Goal: Transaction & Acquisition: Purchase product/service

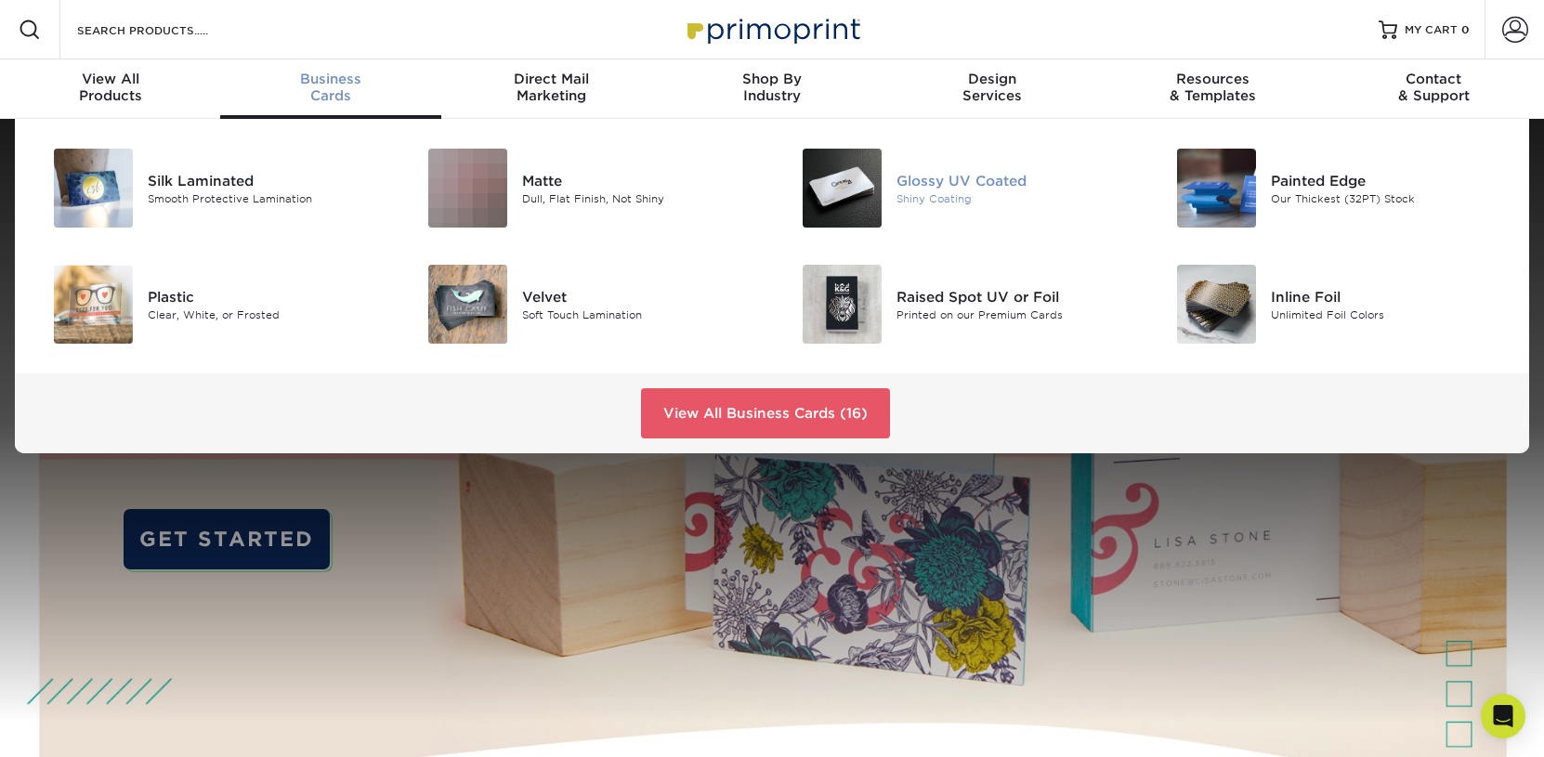
click at [920, 199] on div "Shiny Coating" at bounding box center [1014, 198] width 236 height 16
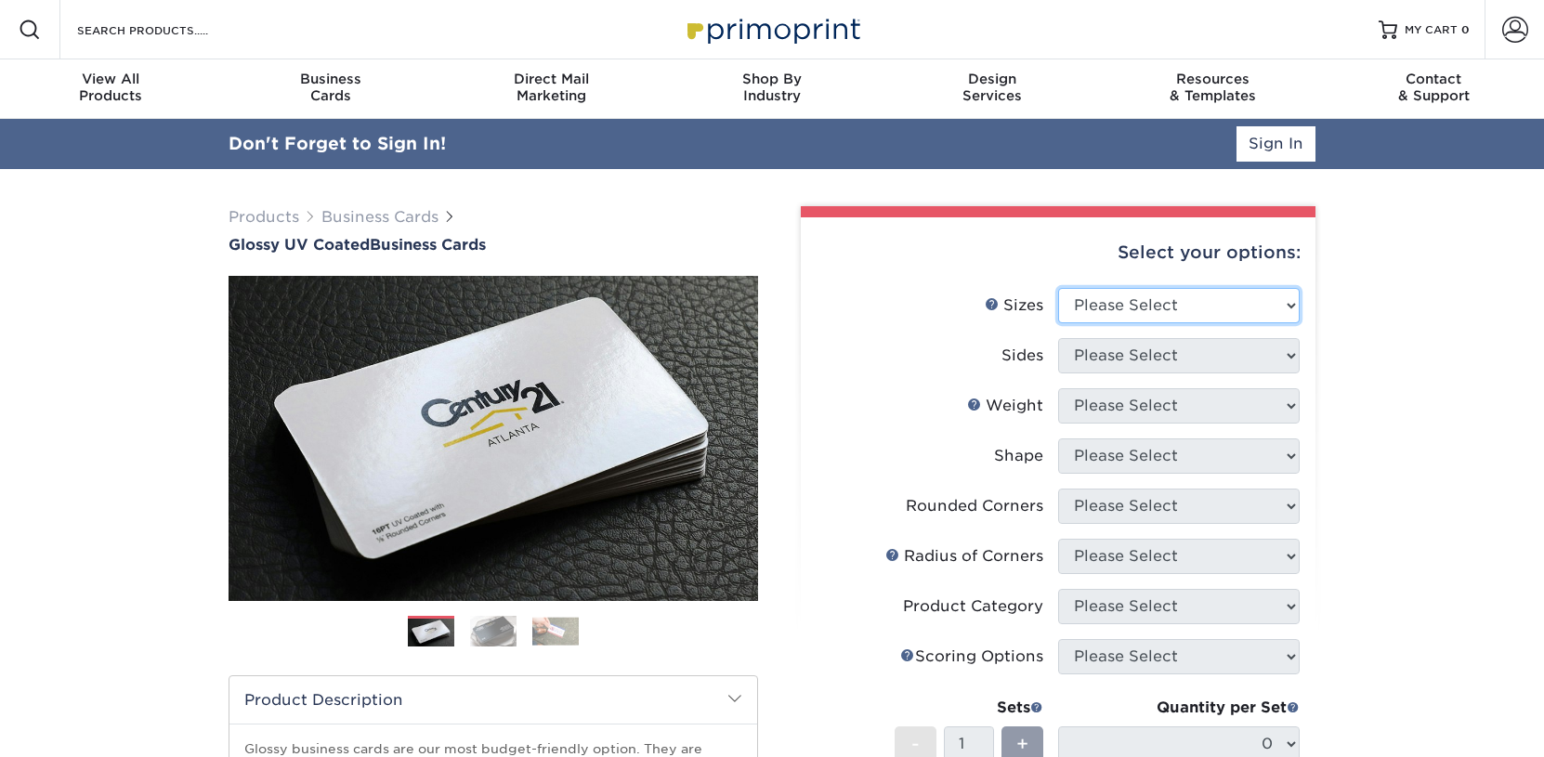
click at [1058, 288] on select "Please Select 1.5" x 3.5" - Mini 1.75" x 3.5" - Mini 2" x 2" - Square 2" x 3" -…" at bounding box center [1179, 305] width 242 height 35
select select "2.50x2.50"
click option "2.5" x 2.5" - Square" at bounding box center [0, 0] width 0 height 0
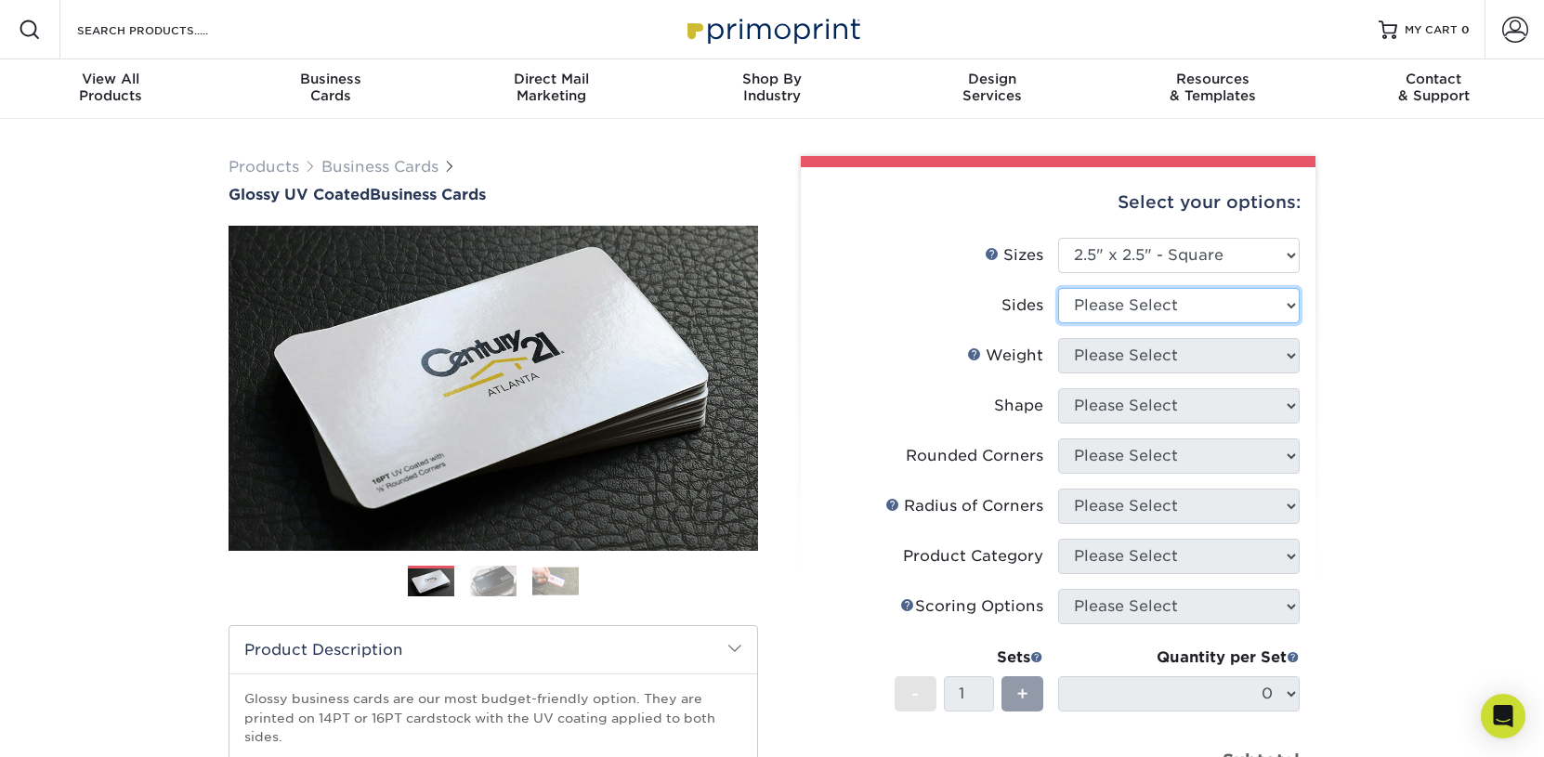
click at [1058, 288] on select "Please Select Print Both Sides Print Front Only" at bounding box center [1179, 305] width 242 height 35
select select "13abbda7-1d64-4f25-8bb2-c179b224825d"
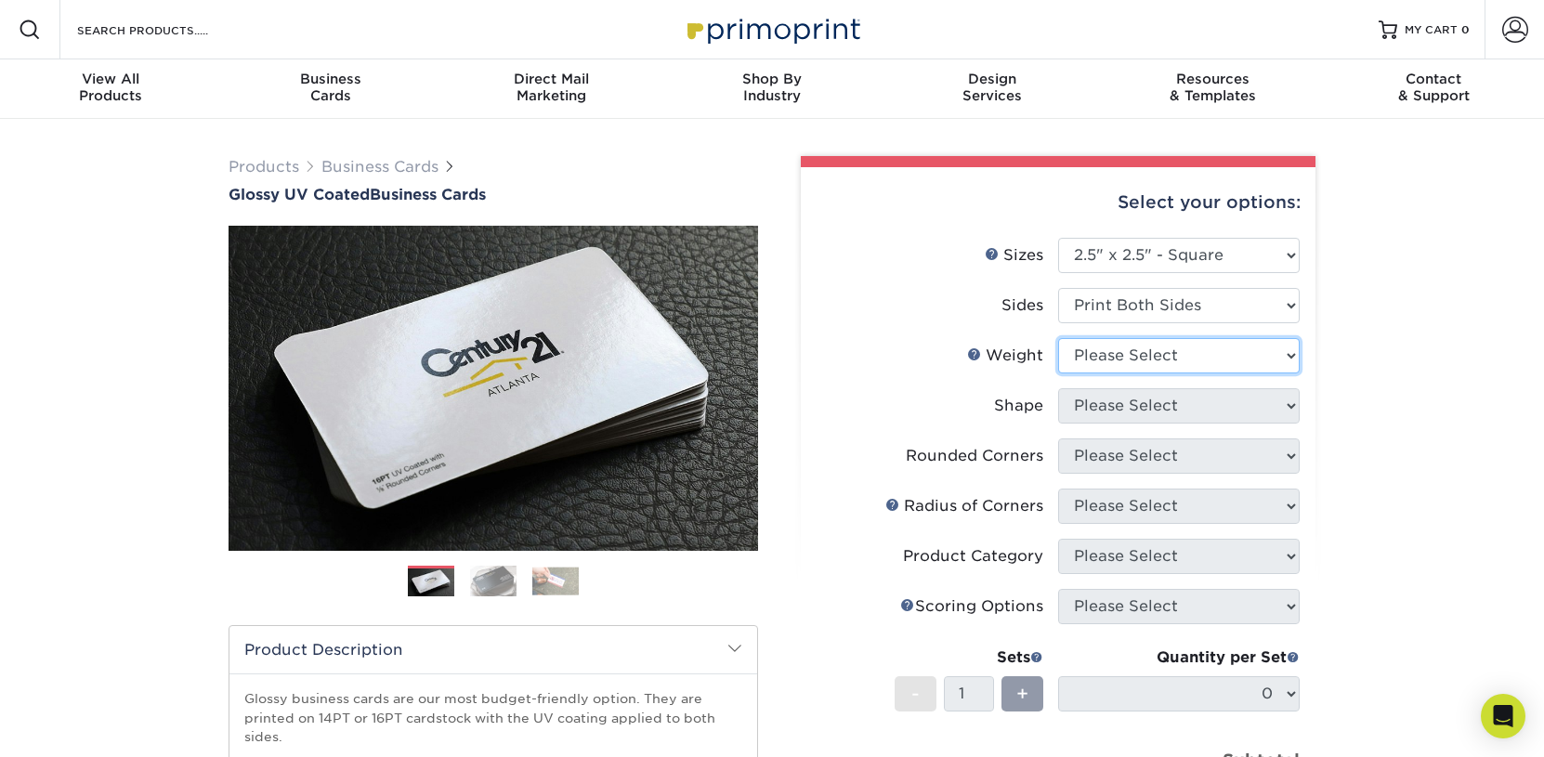
click at [1058, 338] on select "Please Select 14PT 16PT" at bounding box center [1179, 355] width 242 height 35
select select "16PT"
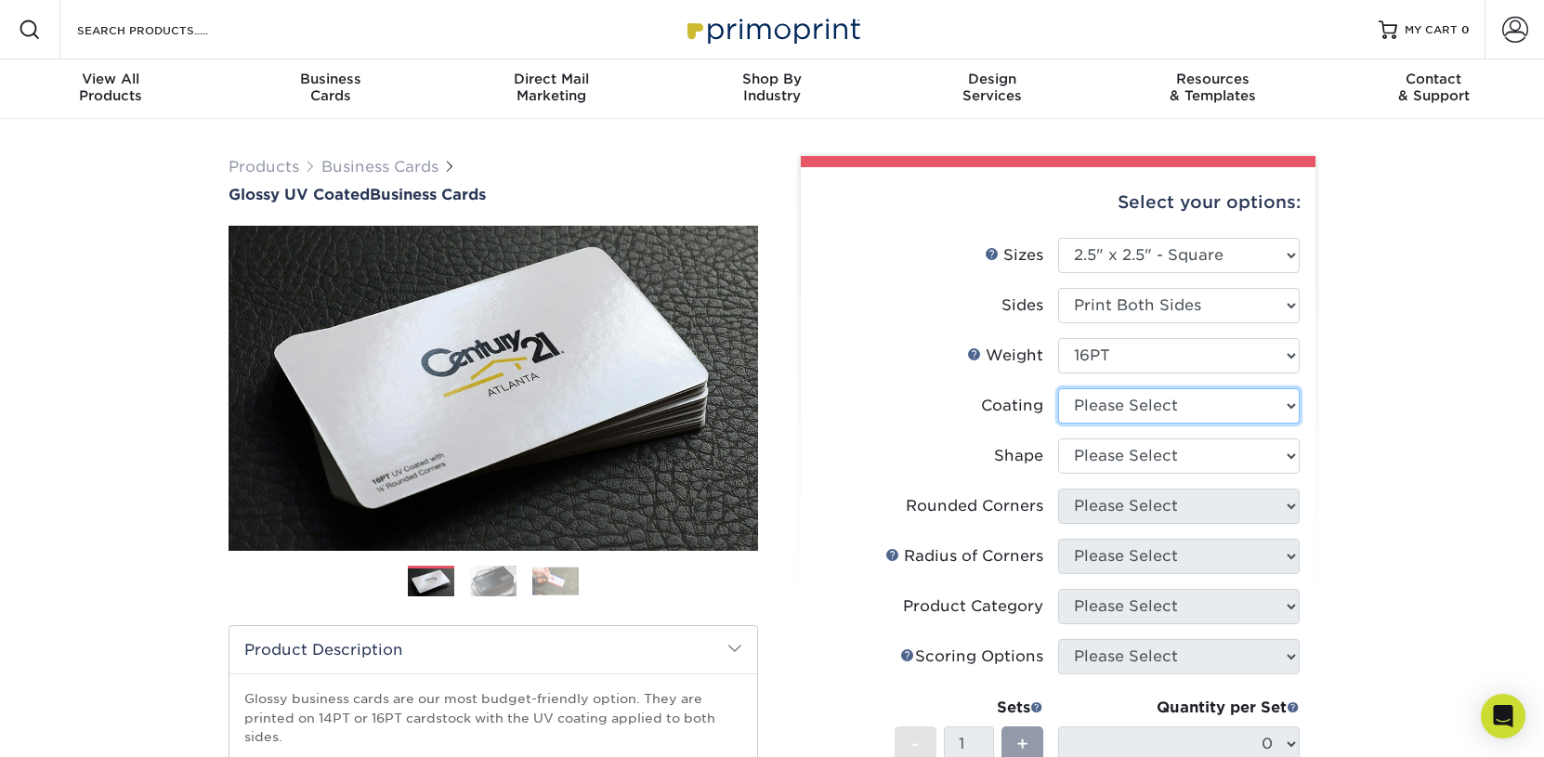
click at [1058, 388] on select at bounding box center [1179, 405] width 242 height 35
select select "ae367451-b2b8-45df-a344-0f05b6a12993"
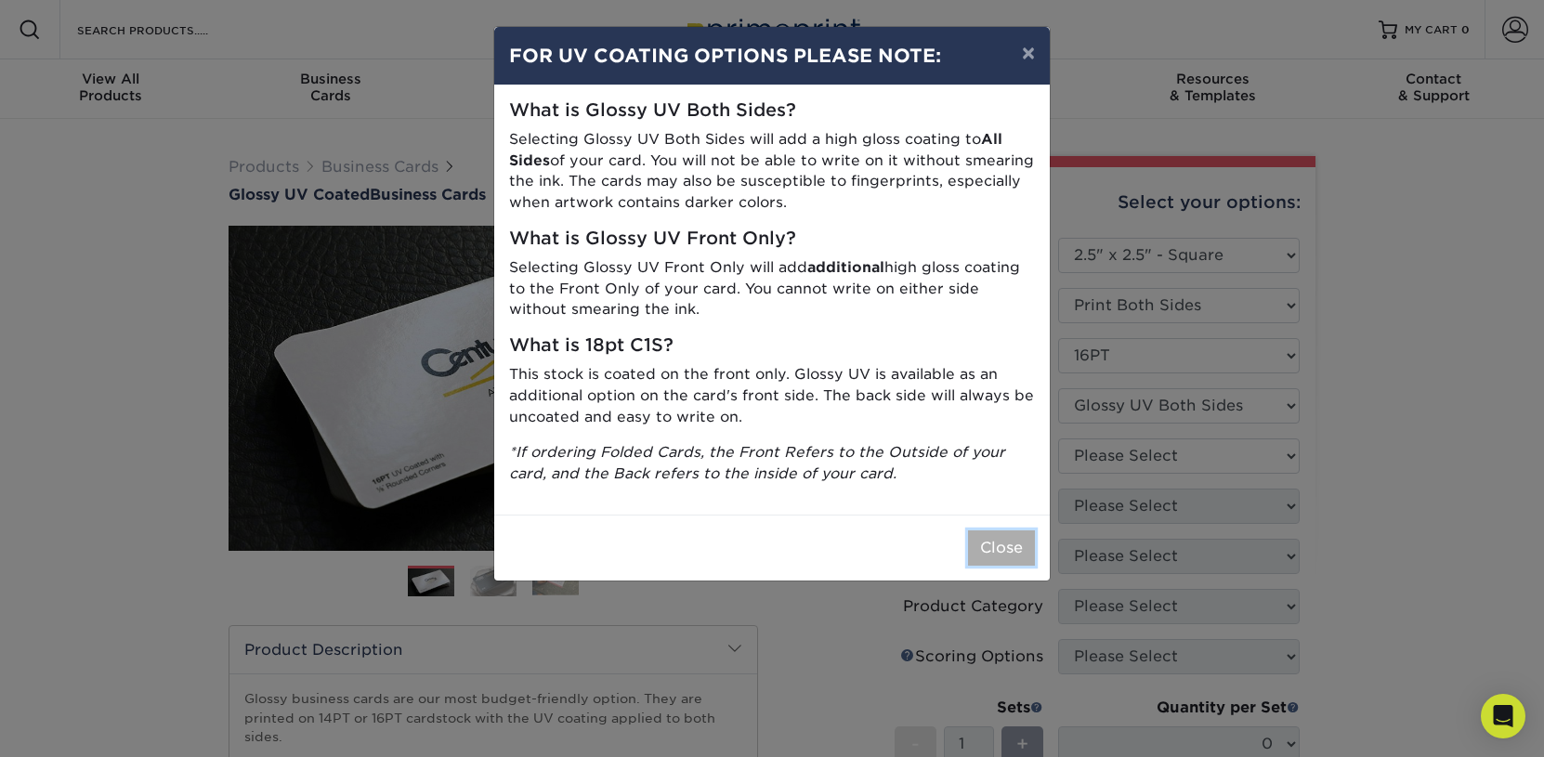
click at [1019, 548] on button "Close" at bounding box center [1001, 547] width 67 height 35
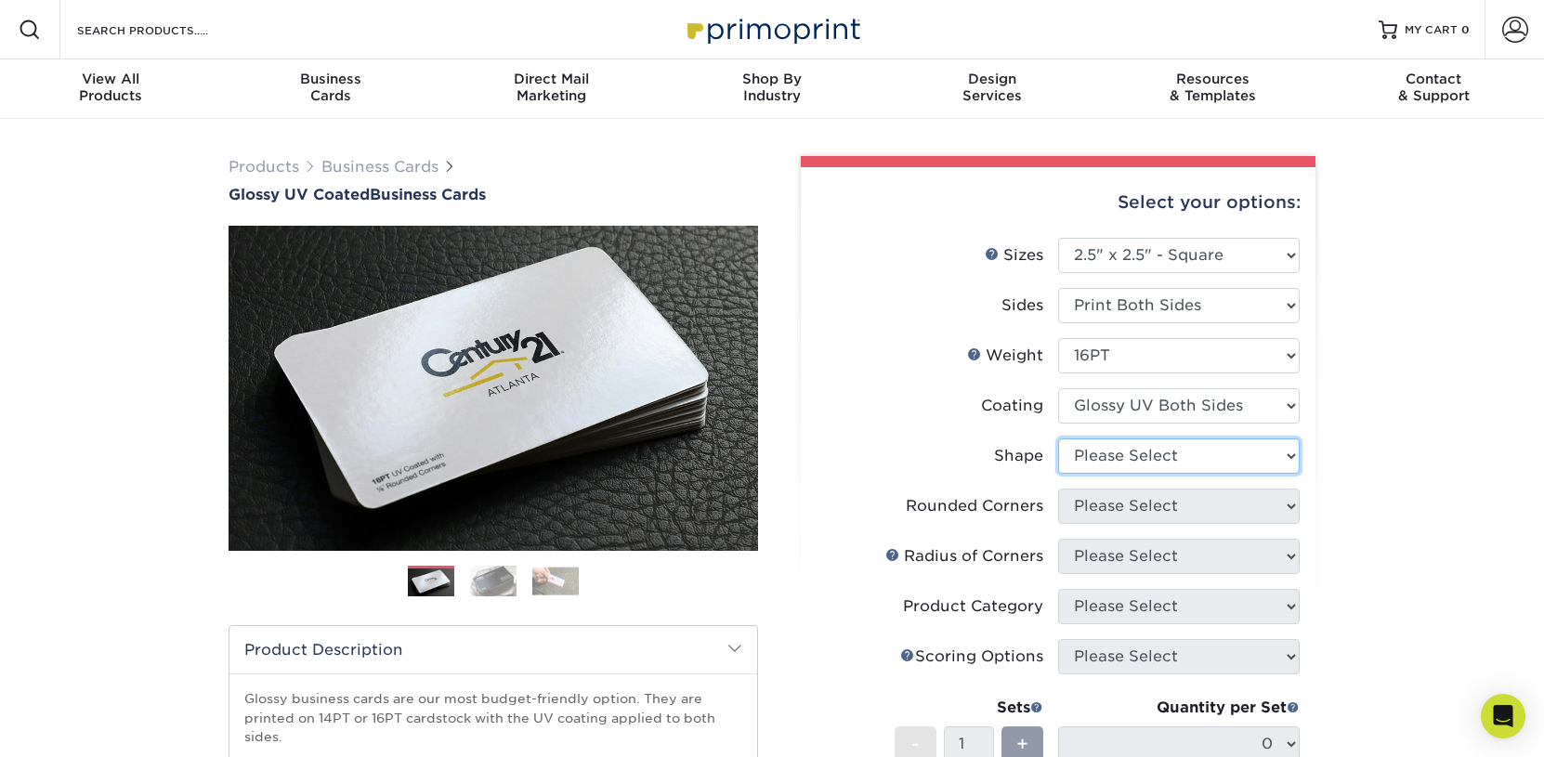
click at [1058, 438] on select "Please Select Standard" at bounding box center [1179, 455] width 242 height 35
select select "standard"
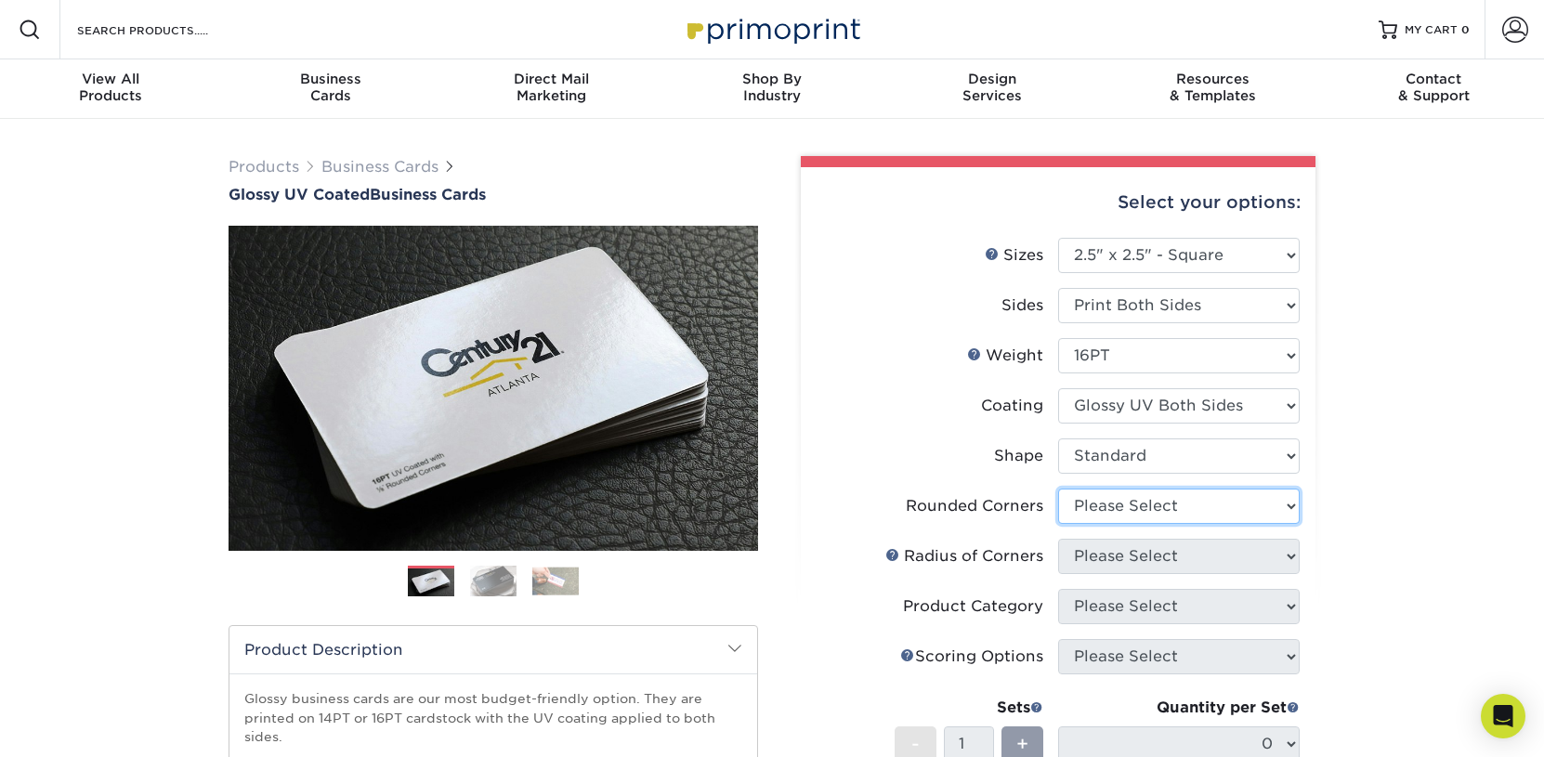
click at [1058, 489] on select "Please Select Yes - Round 2 Corners Yes - Round 4 Corners No" at bounding box center [1179, 506] width 242 height 35
select select "0"
click option "No" at bounding box center [0, 0] width 0 height 0
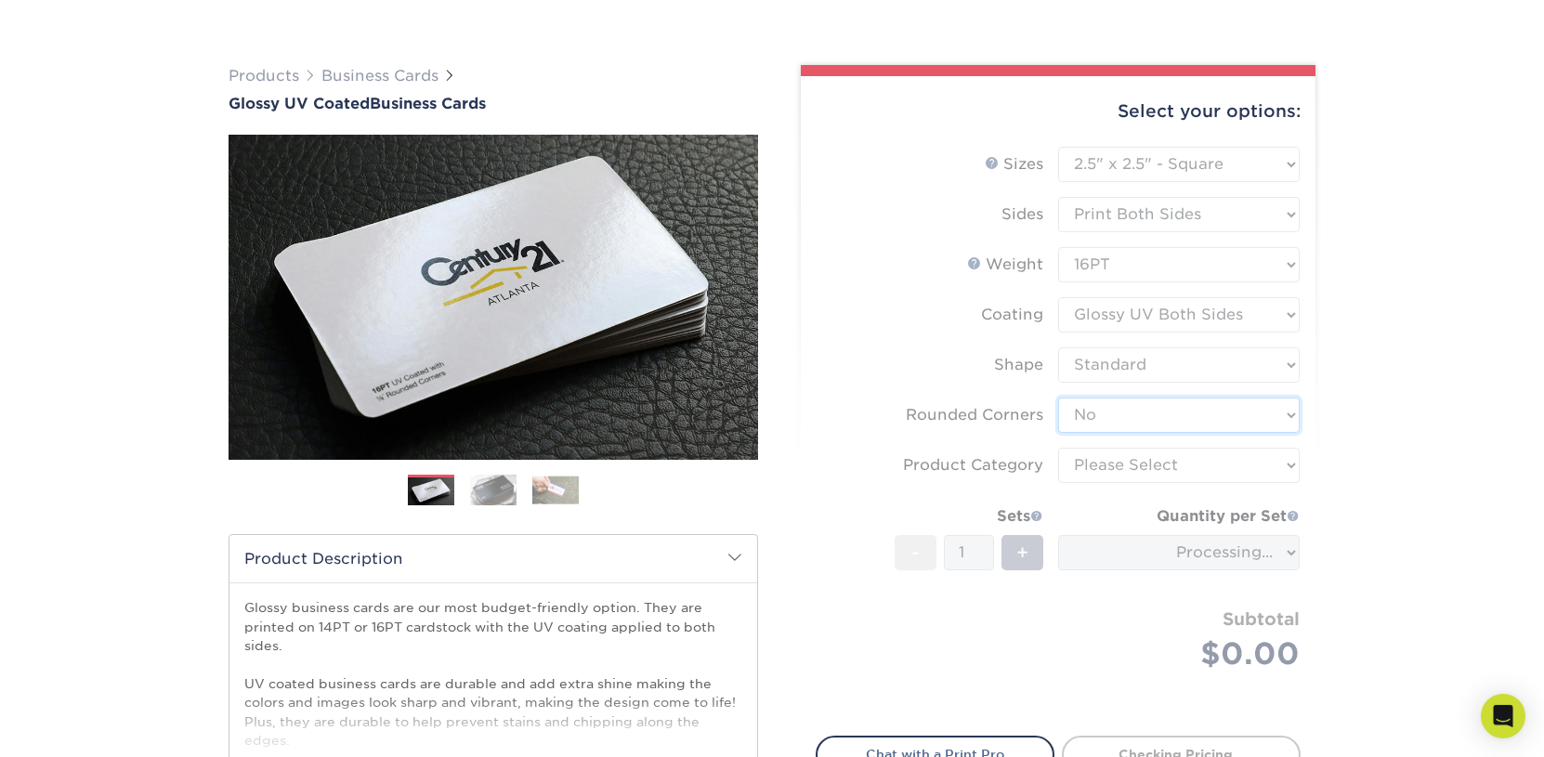
scroll to position [193, 0]
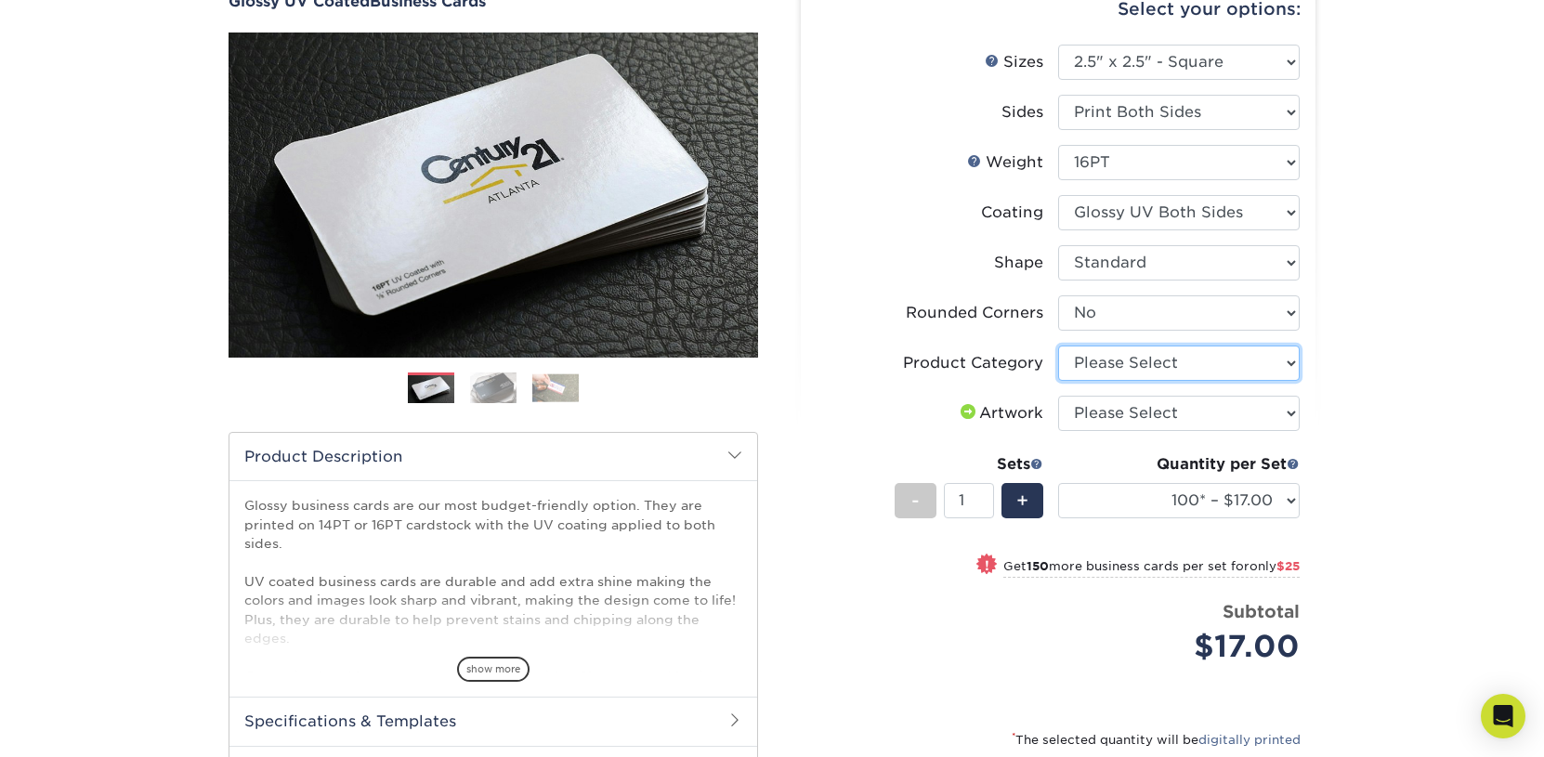
click at [1058, 346] on select "Please Select Business Cards" at bounding box center [1179, 363] width 242 height 35
select select "3b5148f1-0588-4f88-a218-97bcfdce65c1"
click option "Business Cards" at bounding box center [0, 0] width 0 height 0
click at [1058, 396] on select "Please Select I will upload files I need a design - $100" at bounding box center [1179, 413] width 242 height 35
select select "upload"
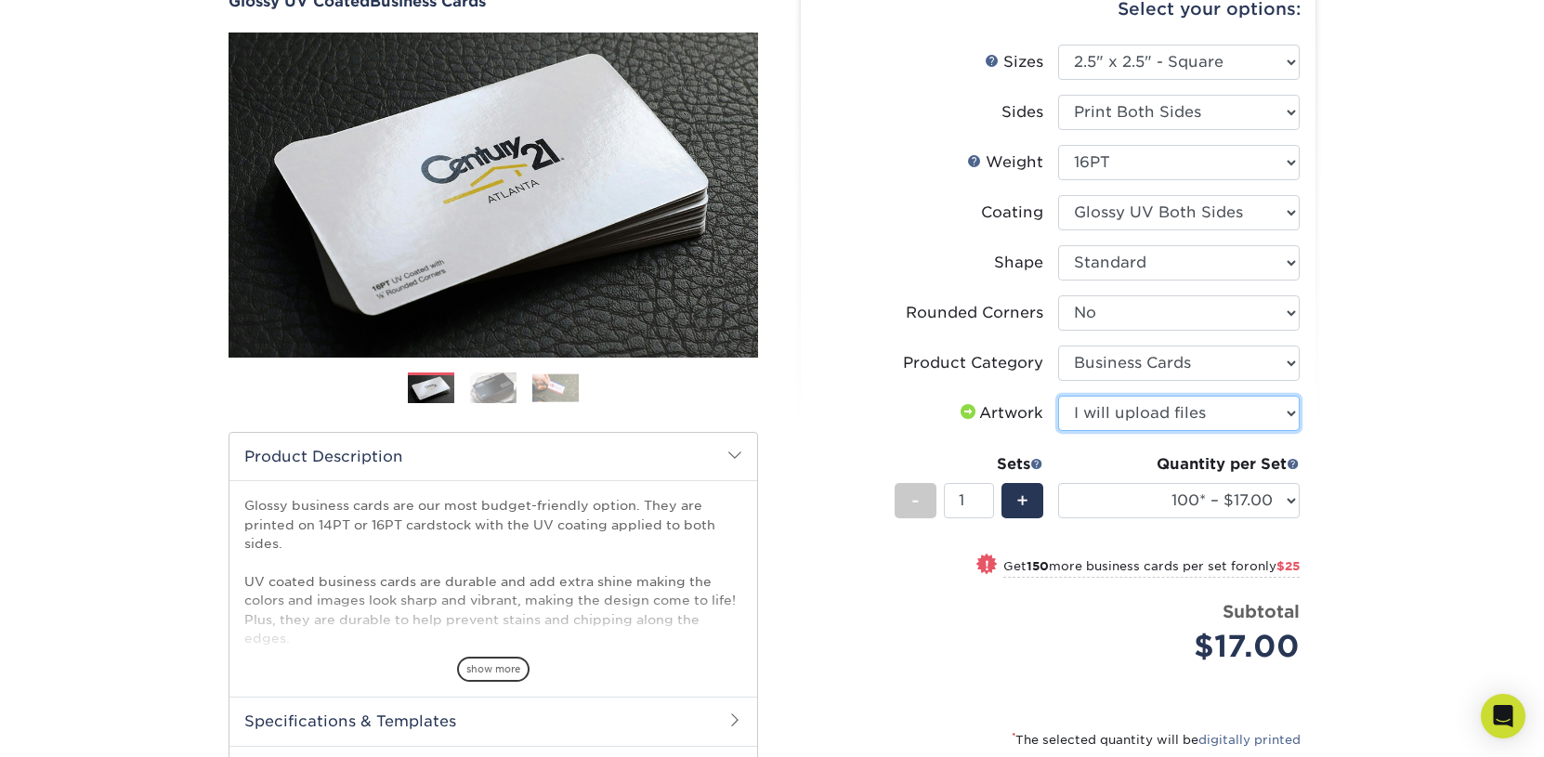
click option "I will upload files" at bounding box center [0, 0] width 0 height 0
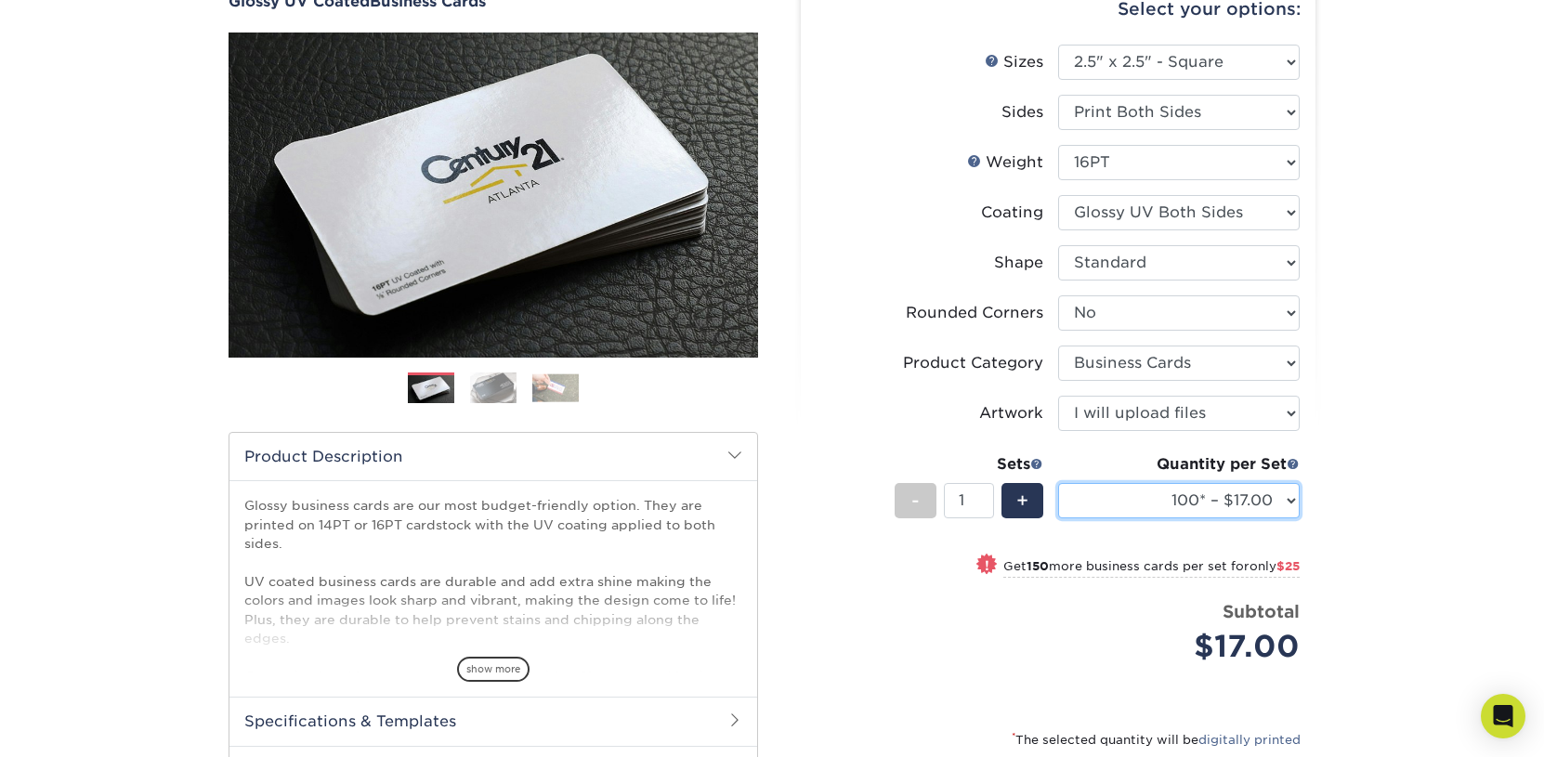
click at [1058, 483] on select "100* – $17.00 250* – $42.00 500 – $84.00 1000 – $104.00 2500 – $208.00 5000 – $…" at bounding box center [1179, 500] width 242 height 35
select select "1000 – $104.00"
click option "1000 – $104.00" at bounding box center [0, 0] width 0 height 0
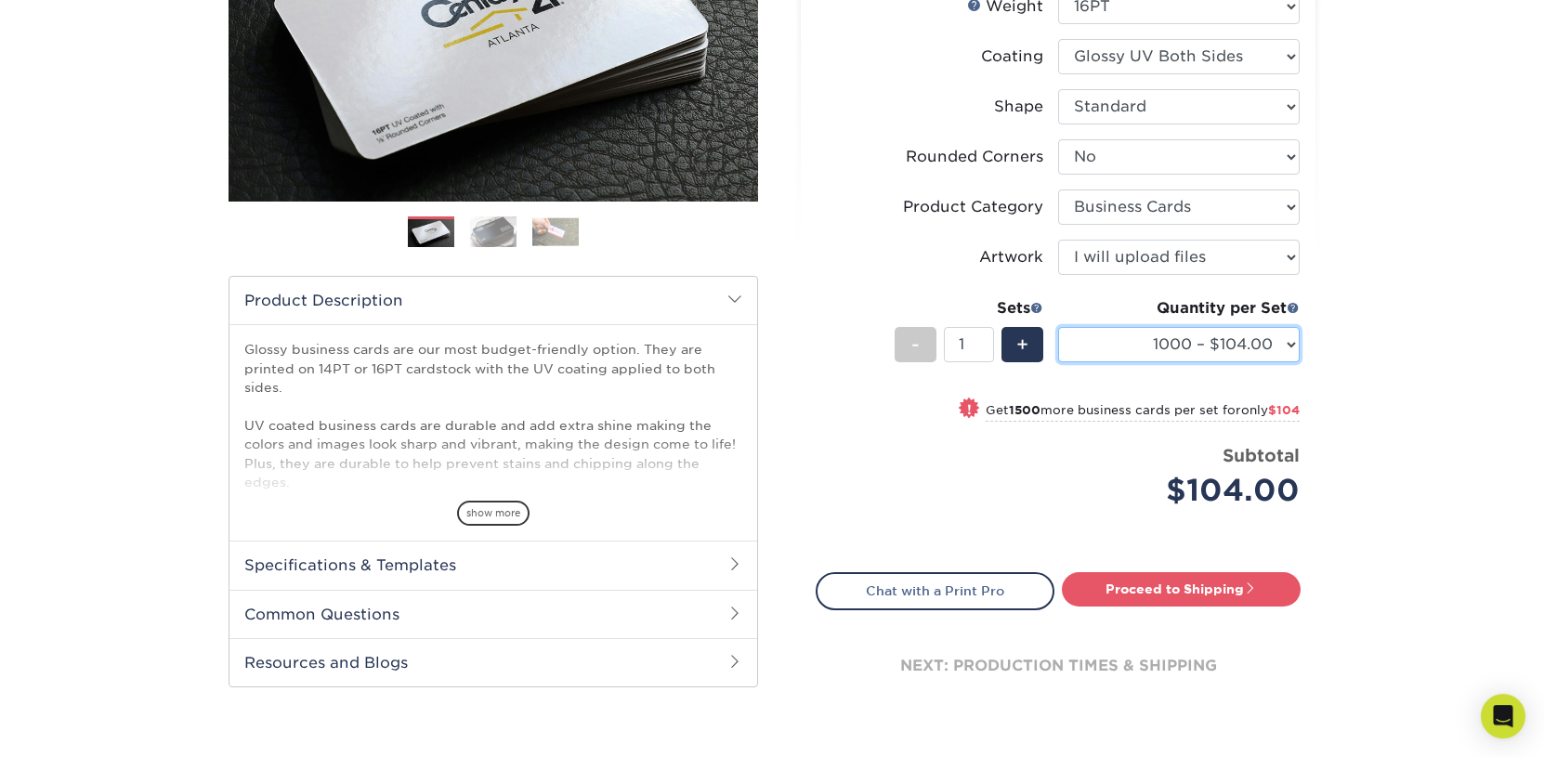
scroll to position [386, 0]
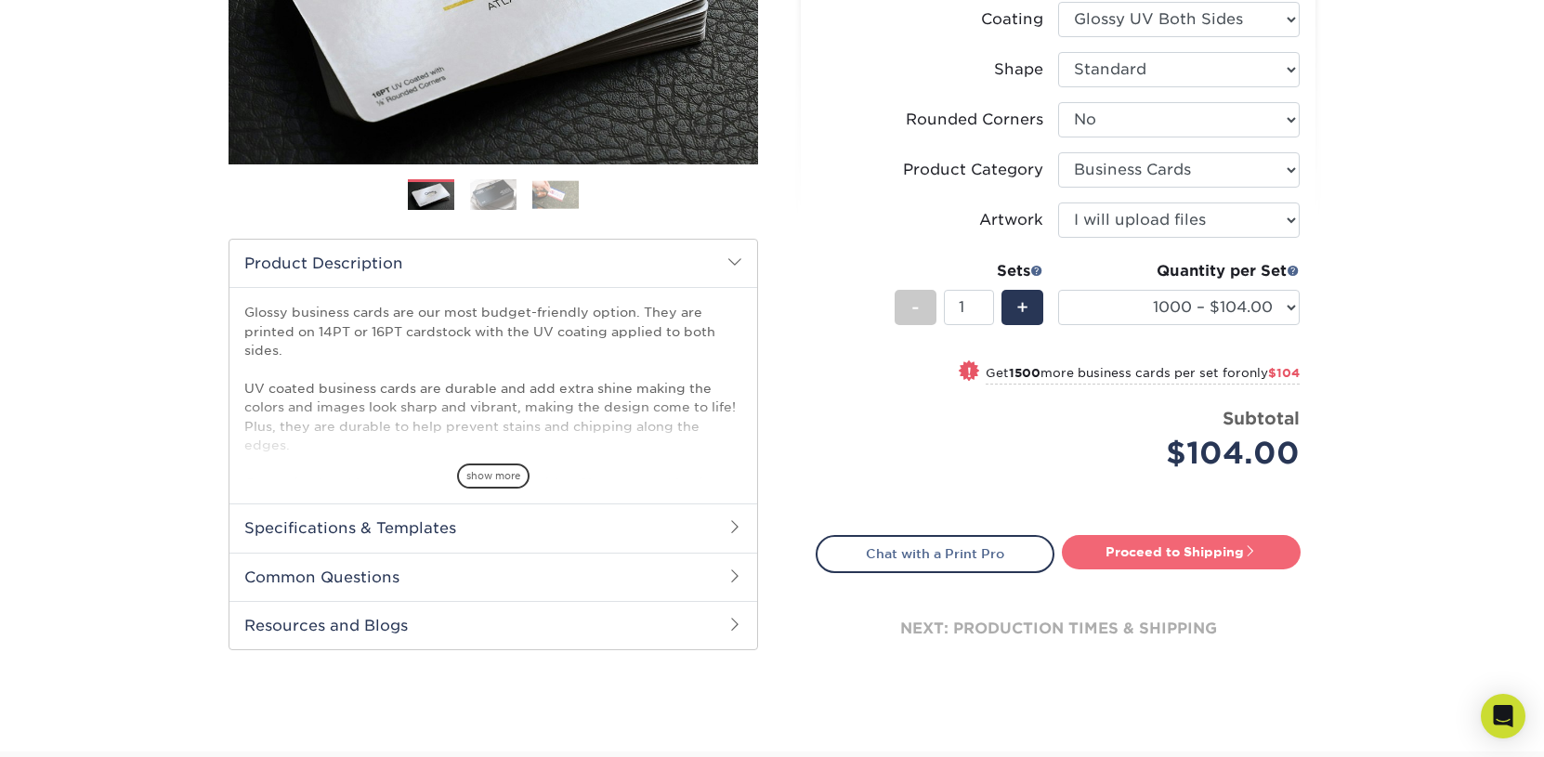
click at [1196, 551] on link "Proceed to Shipping" at bounding box center [1181, 551] width 239 height 33
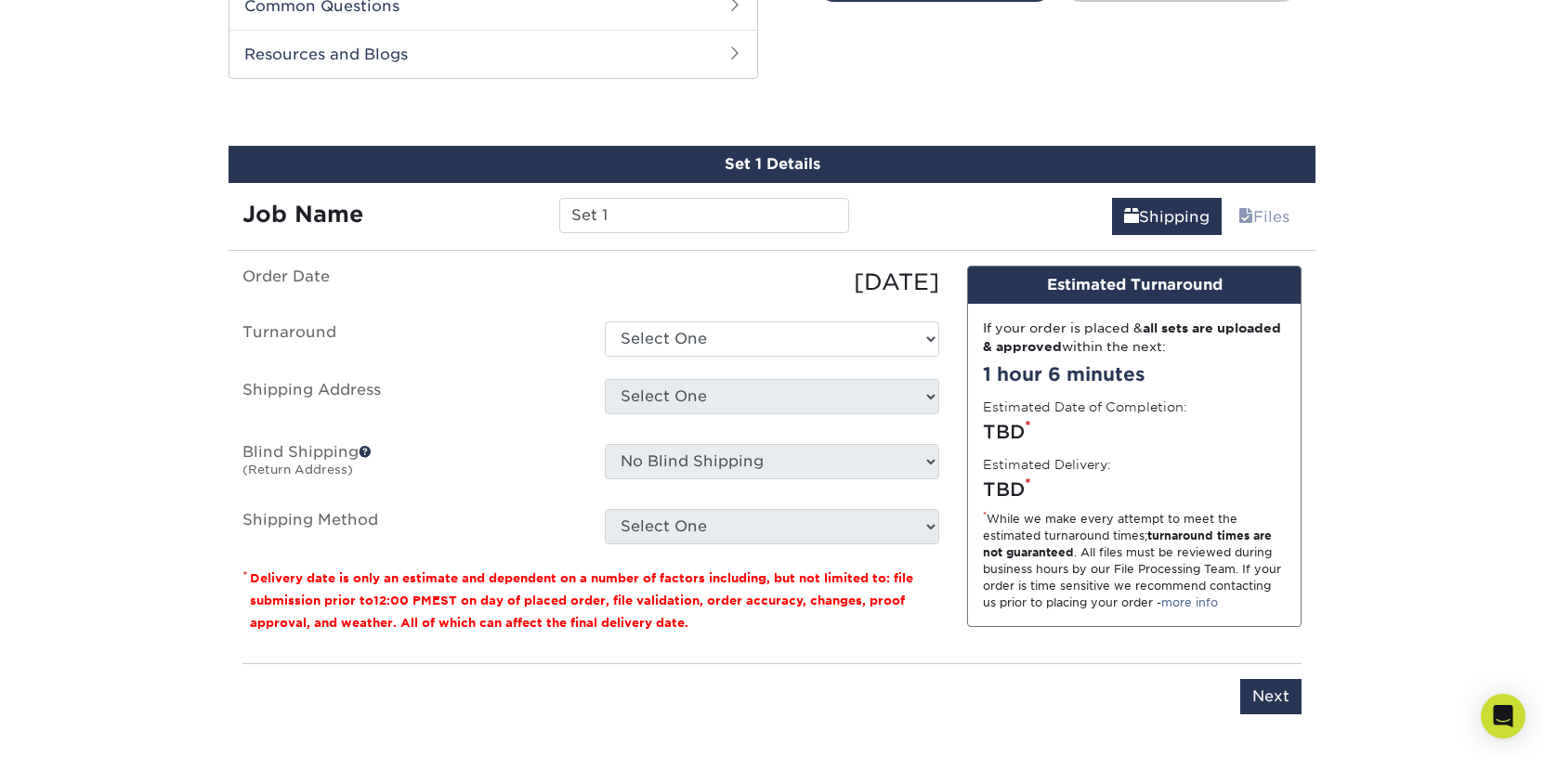
scroll to position [972, 0]
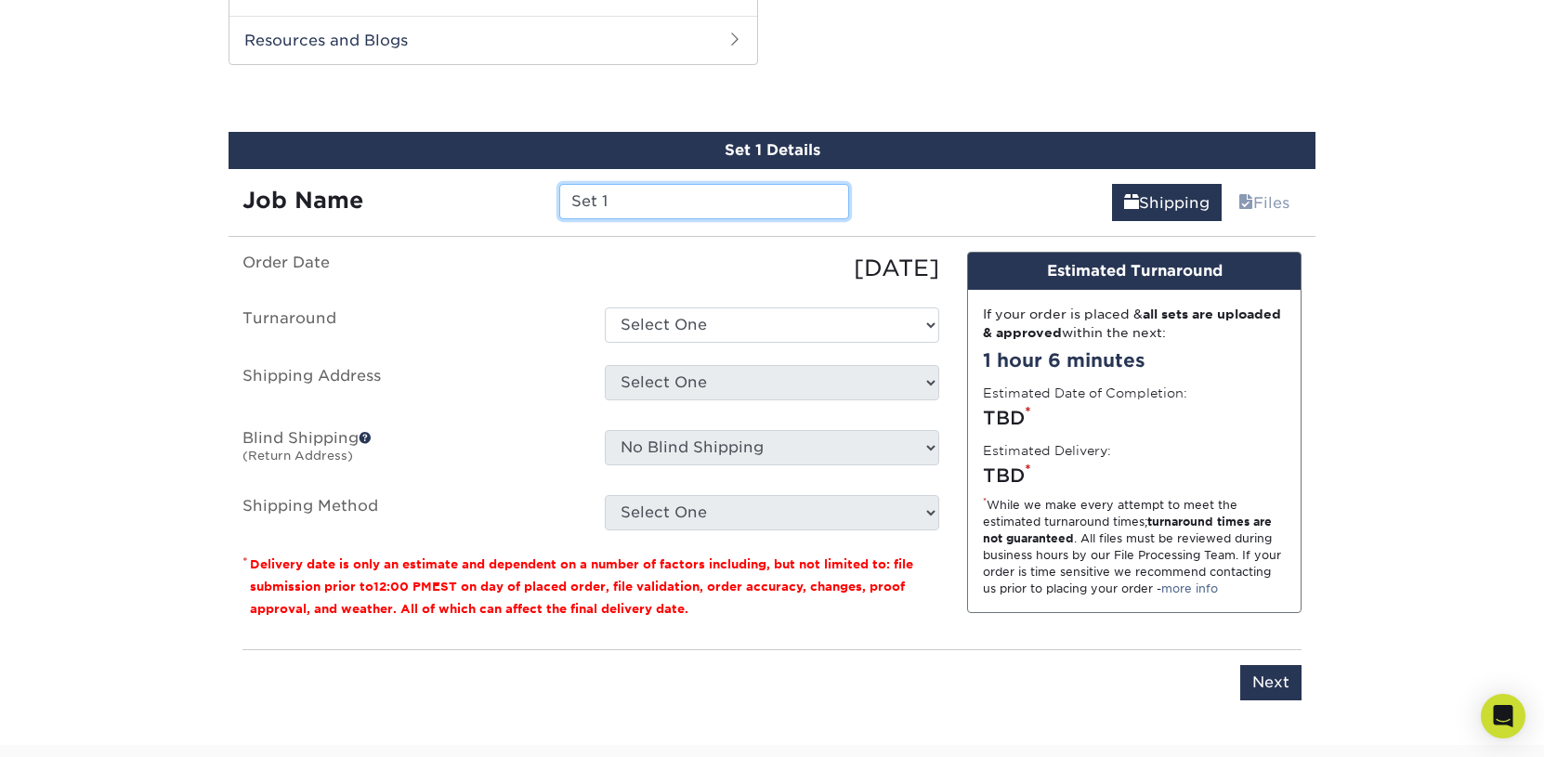
click at [636, 207] on input "Set 1" at bounding box center [703, 201] width 289 height 35
paste input "[PERSON_NAME]"
type input "[PERSON_NAME]"
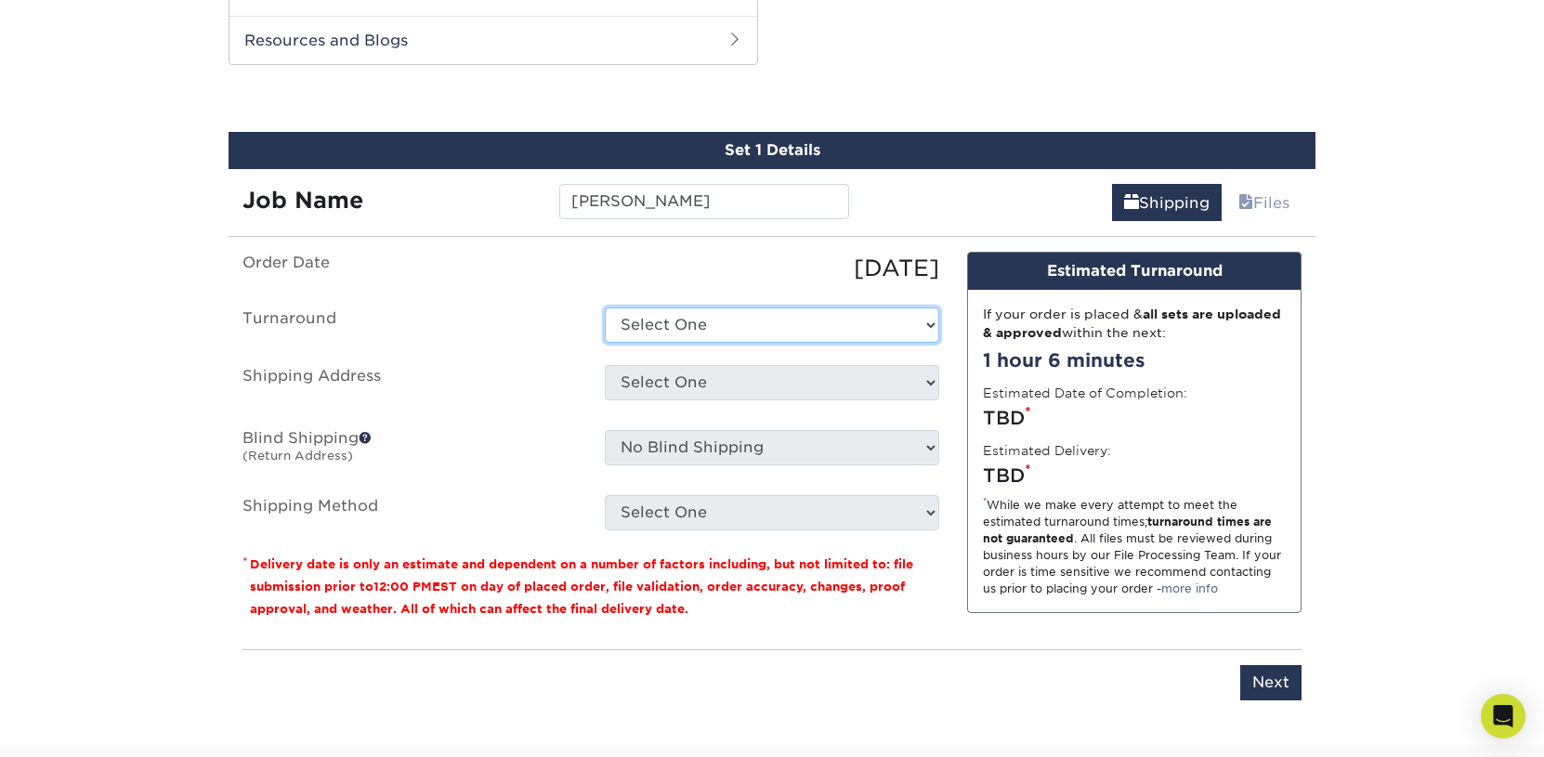
click at [605, 307] on select "Select One 2-4 Business Days 2 Day Next Business Day" at bounding box center [772, 324] width 334 height 35
select select "198f929f-f3df-4370-9dc2-79f5a8498499"
click option "Next Business Day" at bounding box center [0, 0] width 0 height 0
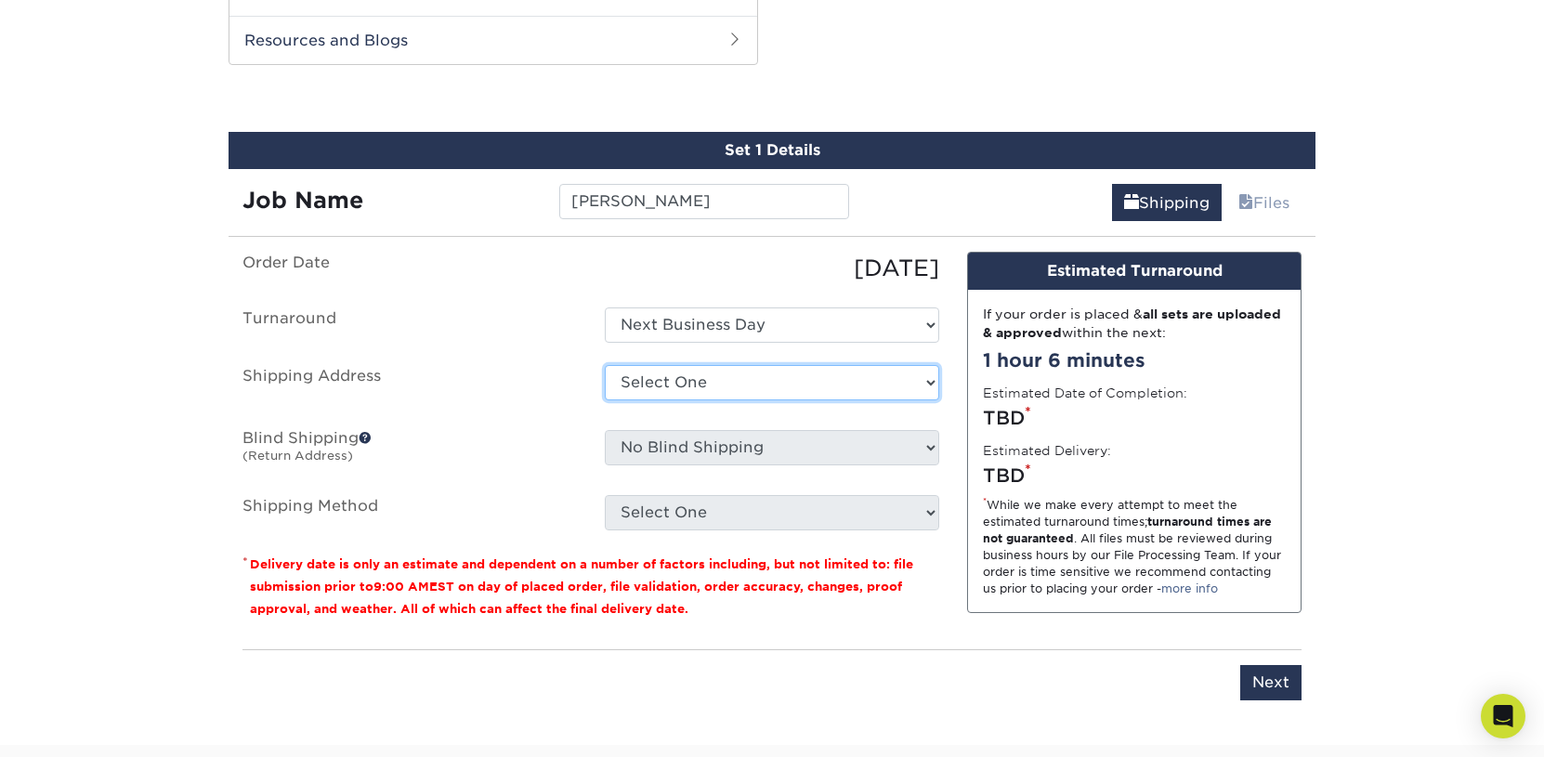
click at [605, 365] on select "Select One + Add New Address - Login" at bounding box center [772, 382] width 334 height 35
click option "- Login" at bounding box center [0, 0] width 0 height 0
select select "-1"
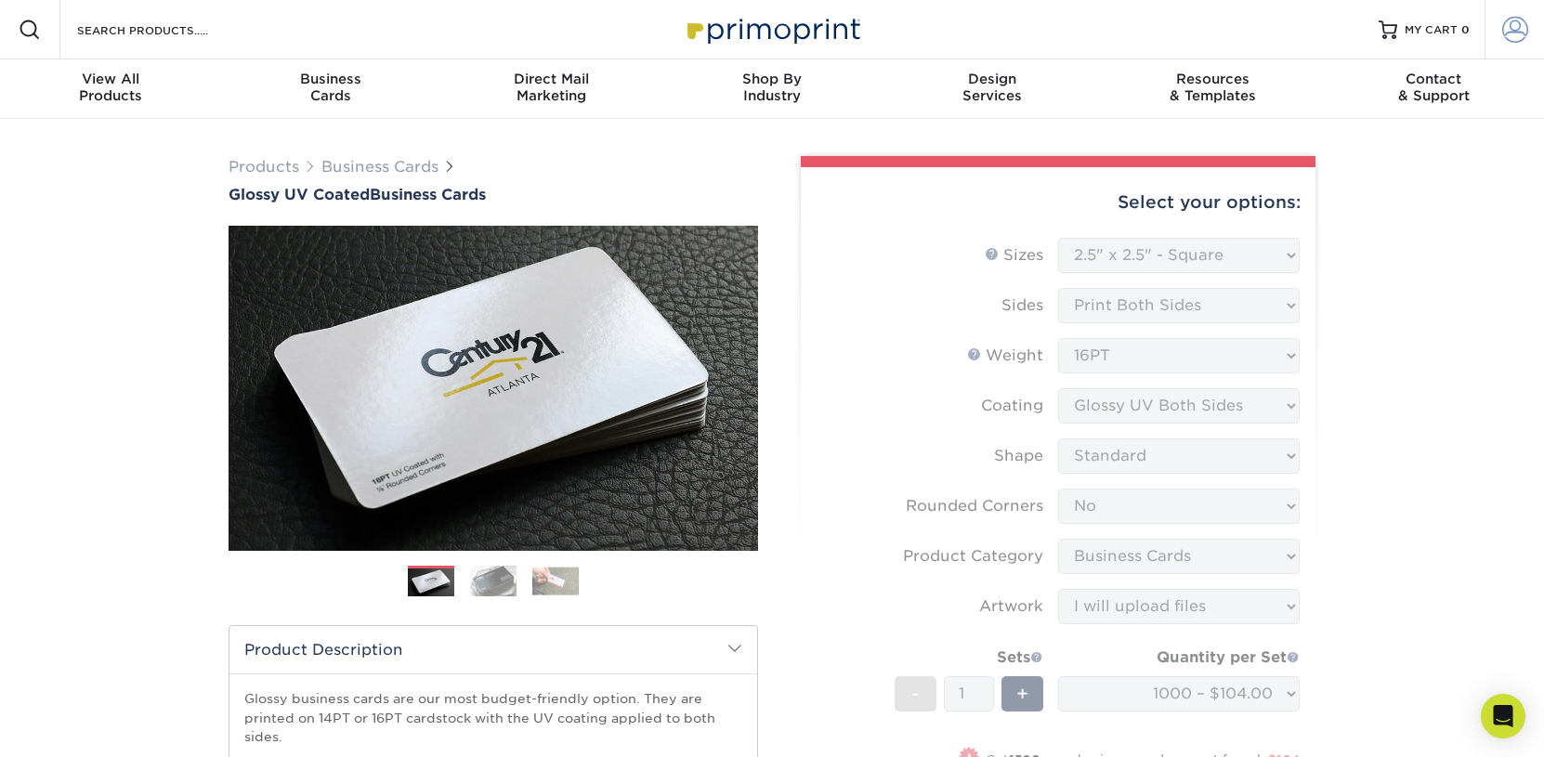
click at [1528, 32] on link "Account" at bounding box center [1513, 29] width 59 height 59
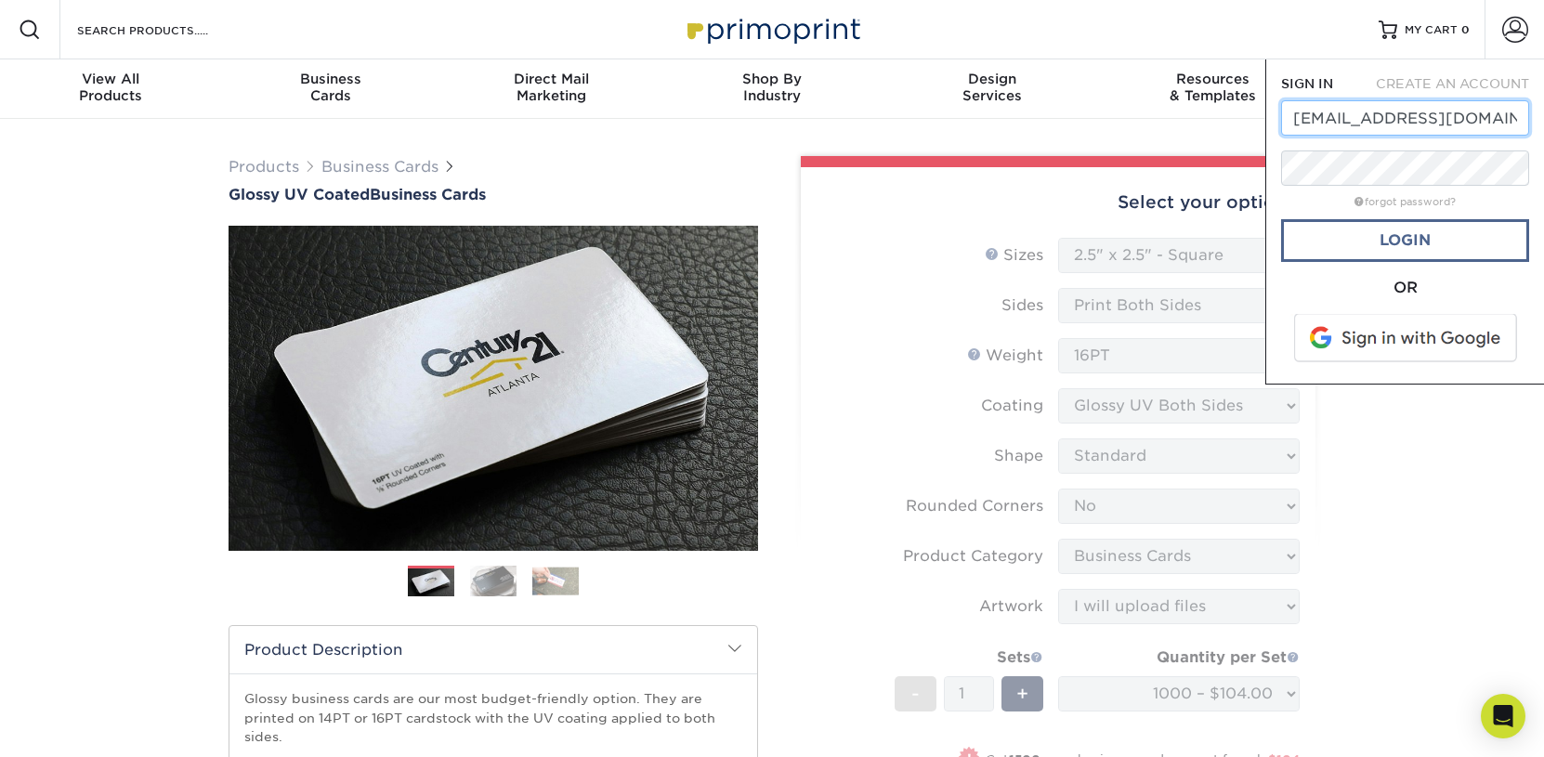
type input "[EMAIL_ADDRESS][DOMAIN_NAME]"
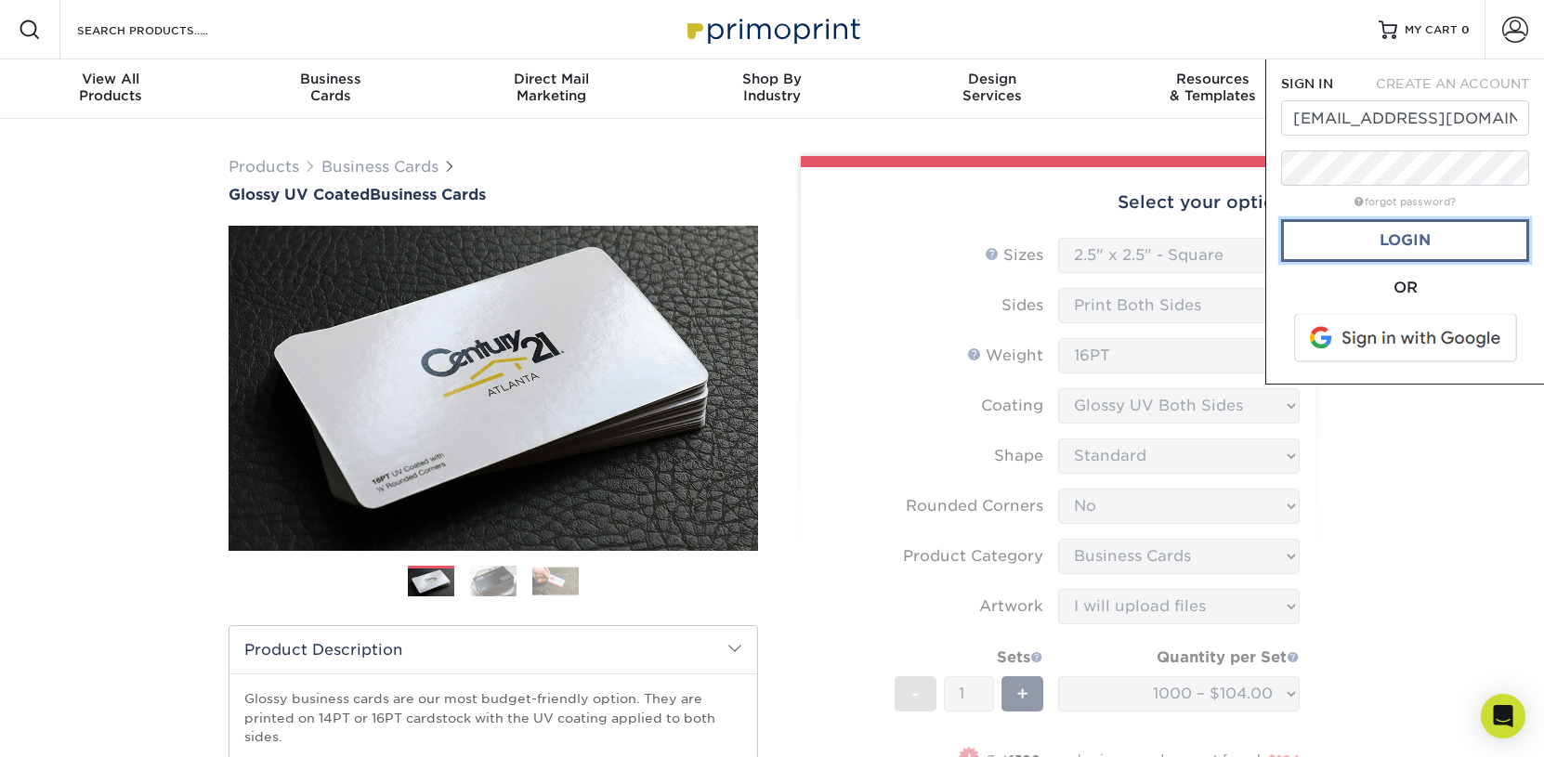
click at [1405, 248] on link "Login" at bounding box center [1405, 240] width 248 height 43
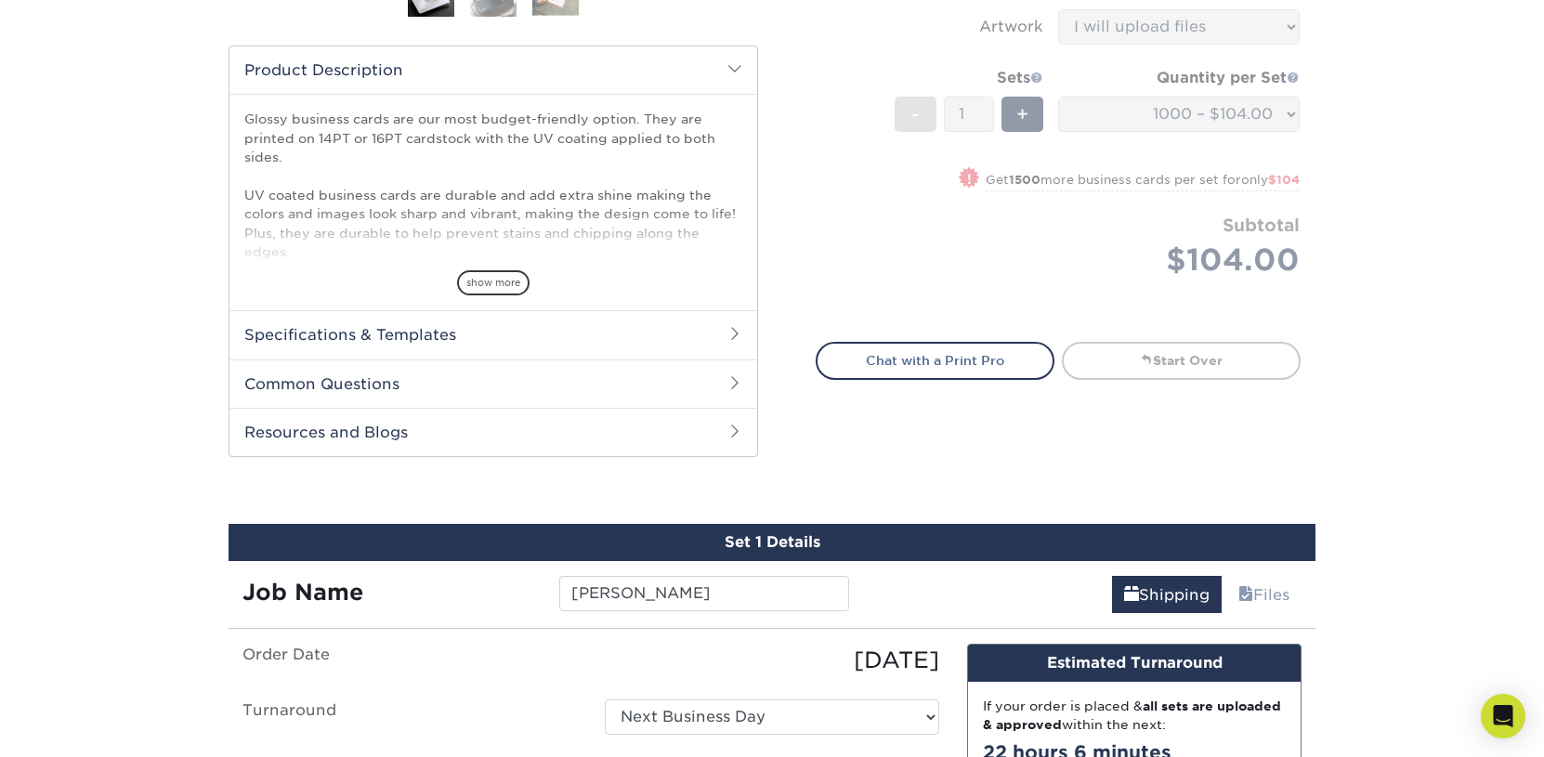
scroll to position [966, 0]
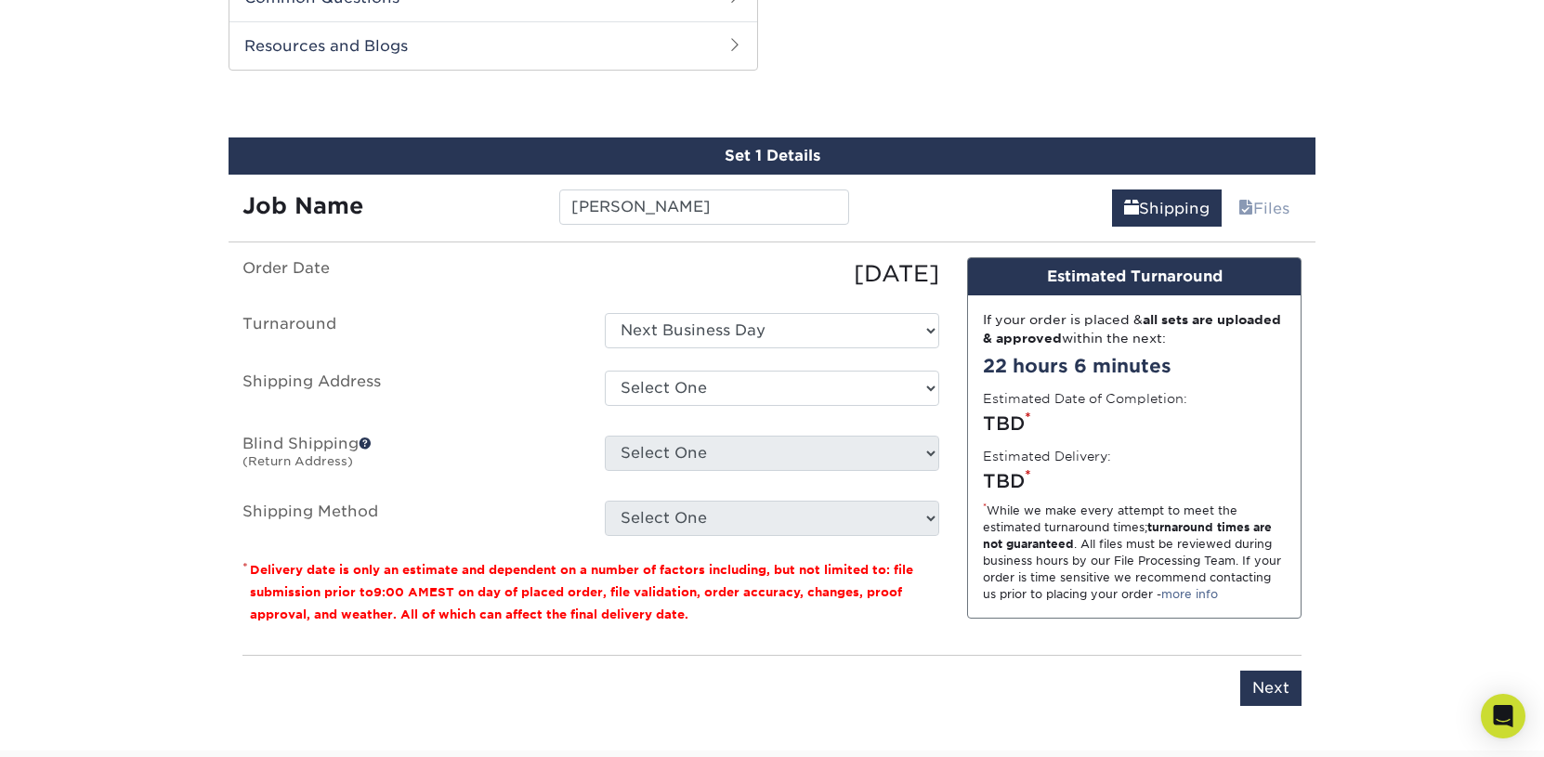
click at [688, 402] on div "Select [GEOGRAPHIC_DATA][STREET_ADDRESS][STREET_ADDRESS][STREET_ADDRESS][STREET…" at bounding box center [772, 392] width 362 height 43
click at [605, 371] on select "Select [GEOGRAPHIC_DATA][STREET_ADDRESS][STREET_ADDRESS][STREET_ADDRESS][STREET…" at bounding box center [772, 388] width 334 height 35
click at [690, 359] on ul "Order Date [DATE] [GEOGRAPHIC_DATA] Select One 2-4 Business Days 2 Day Next Bus…" at bounding box center [590, 396] width 697 height 279
click at [605, 371] on select "Select [GEOGRAPHIC_DATA][STREET_ADDRESS][STREET_ADDRESS][STREET_ADDRESS][STREET…" at bounding box center [772, 388] width 334 height 35
select select "newaddress"
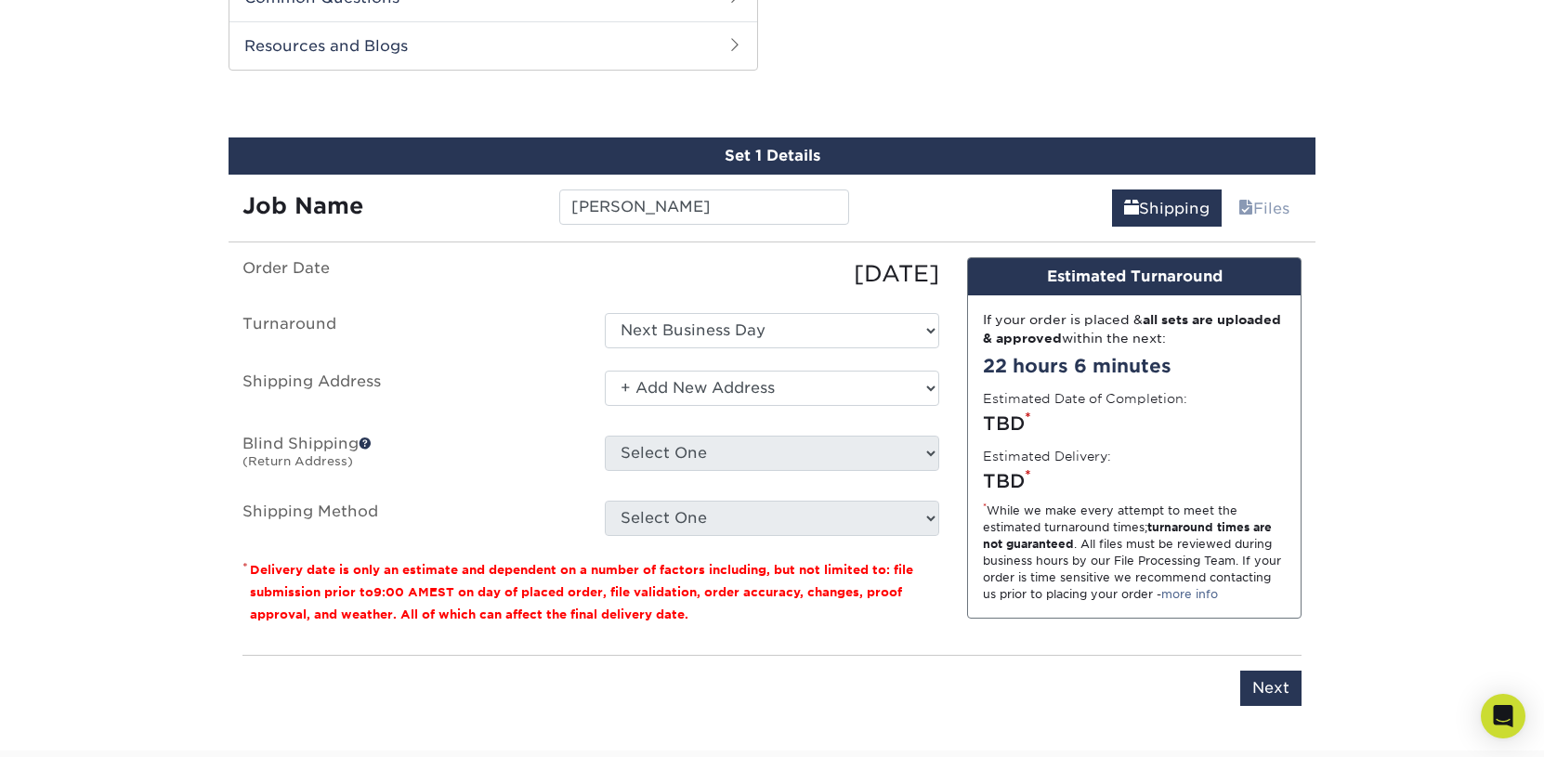
click option "+ Add New Address" at bounding box center [0, 0] width 0 height 0
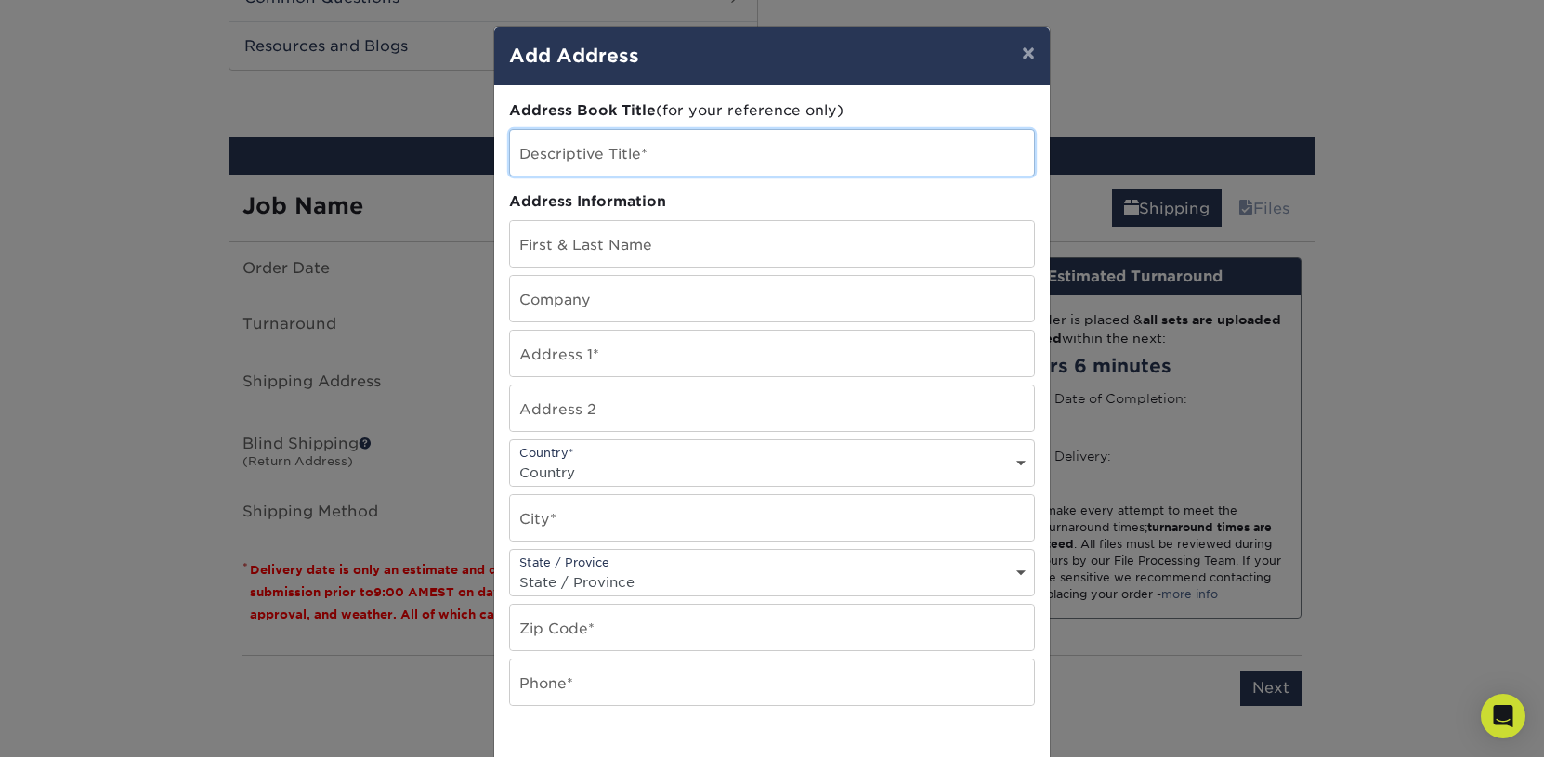
click at [669, 162] on input "text" at bounding box center [772, 153] width 524 height 46
paste input "[PERSON_NAME]"
type input "[PERSON_NAME]"
click at [643, 257] on input "text" at bounding box center [772, 244] width 524 height 46
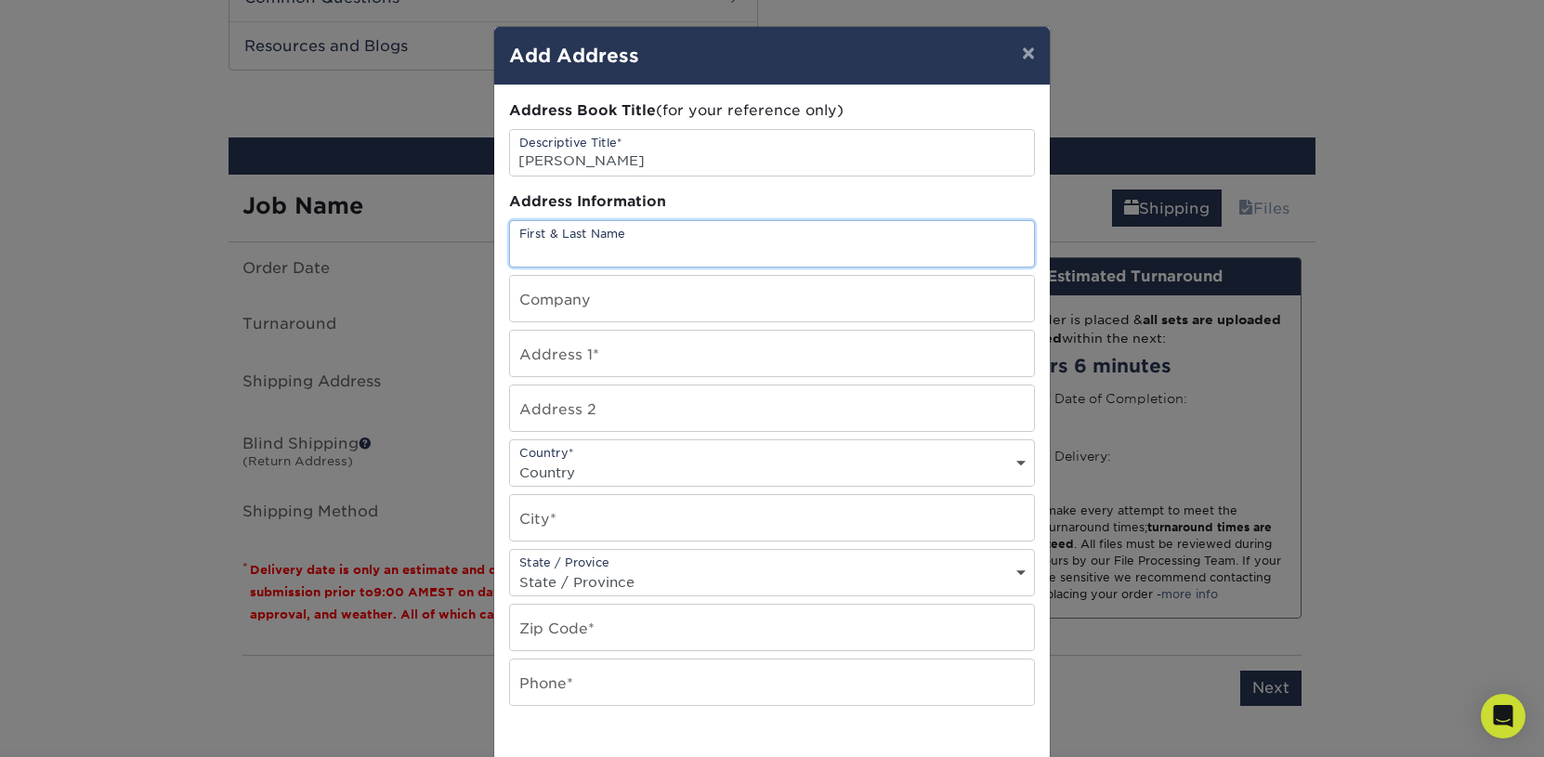
paste input "[PERSON_NAME]"
type input "[PERSON_NAME]"
click at [625, 294] on input "text" at bounding box center [772, 299] width 524 height 46
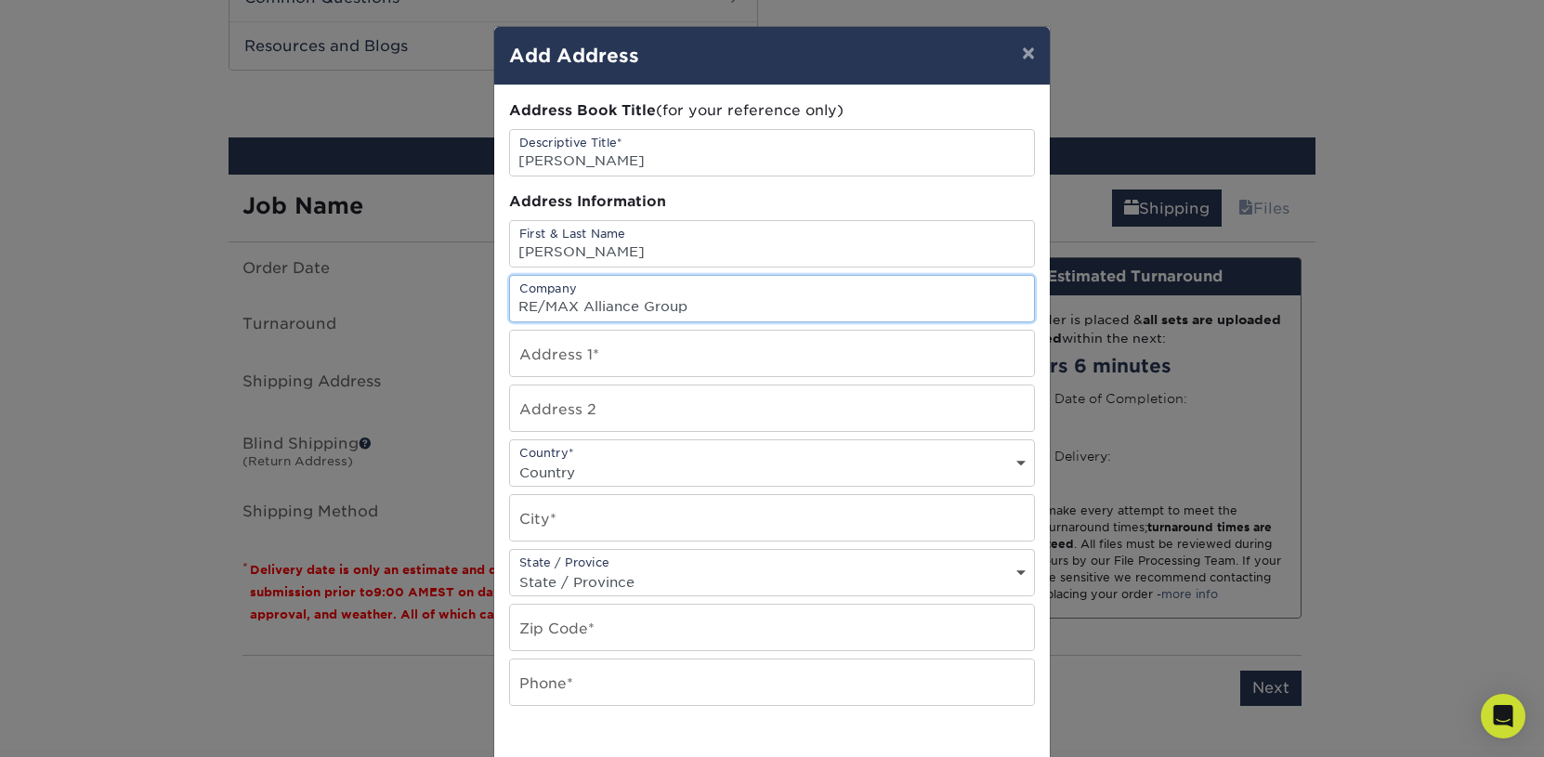
type input "RE/MAX Alliance Group"
type input "2000 [PERSON_NAME] St"
select select "US"
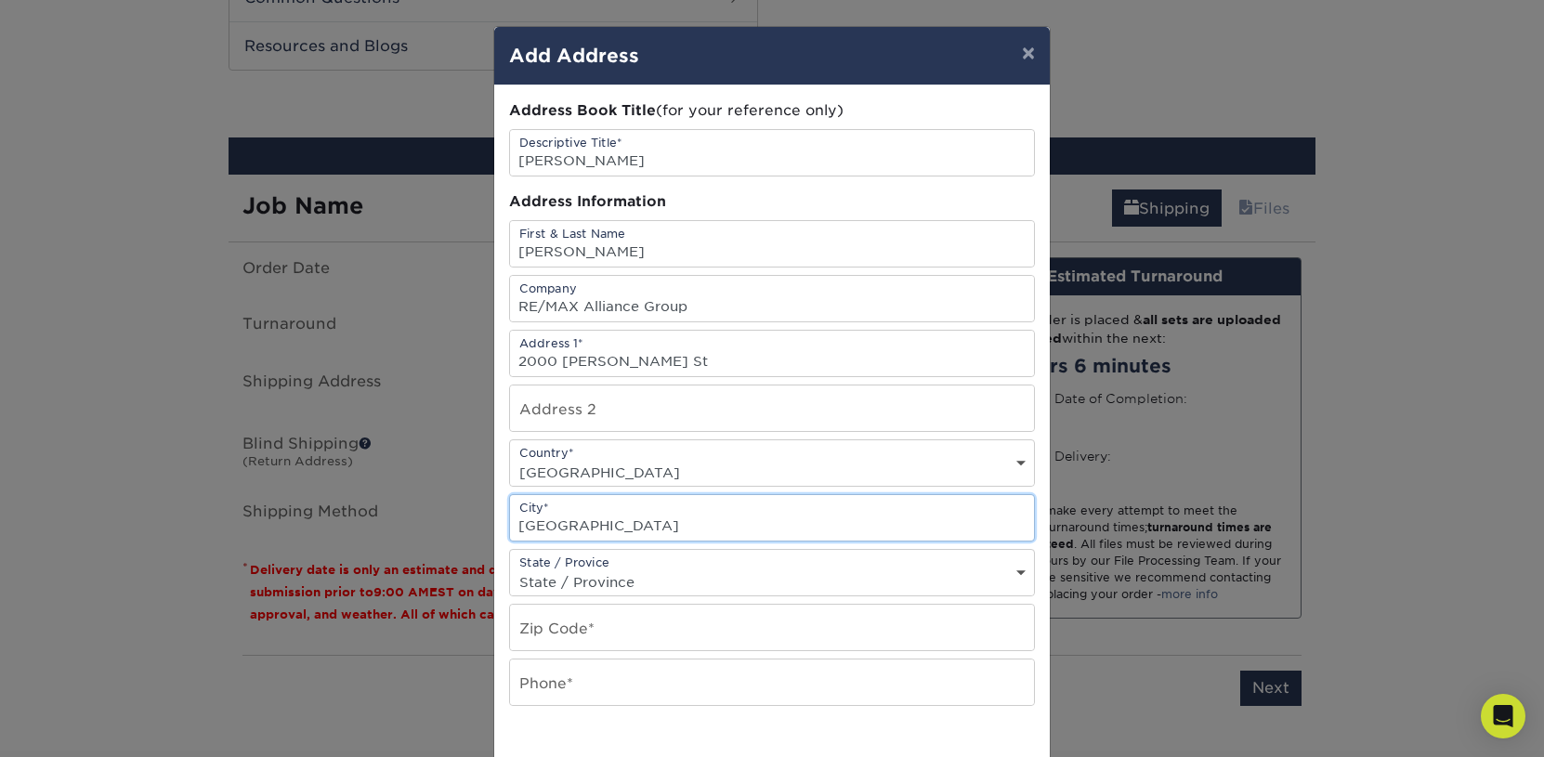
type input "[GEOGRAPHIC_DATA]"
select select "FL"
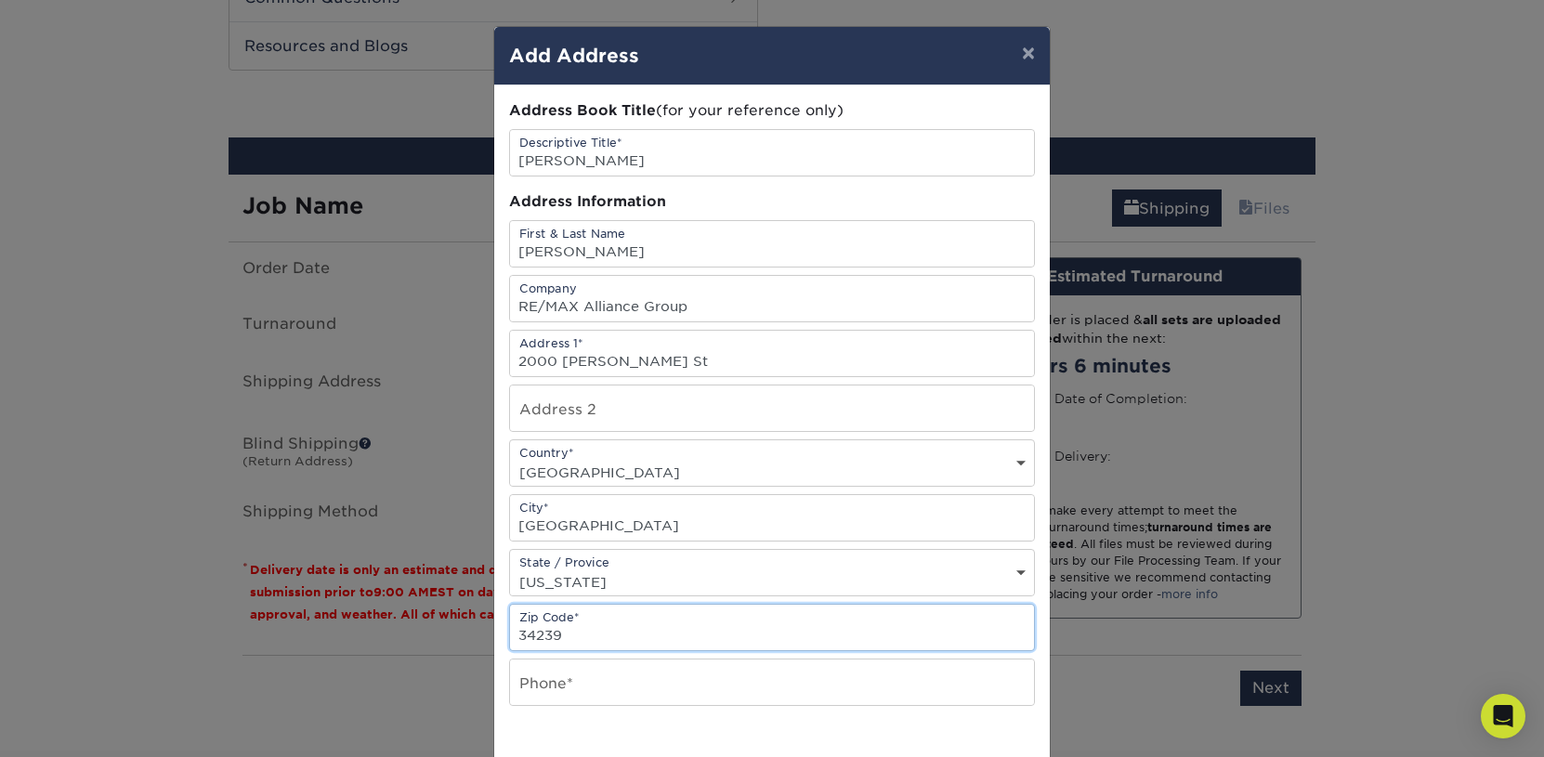
type input "34239"
type input "9419545454"
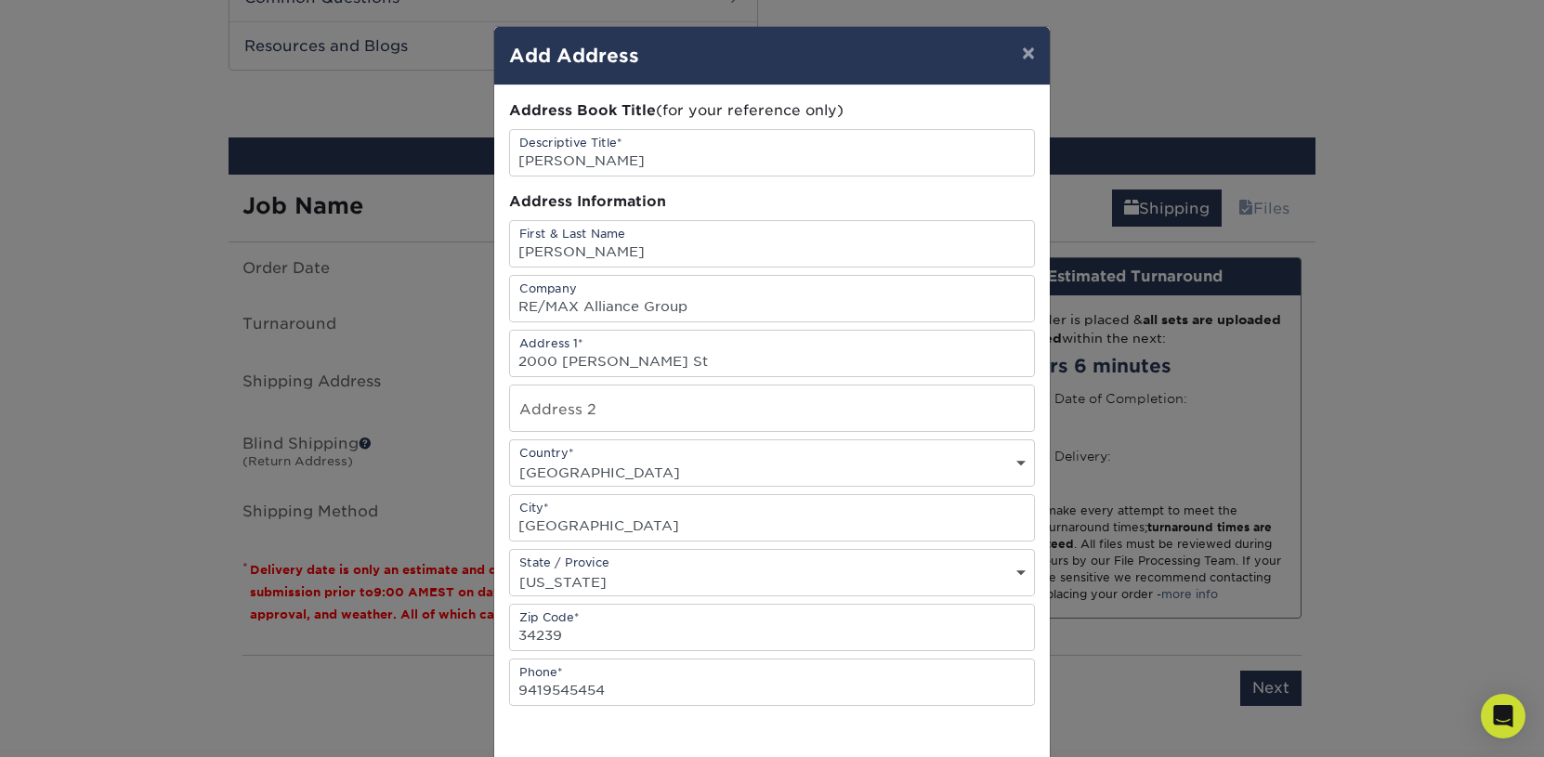
scroll to position [255, 0]
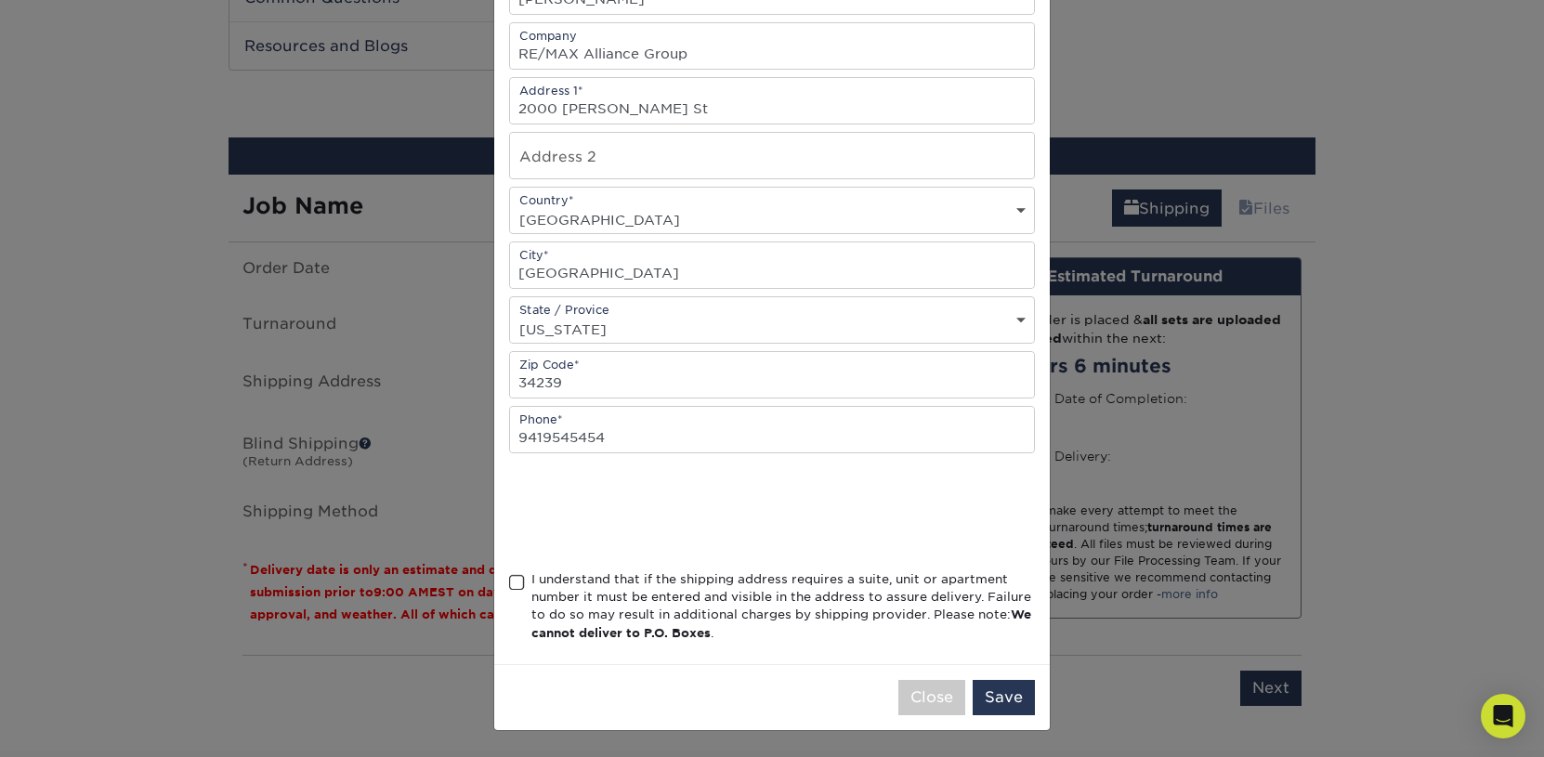
click at [517, 584] on span at bounding box center [517, 583] width 16 height 18
click at [0, 0] on input "I understand that if the shipping address requires a suite, unit or apartment n…" at bounding box center [0, 0] width 0 height 0
click at [1018, 708] on button "Save" at bounding box center [1004, 697] width 62 height 35
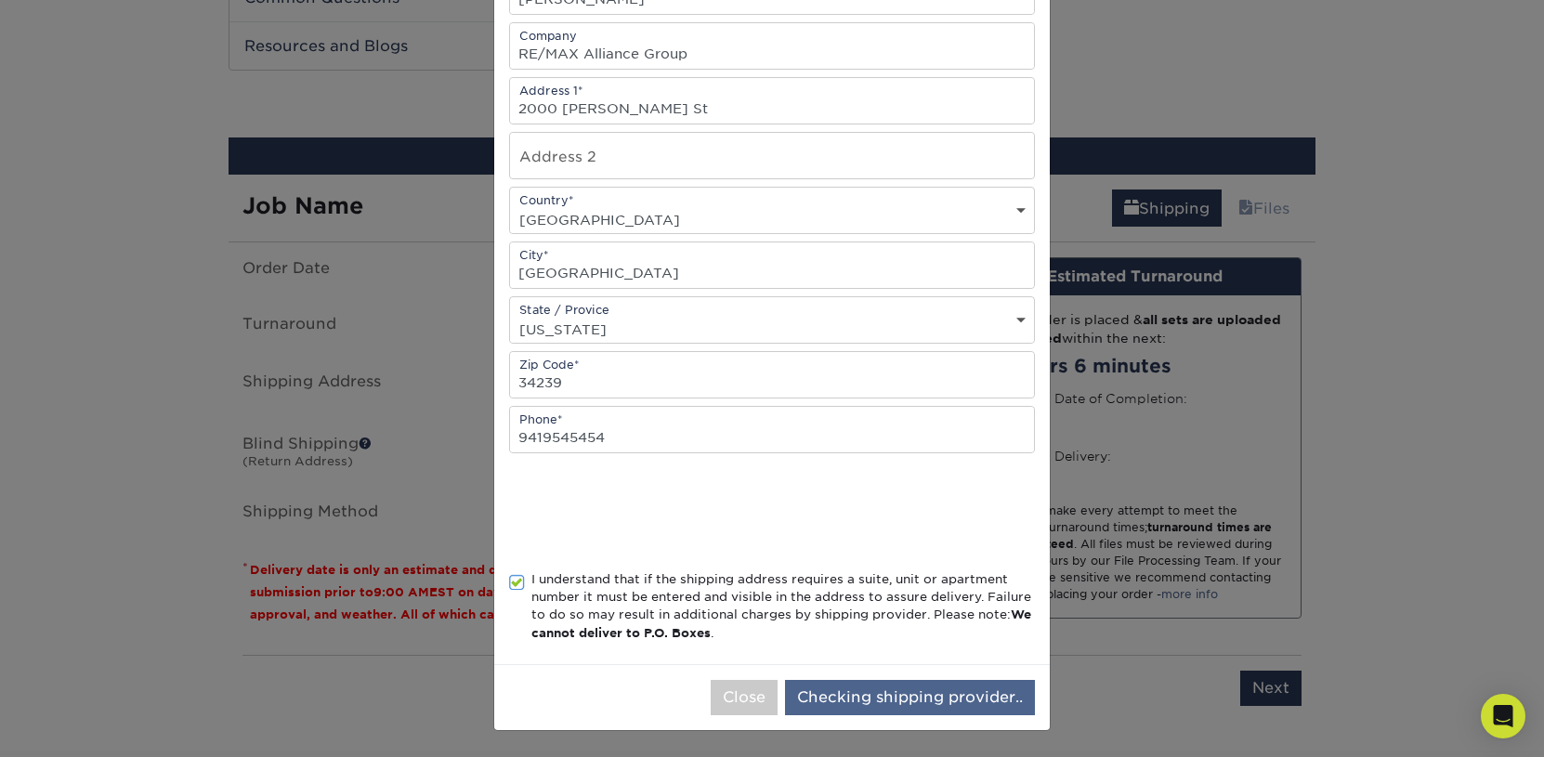
scroll to position [0, 0]
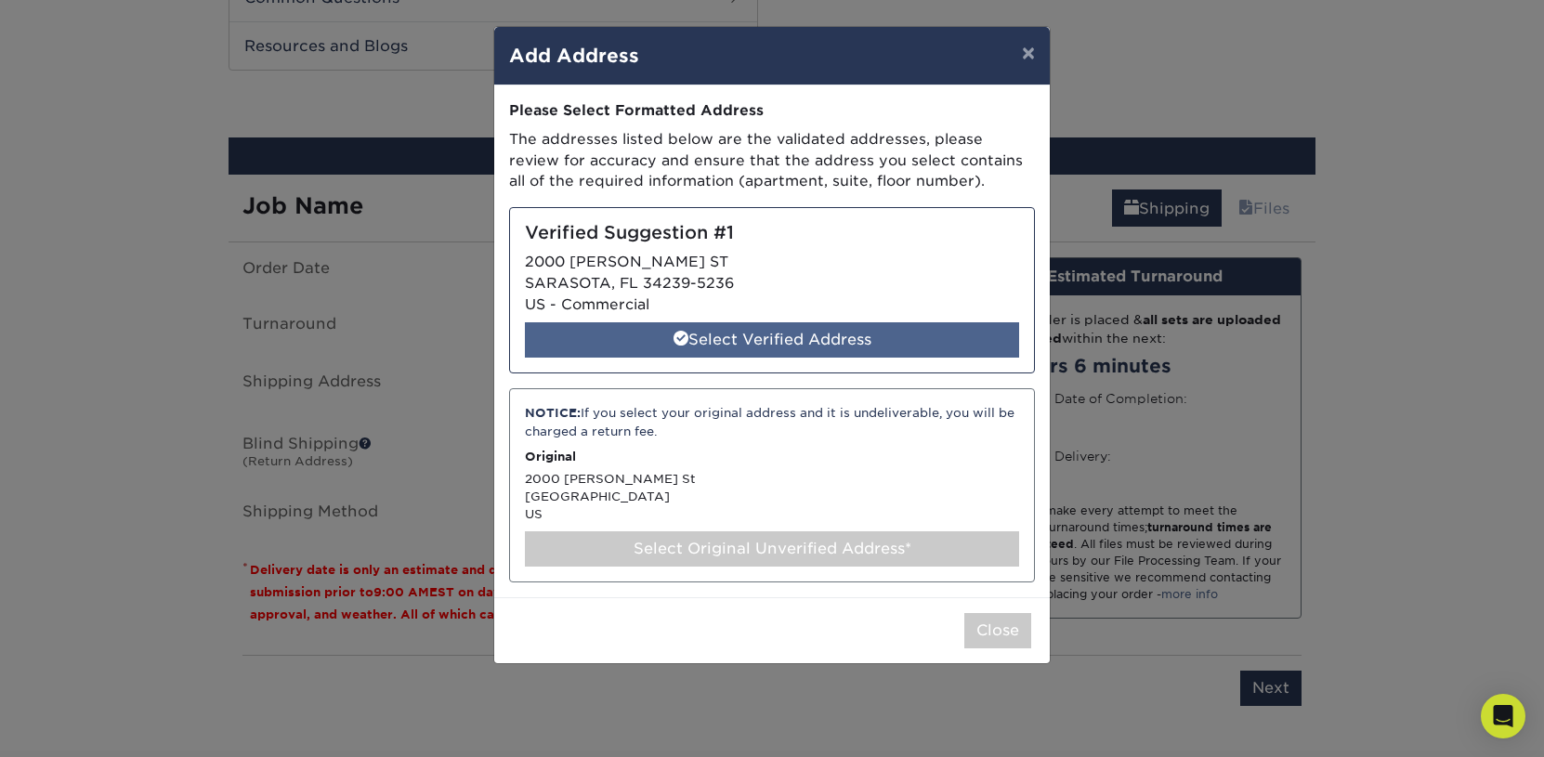
click at [763, 349] on div "Select Verified Address" at bounding box center [772, 339] width 494 height 35
select select "284933"
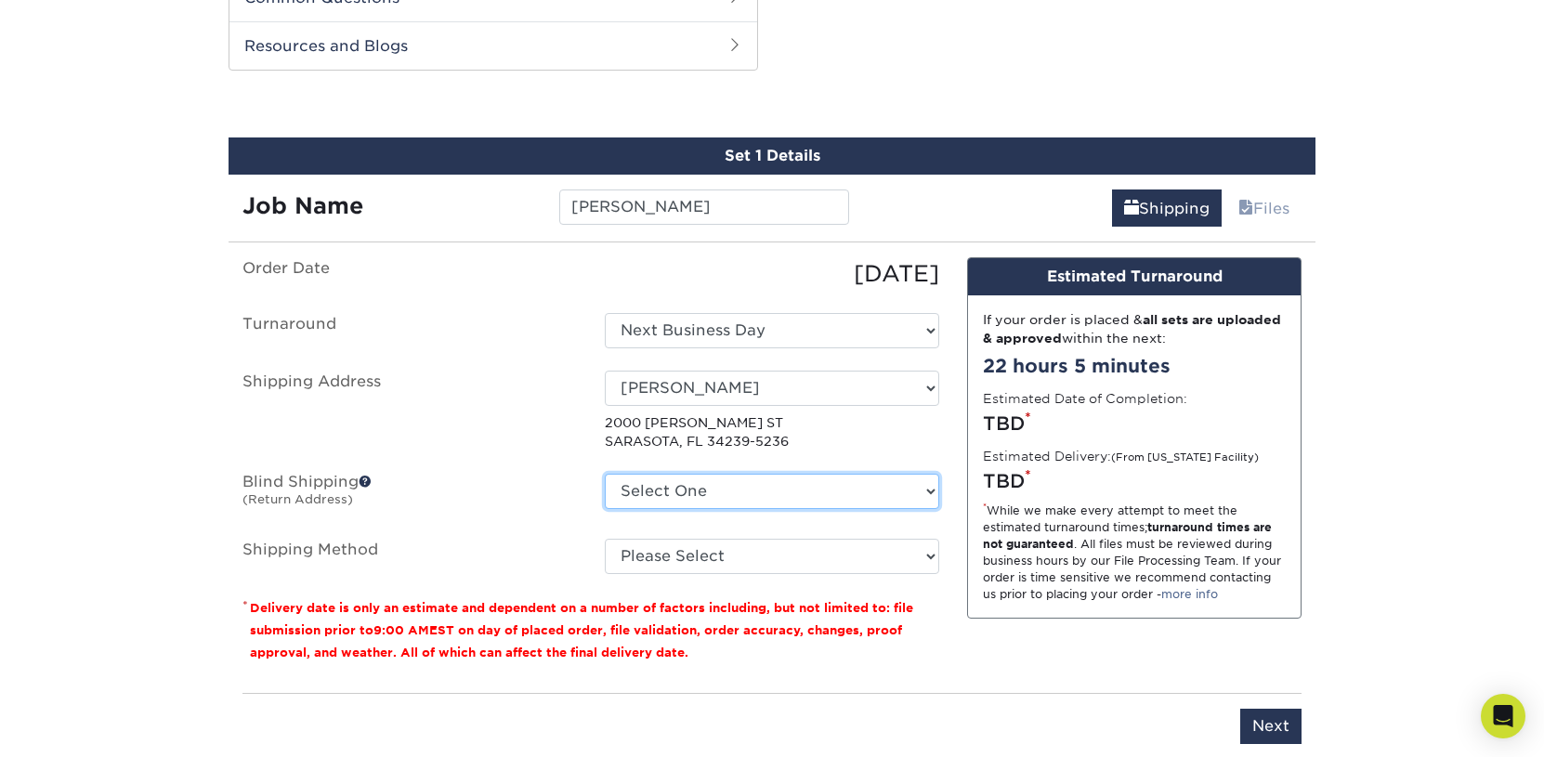
click at [605, 474] on select "Select [GEOGRAPHIC_DATA][STREET_ADDRESS][STREET_ADDRESS][STREET_ADDRESS][STREET…" at bounding box center [772, 491] width 334 height 35
click option "[STREET_ADDRESS]" at bounding box center [0, 0] width 0 height 0
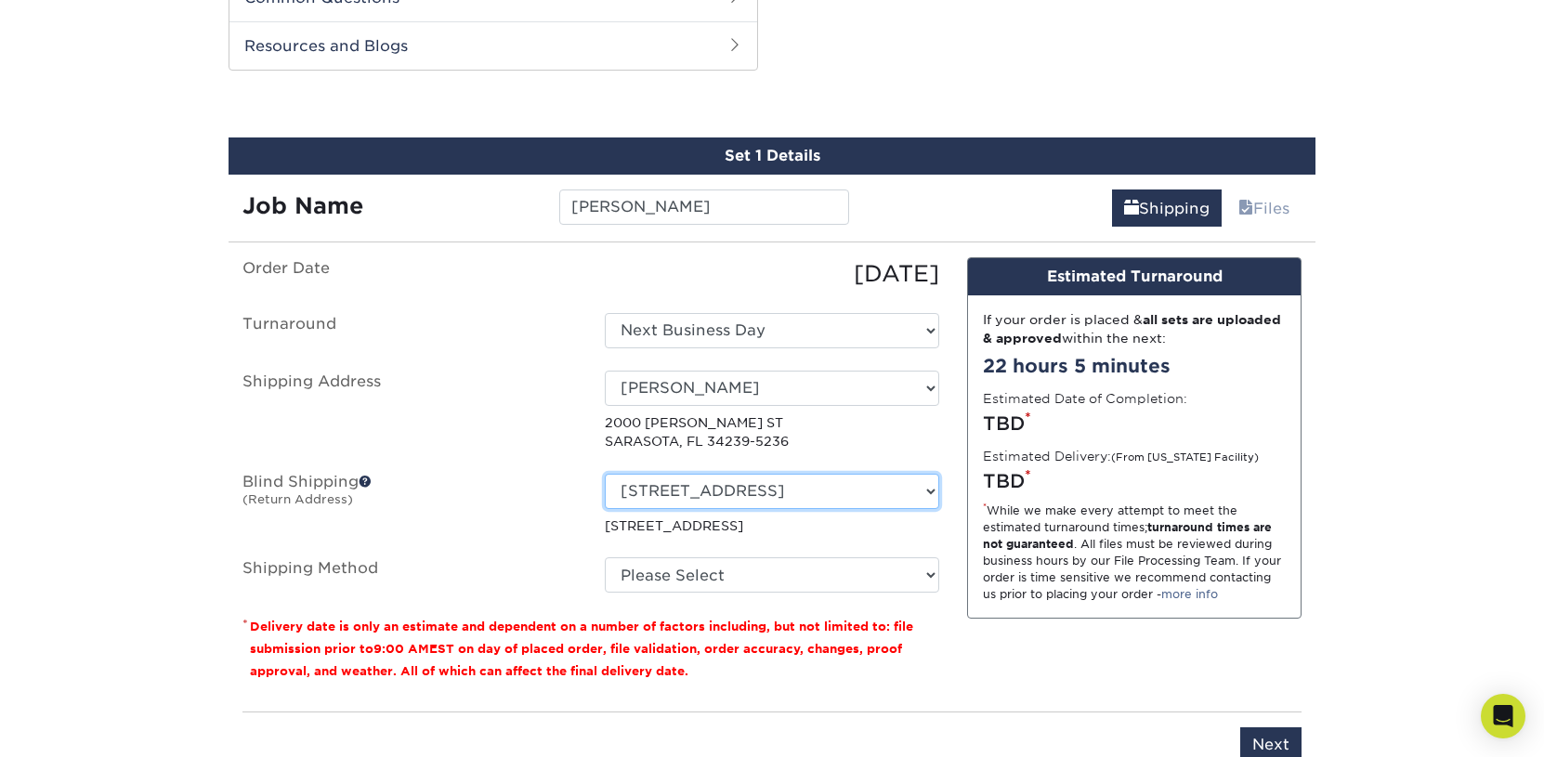
click at [605, 474] on select "Select [GEOGRAPHIC_DATA][STREET_ADDRESS][STREET_ADDRESS][STREET_ADDRESS][STREET…" at bounding box center [772, 491] width 334 height 35
select select "newaddress"
click option "+ Add New Address" at bounding box center [0, 0] width 0 height 0
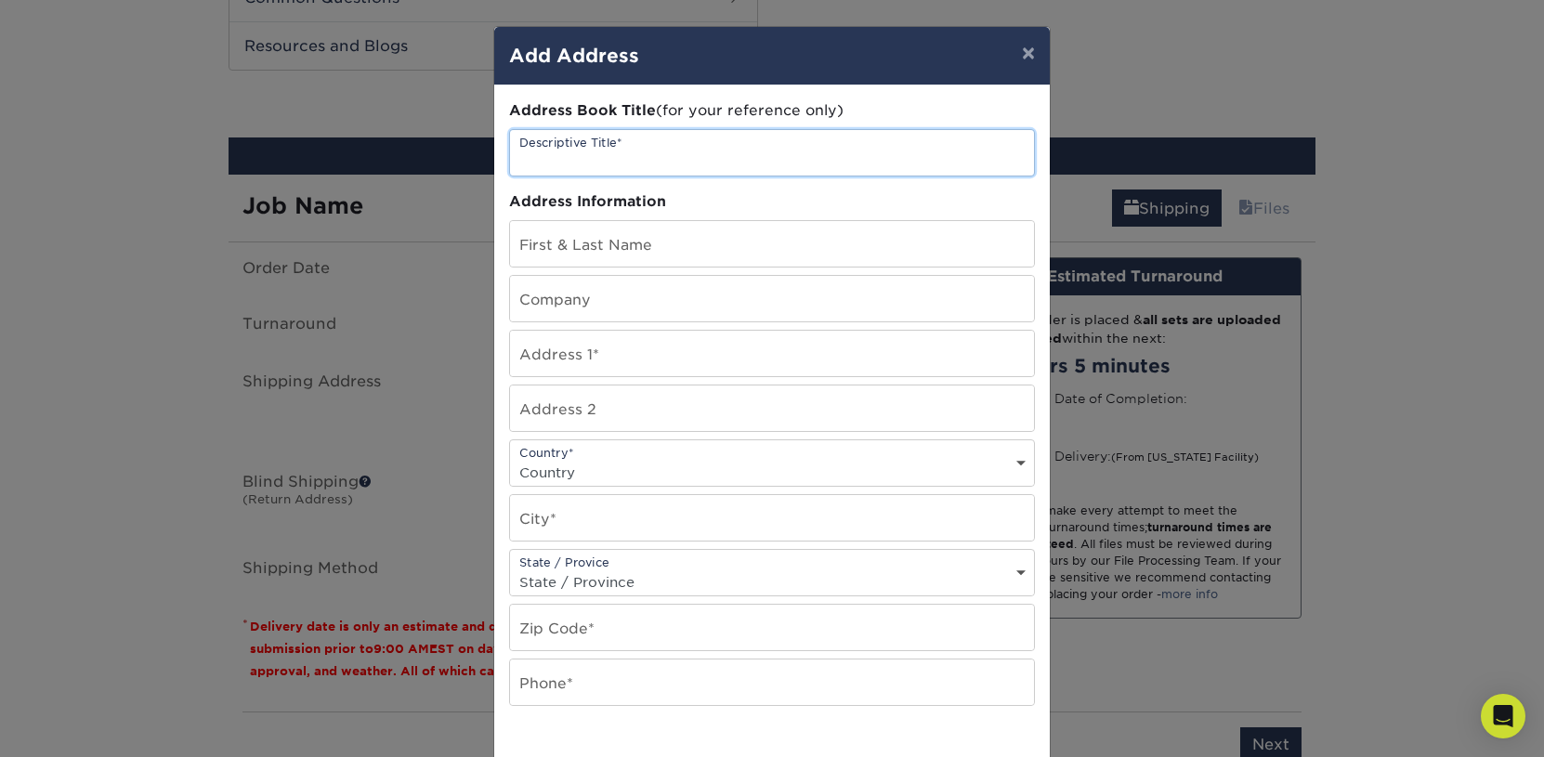
click at [667, 153] on input "text" at bounding box center [772, 153] width 524 height 46
click at [1021, 59] on button "×" at bounding box center [1028, 53] width 43 height 52
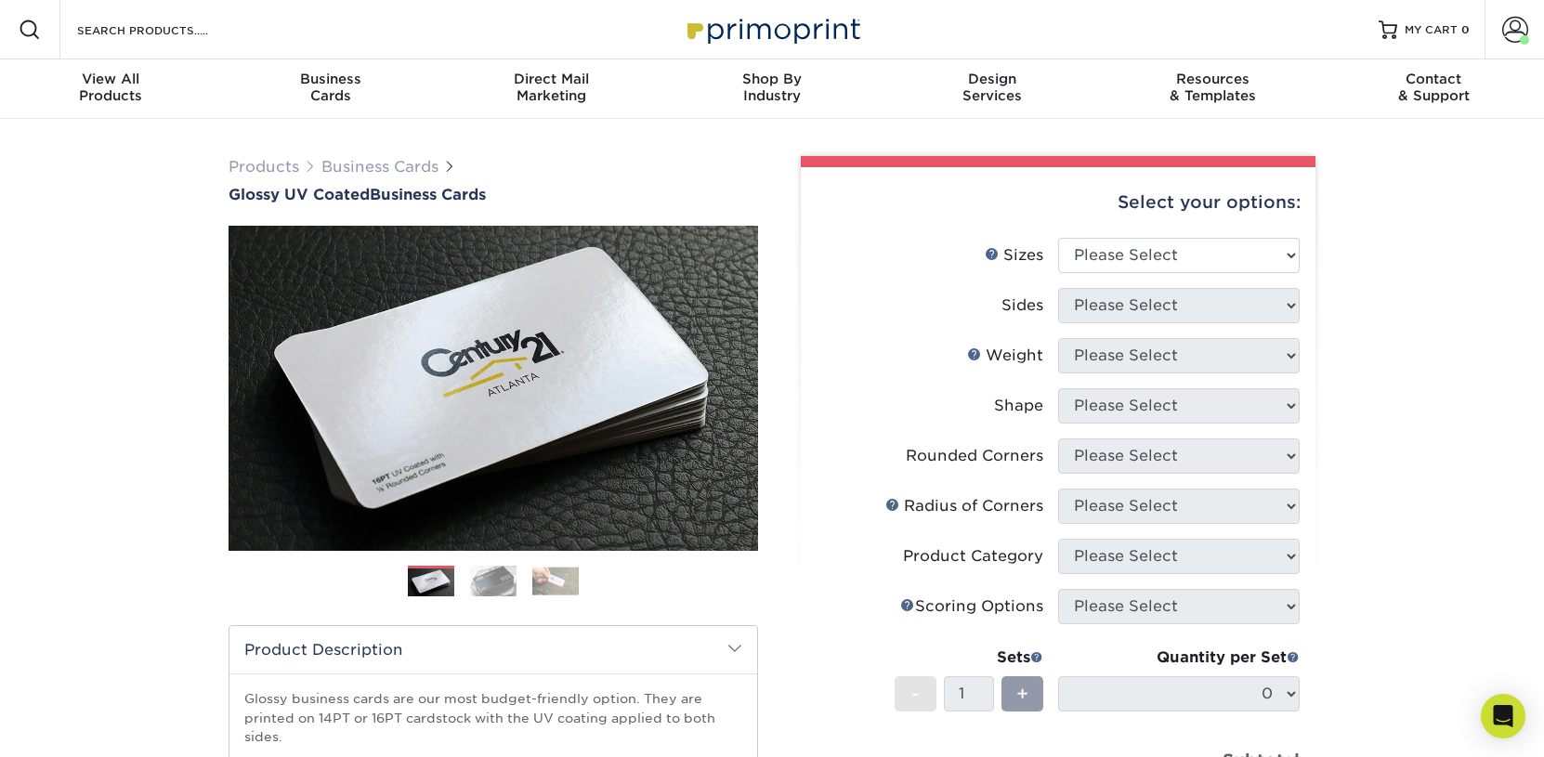
drag, startPoint x: 1192, startPoint y: 280, endPoint x: 1154, endPoint y: 259, distance: 43.2
click at [1184, 274] on li "Sizes Help Sizes Please Select 1.5" x 3.5" - Mini 1.75" x 3.5" - Mini 2" x 2" -…" at bounding box center [1058, 263] width 483 height 50
click at [1058, 238] on select "Please Select 1.5" x 3.5" - Mini 1.75" x 3.5" - Mini 2" x 2" - Square 2" x 3" -…" at bounding box center [1179, 255] width 242 height 35
select select "2.50x2.50"
click option "2.5" x 2.5" - Square" at bounding box center [0, 0] width 0 height 0
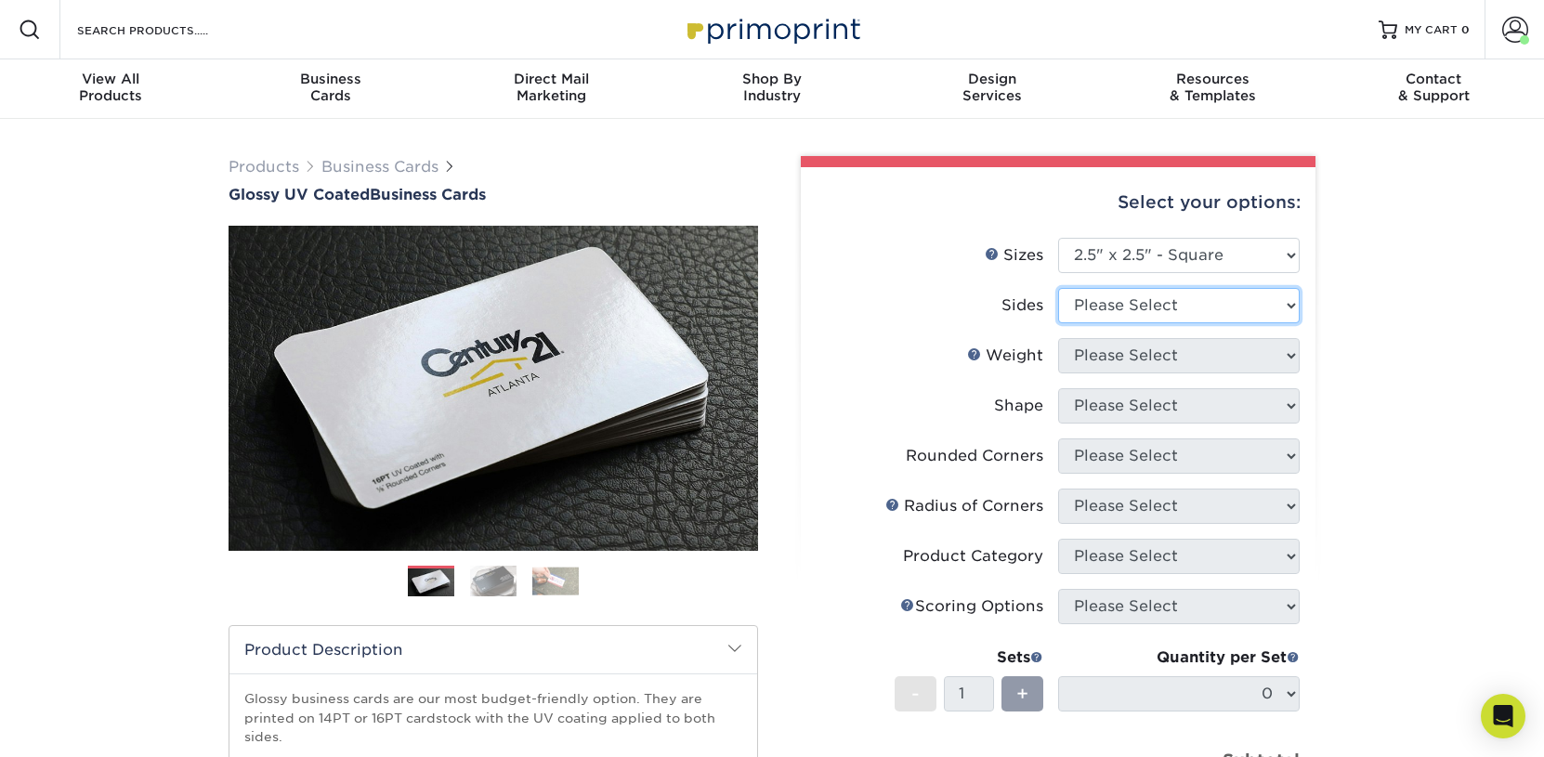
click at [1058, 288] on select "Please Select Print Both Sides Print Front Only" at bounding box center [1179, 305] width 242 height 35
select select "13abbda7-1d64-4f25-8bb2-c179b224825d"
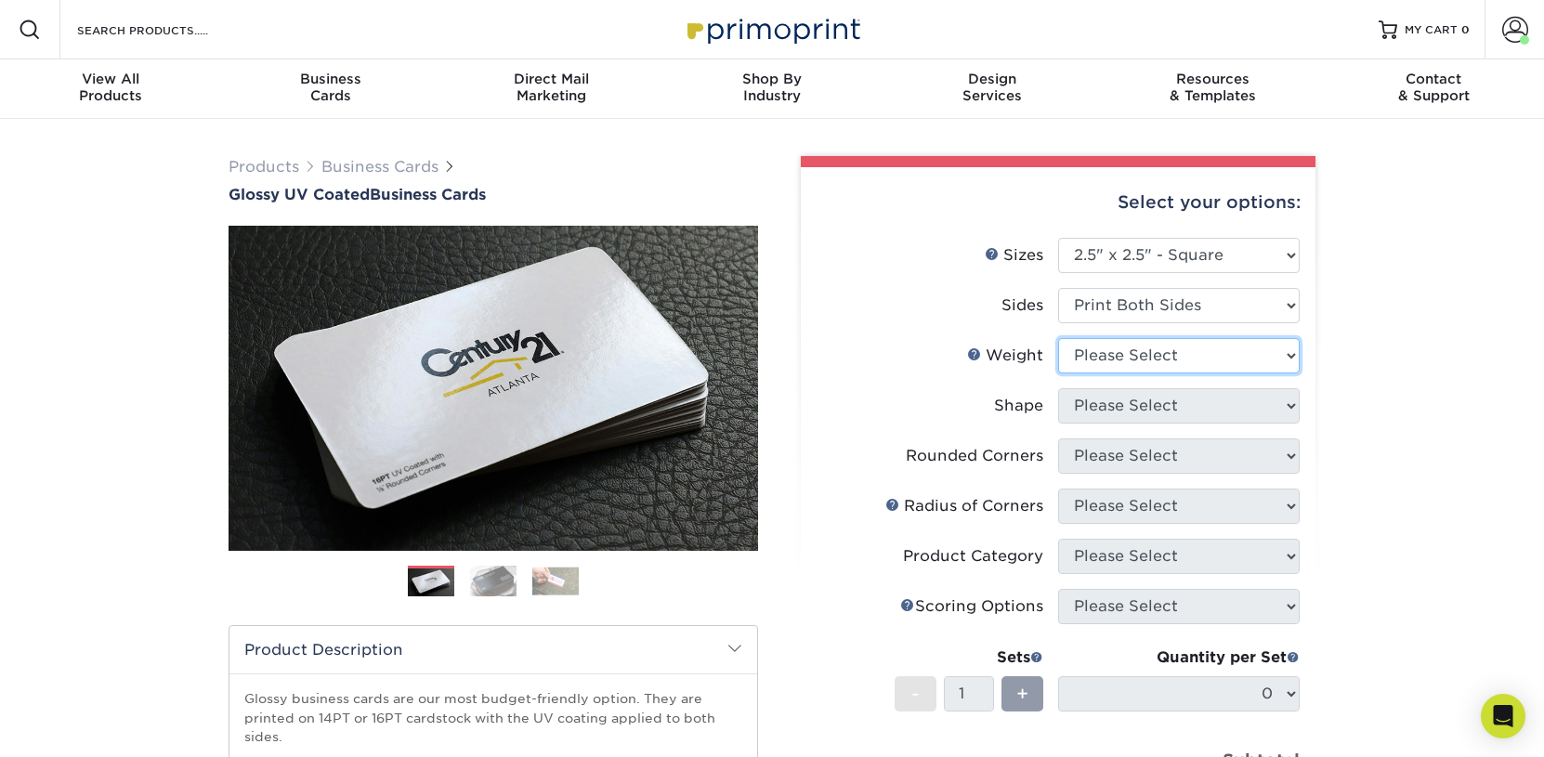
click at [1058, 338] on select "Please Select 14PT 16PT" at bounding box center [1179, 355] width 242 height 35
select select "16PT"
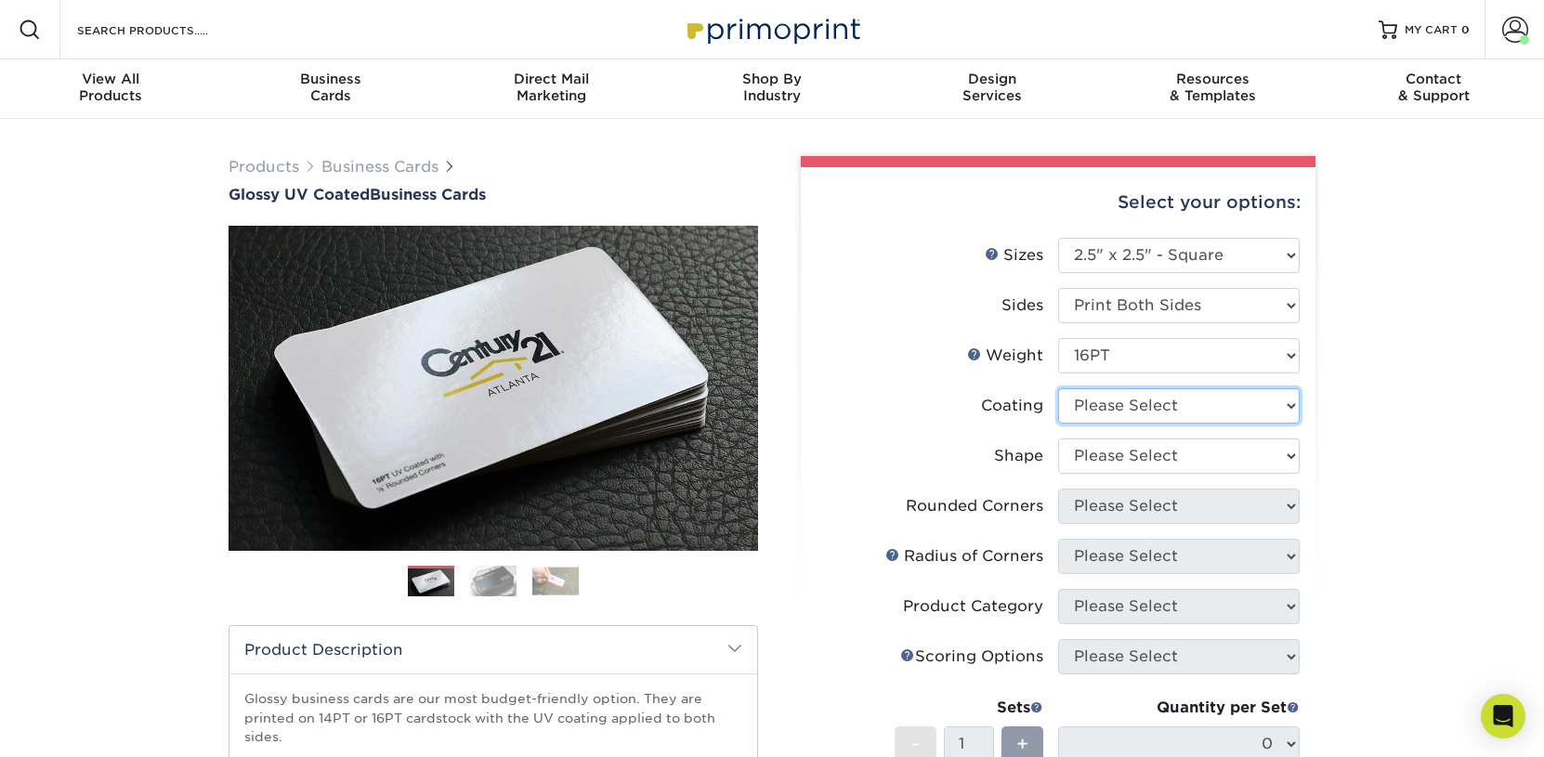
select select "ae367451-b2b8-45df-a344-0f05b6a12993"
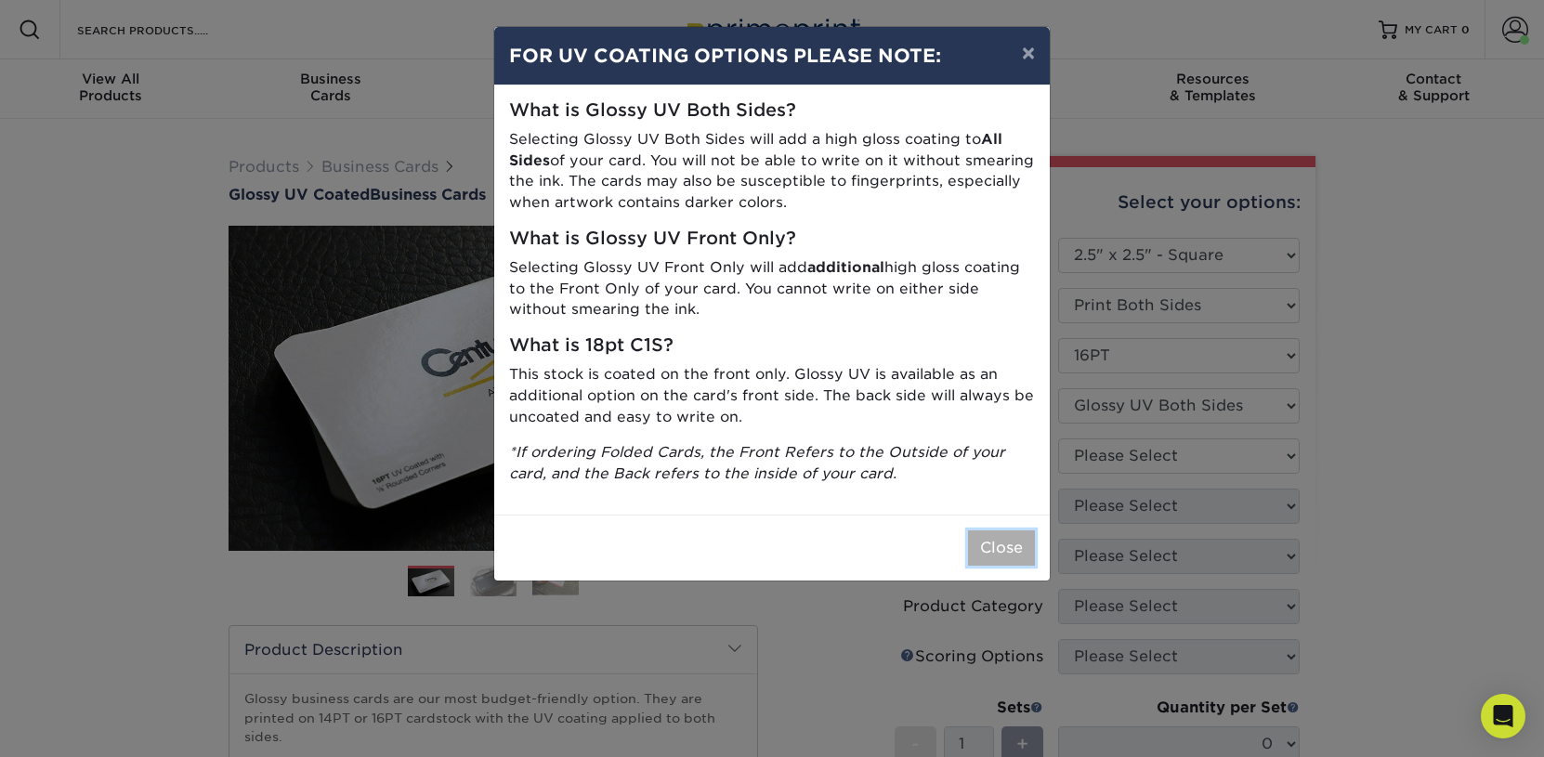
click at [1002, 545] on button "Close" at bounding box center [1001, 547] width 67 height 35
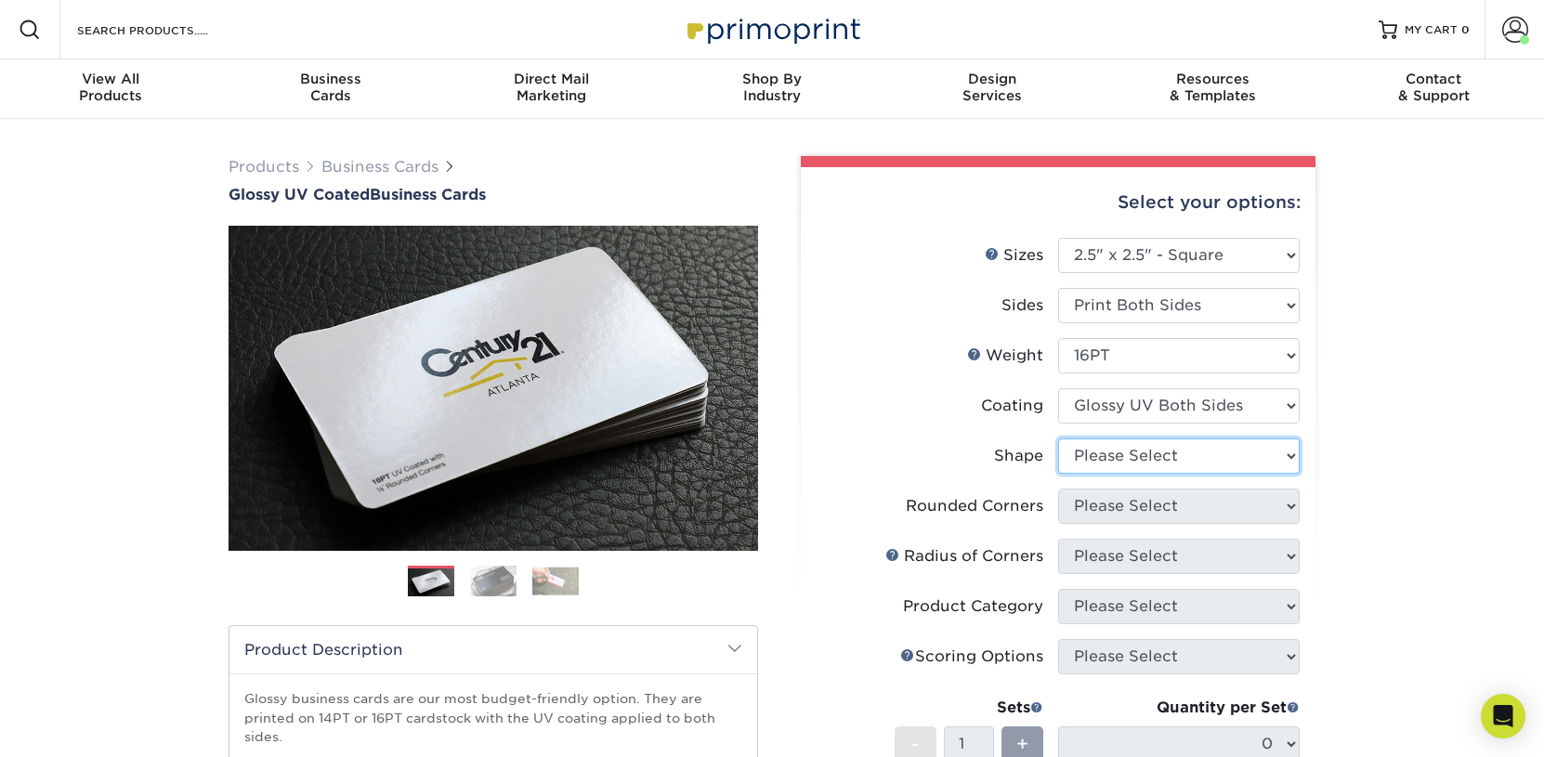
click at [1058, 438] on select "Please Select Standard" at bounding box center [1179, 455] width 242 height 35
select select "standard"
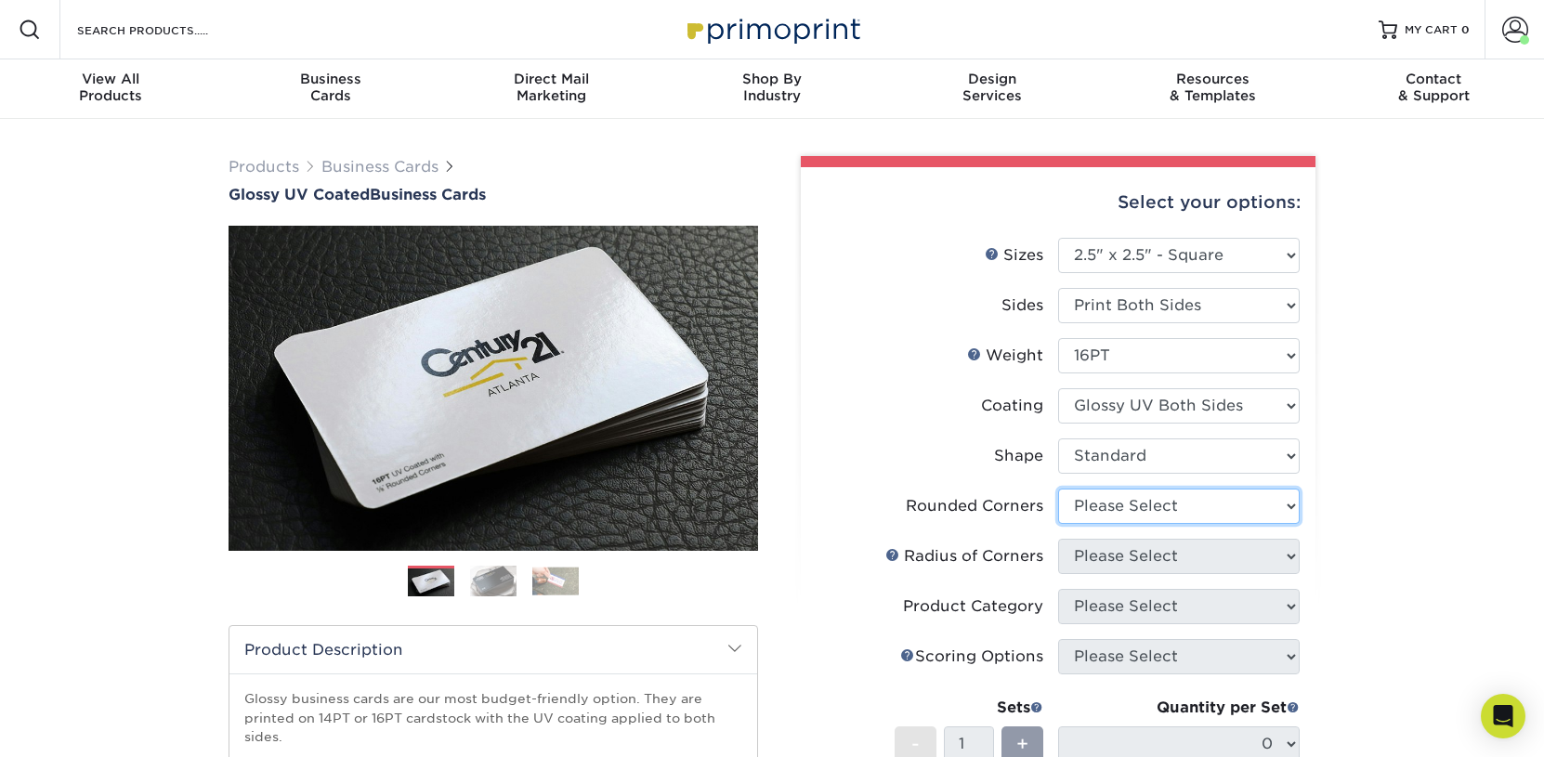
click at [1058, 489] on select "Please Select Yes - Round 2 Corners Yes - Round 4 Corners No" at bounding box center [1179, 506] width 242 height 35
select select "0"
click option "No" at bounding box center [0, 0] width 0 height 0
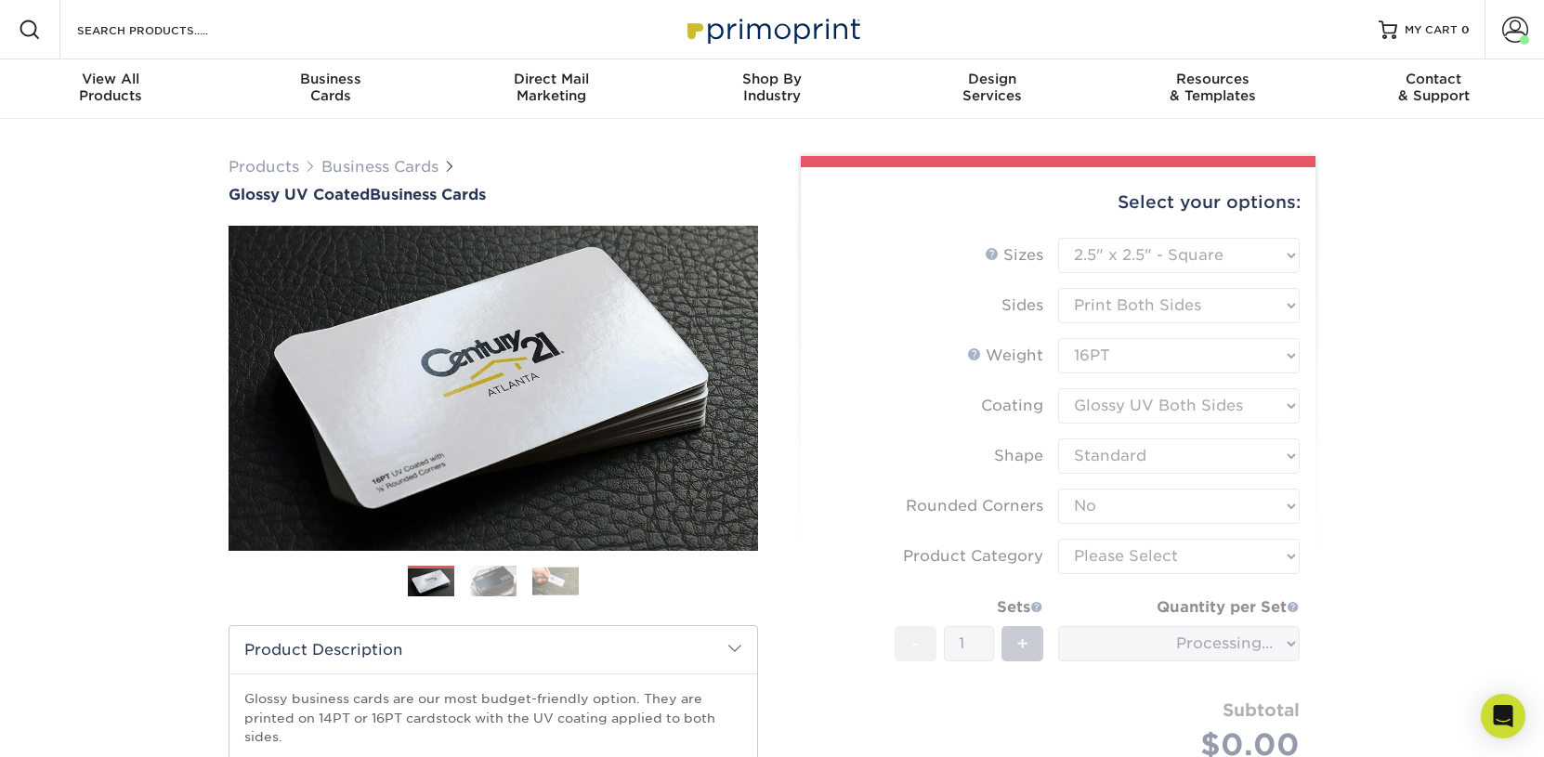
click at [1112, 562] on form "Sizes Help Sizes Please Select 1.5" x 3.5" - Mini 1.75" x 3.5" - Mini 2" x 2" -…" at bounding box center [1058, 522] width 485 height 568
click at [1106, 552] on form "Sizes Help Sizes Please Select 1.5" x 3.5" - Mini 1.75" x 3.5" - Mini 2" x 2" -…" at bounding box center [1058, 522] width 485 height 568
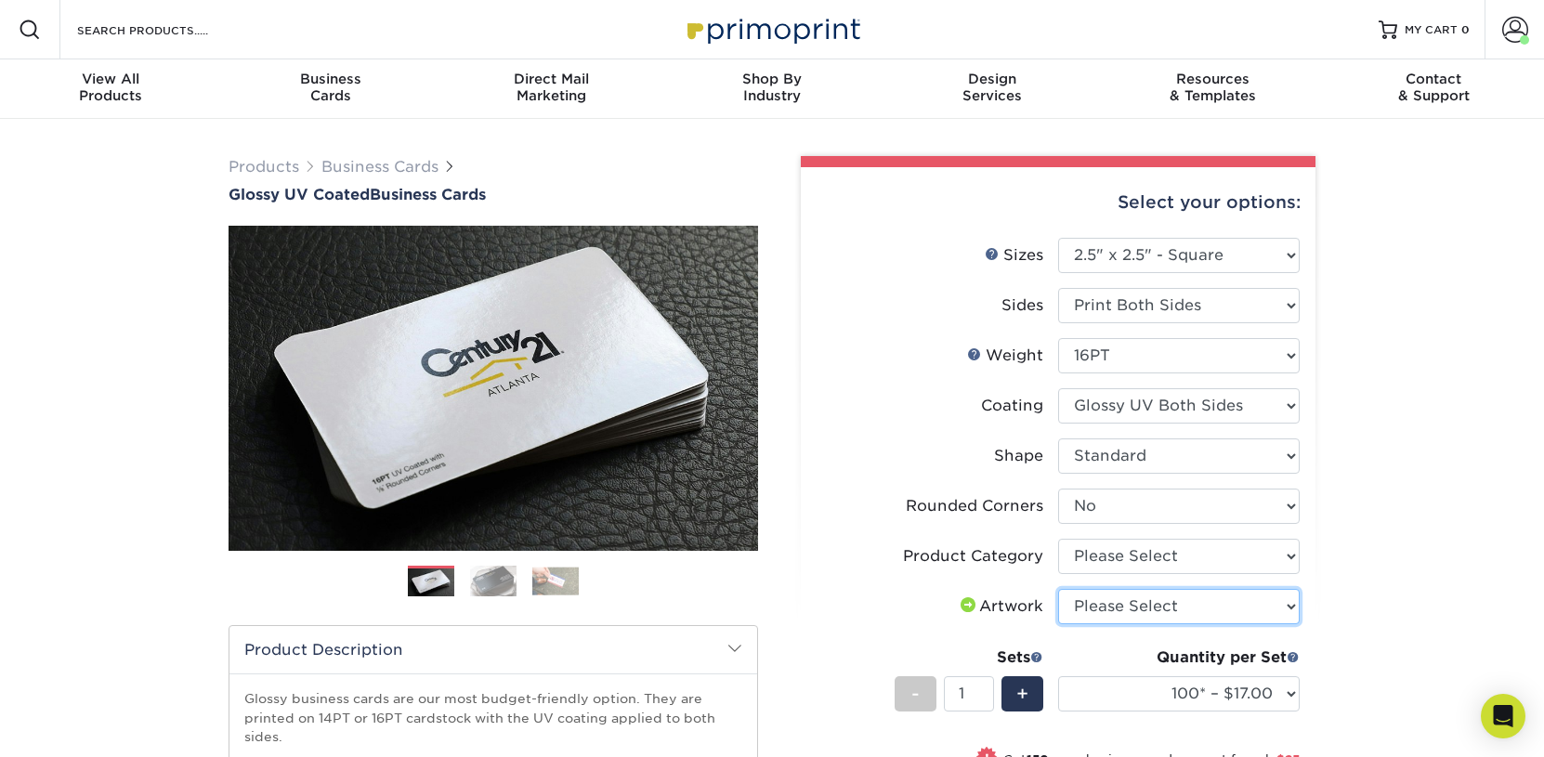
click at [1058, 589] on select "Please Select I will upload files I need a design - $100" at bounding box center [1179, 606] width 242 height 35
select select "upload"
click option "I will upload files" at bounding box center [0, 0] width 0 height 0
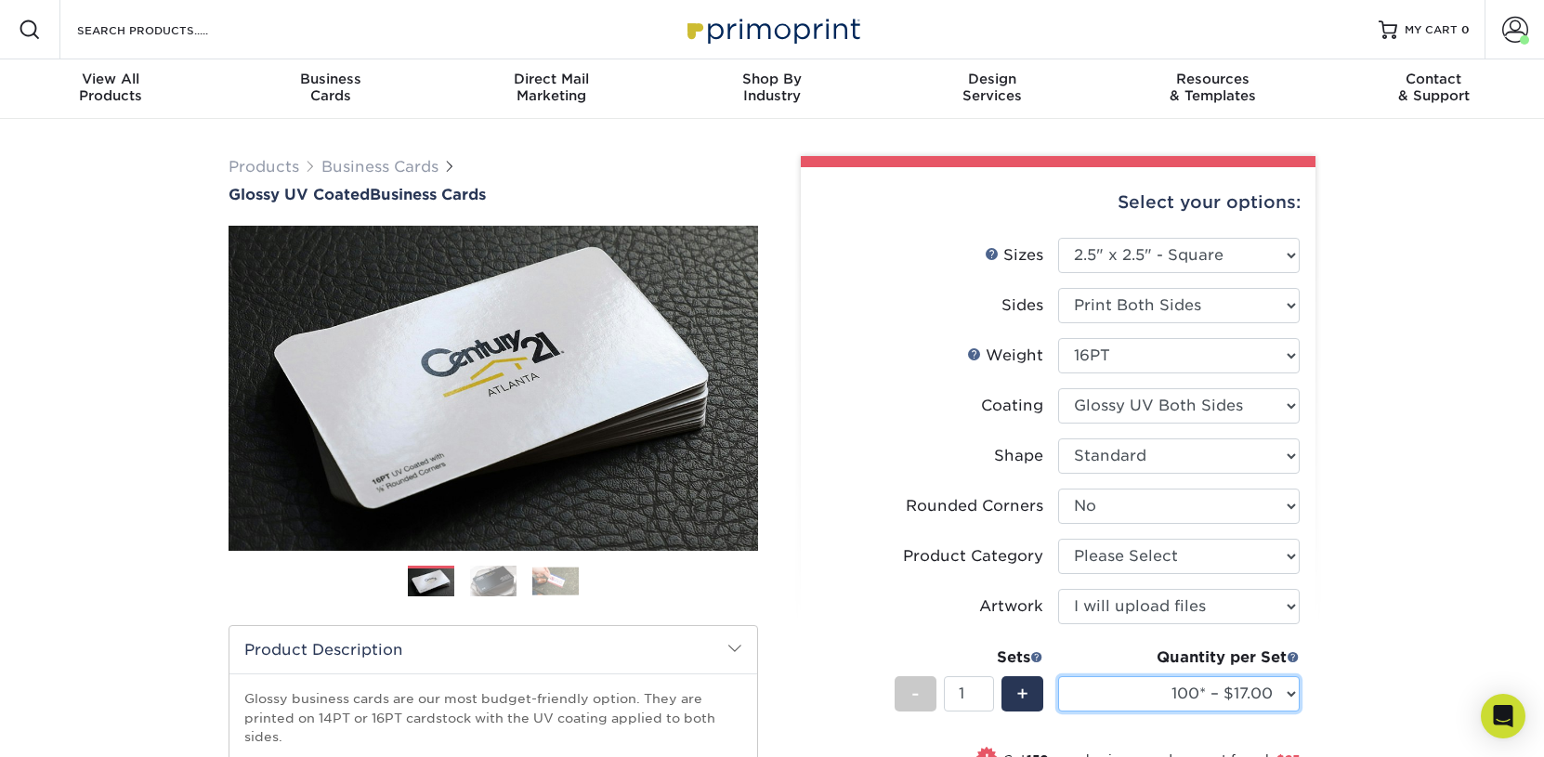
click at [1058, 676] on select "100* – $17.00 250* – $42.00 500 – $84.00 1000 – $104.00 2500 – $208.00 5000 – $…" at bounding box center [1179, 693] width 242 height 35
select select "1000 – $104.00"
click option "1000 – $104.00" at bounding box center [0, 0] width 0 height 0
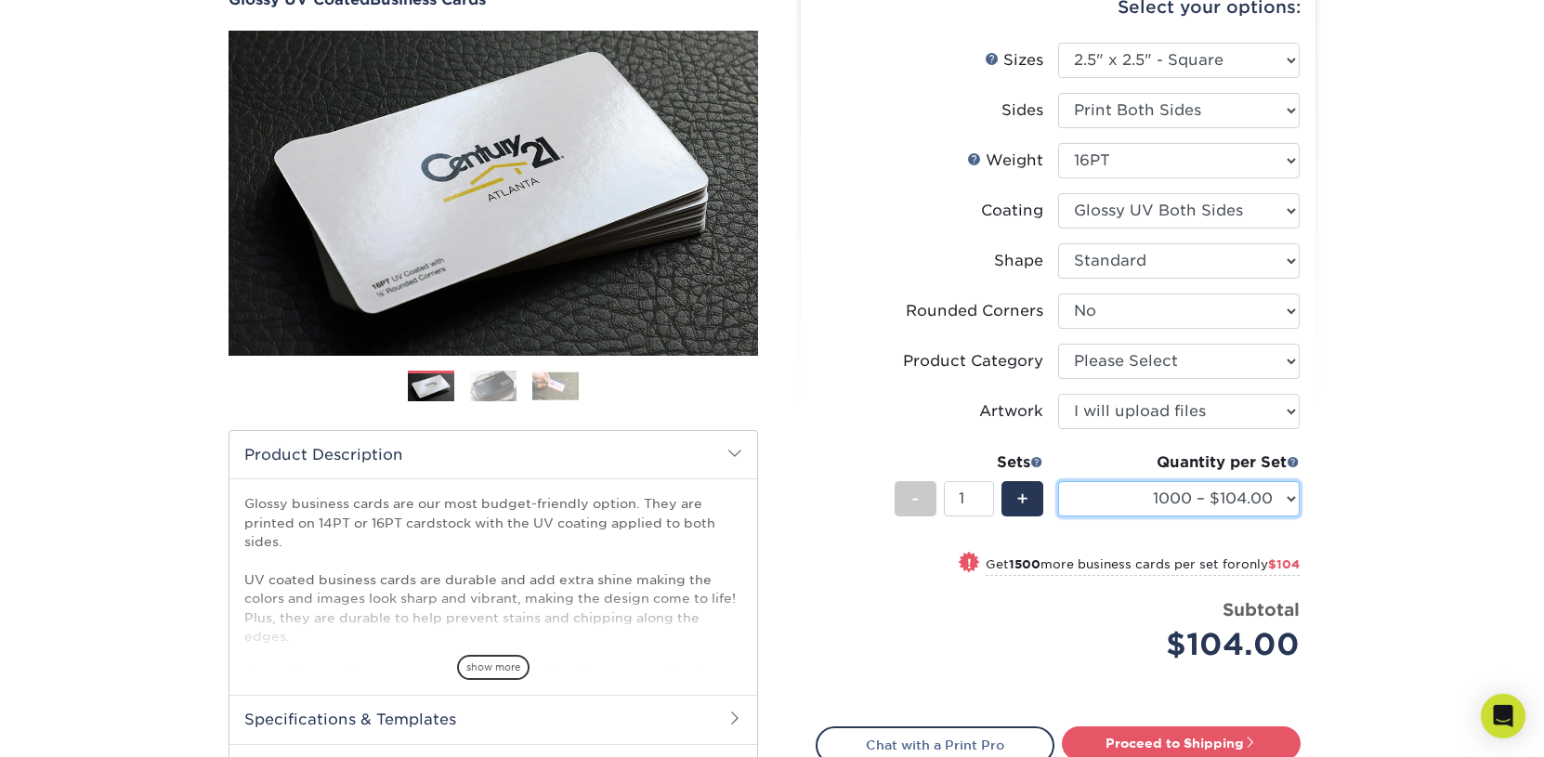
scroll to position [290, 0]
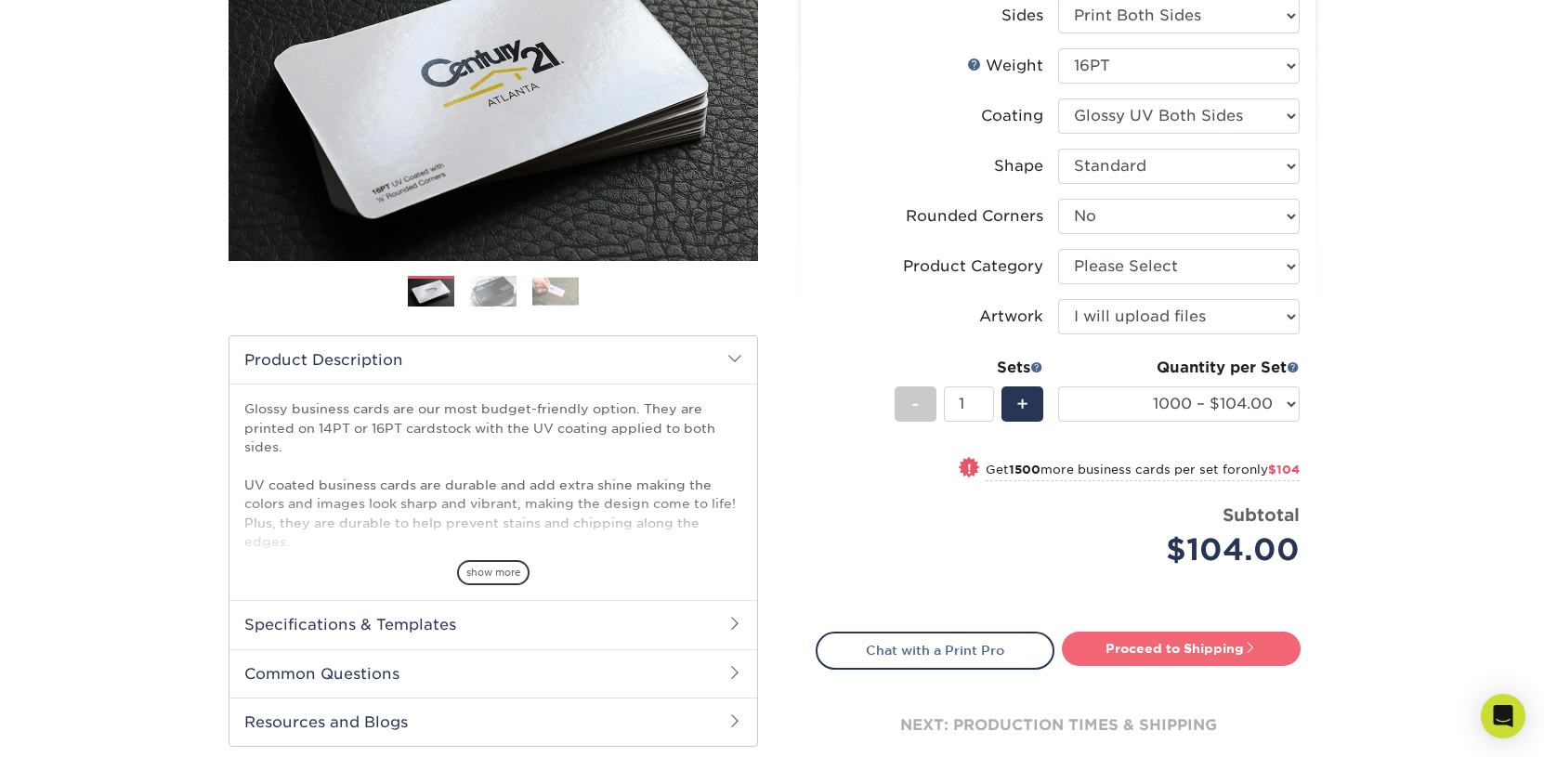
click at [1179, 654] on link "Proceed to Shipping" at bounding box center [1181, 648] width 239 height 33
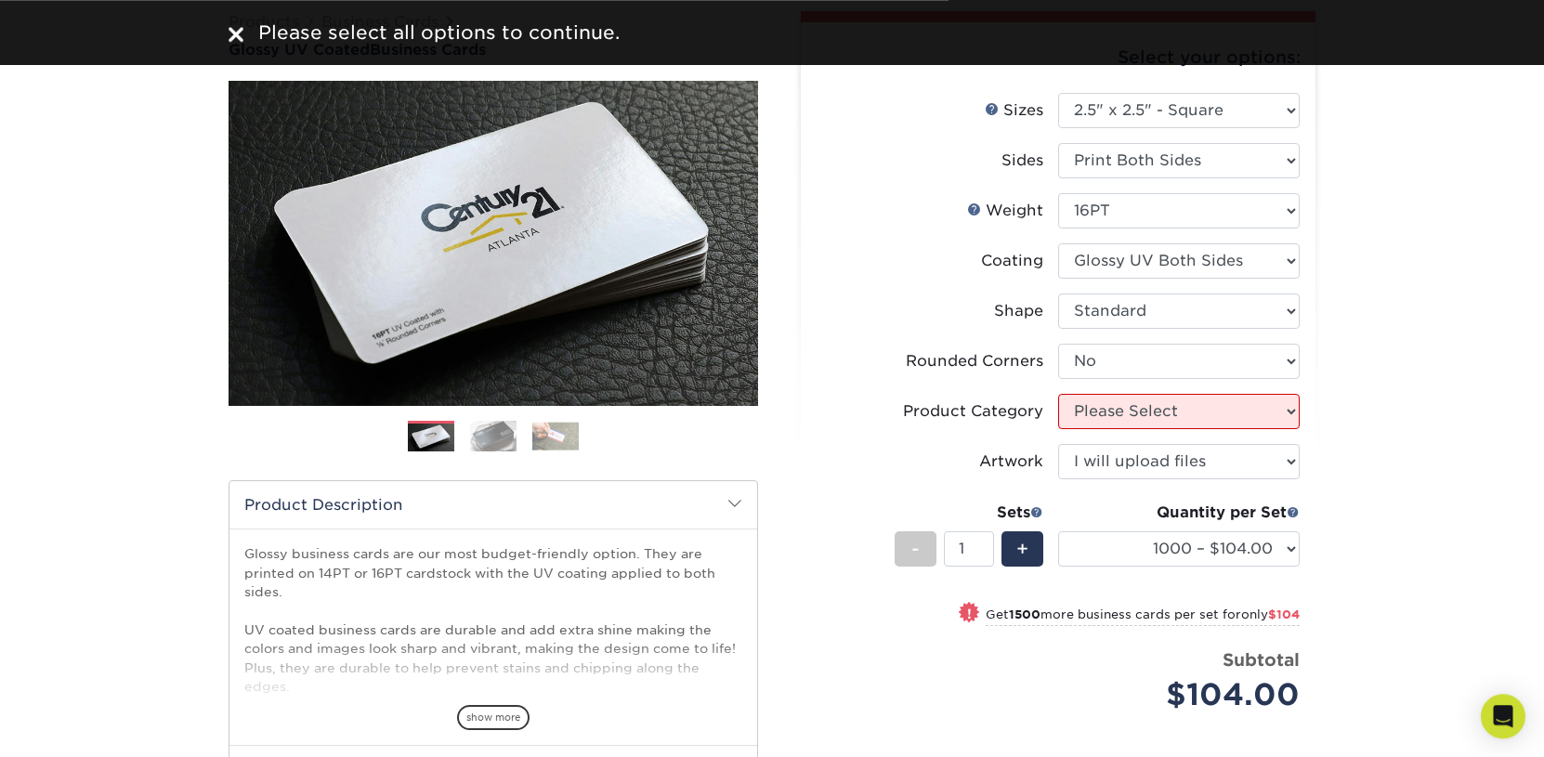
scroll to position [0, 0]
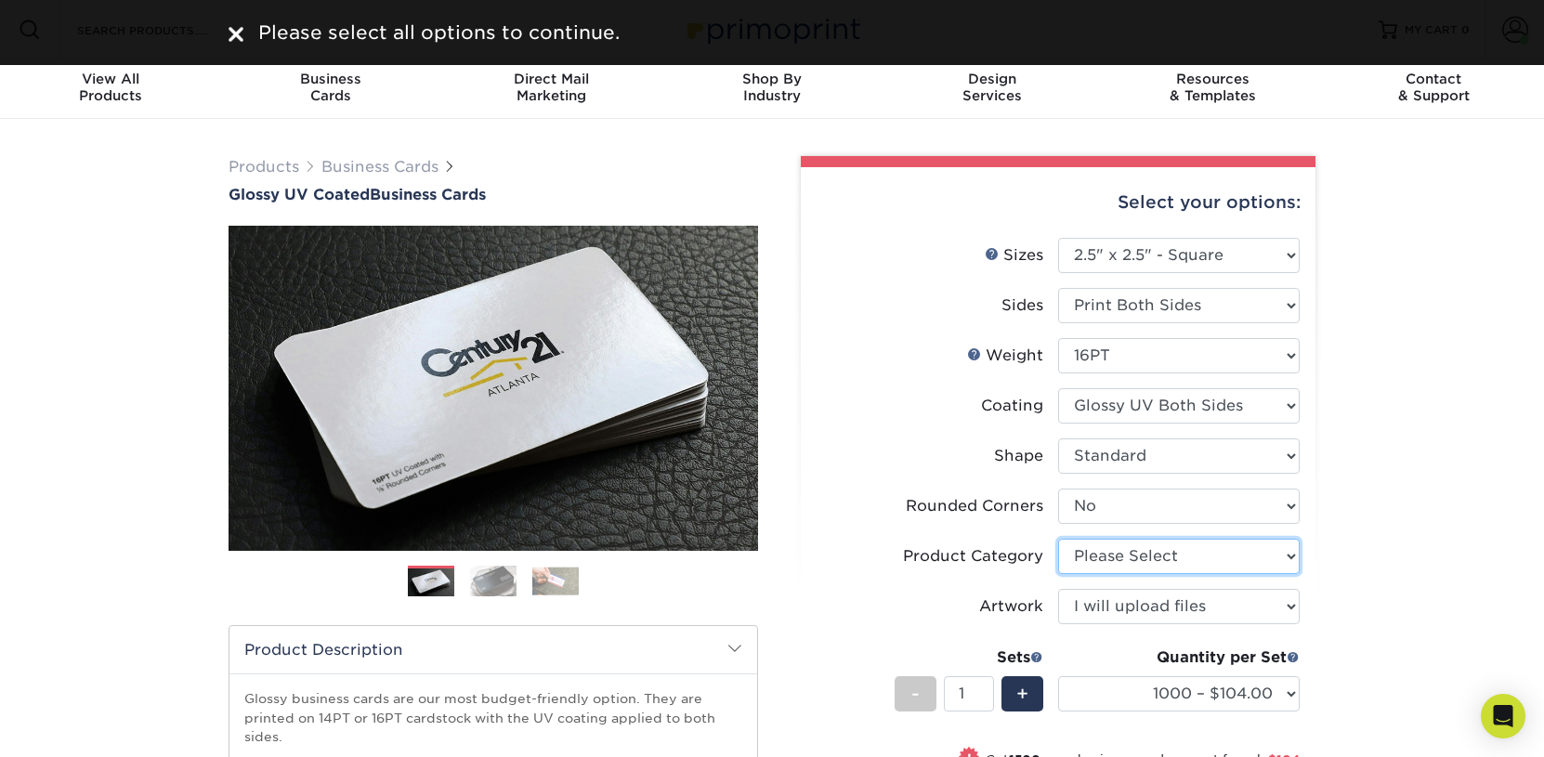
click at [1058, 539] on select "Please Select Business Cards" at bounding box center [1179, 556] width 242 height 35
select select "3b5148f1-0588-4f88-a218-97bcfdce65c1"
click option "Business Cards" at bounding box center [0, 0] width 0 height 0
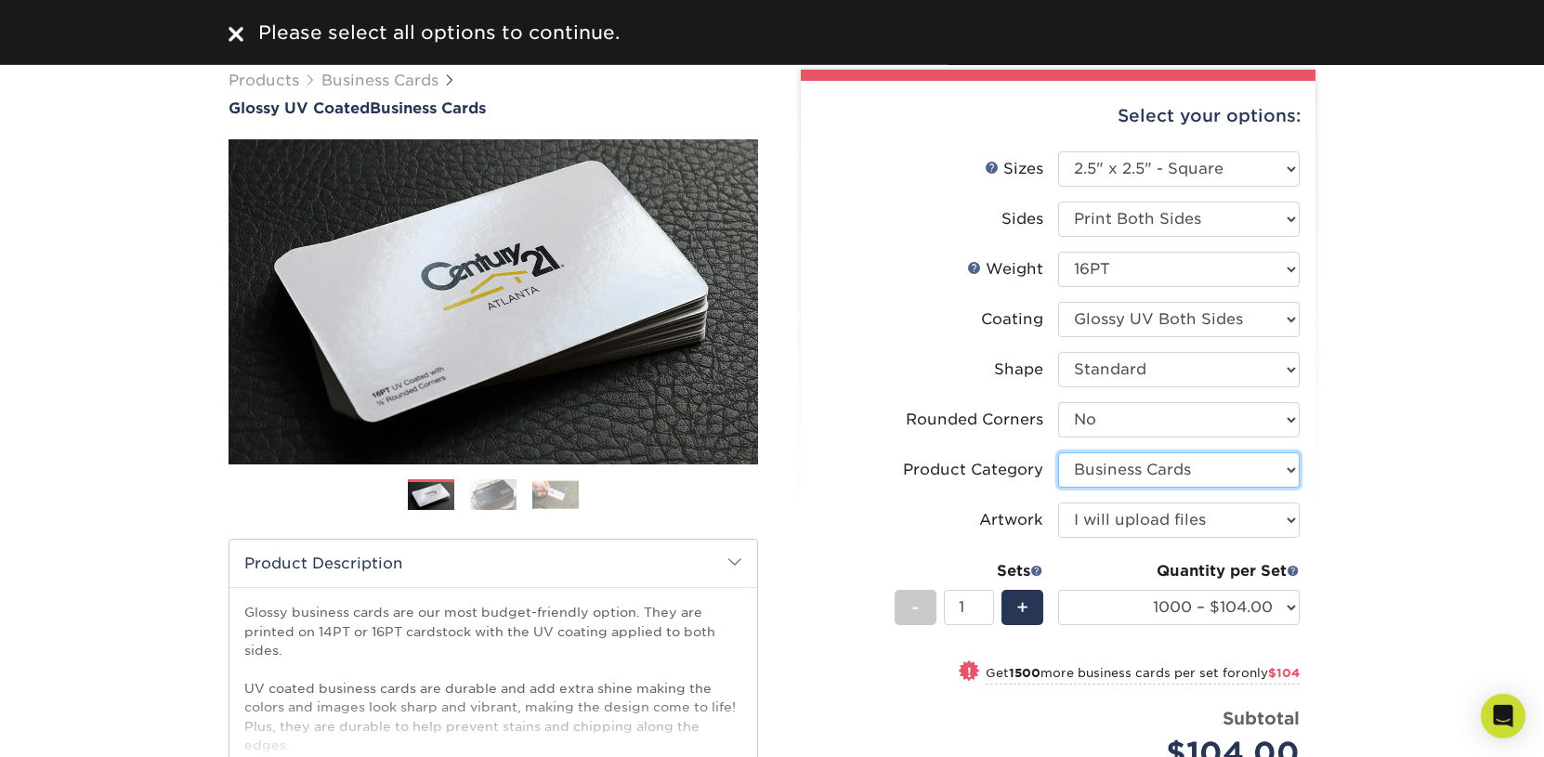
scroll to position [193, 0]
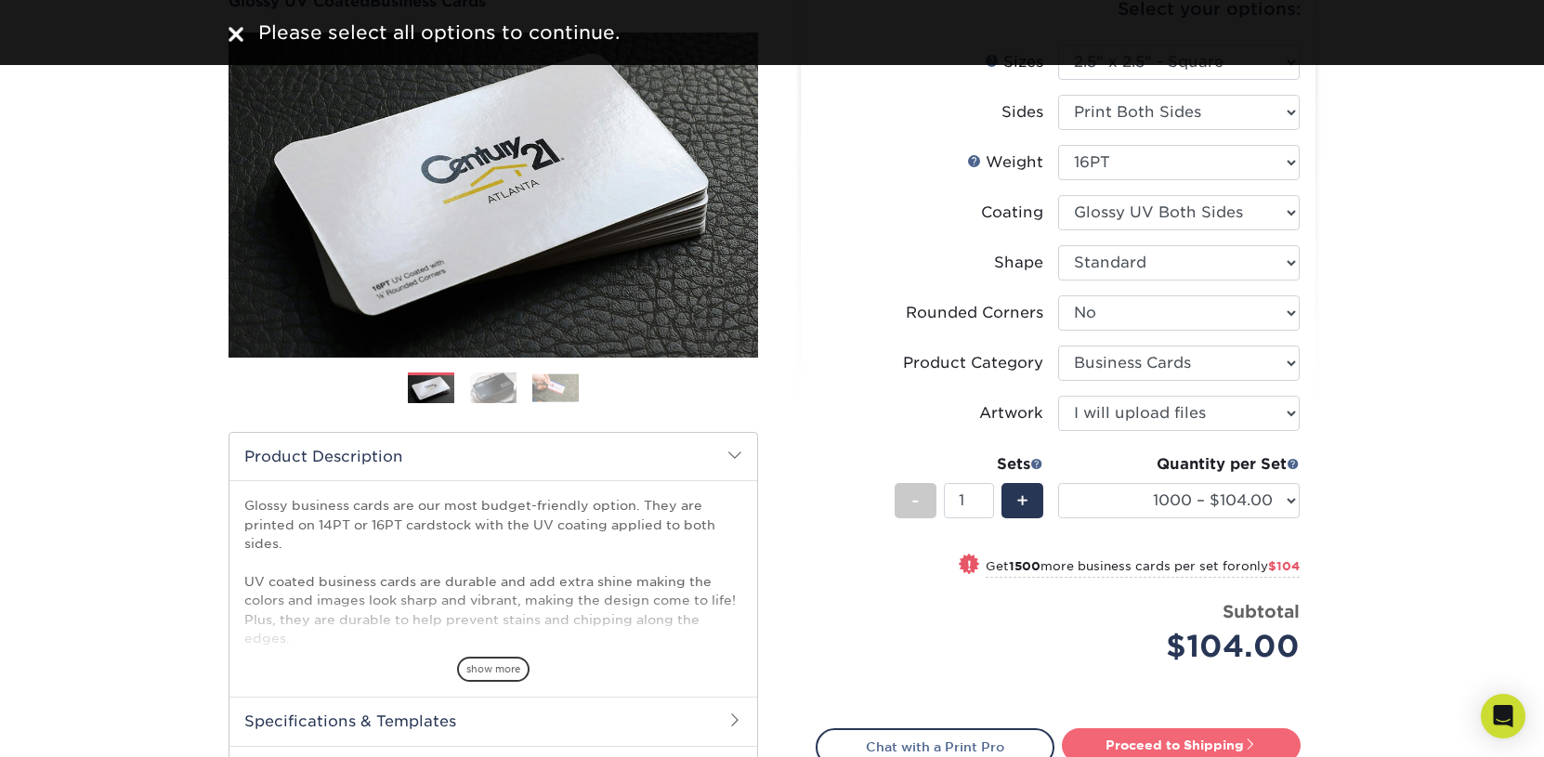
click at [1162, 738] on link "Proceed to Shipping" at bounding box center [1181, 744] width 239 height 33
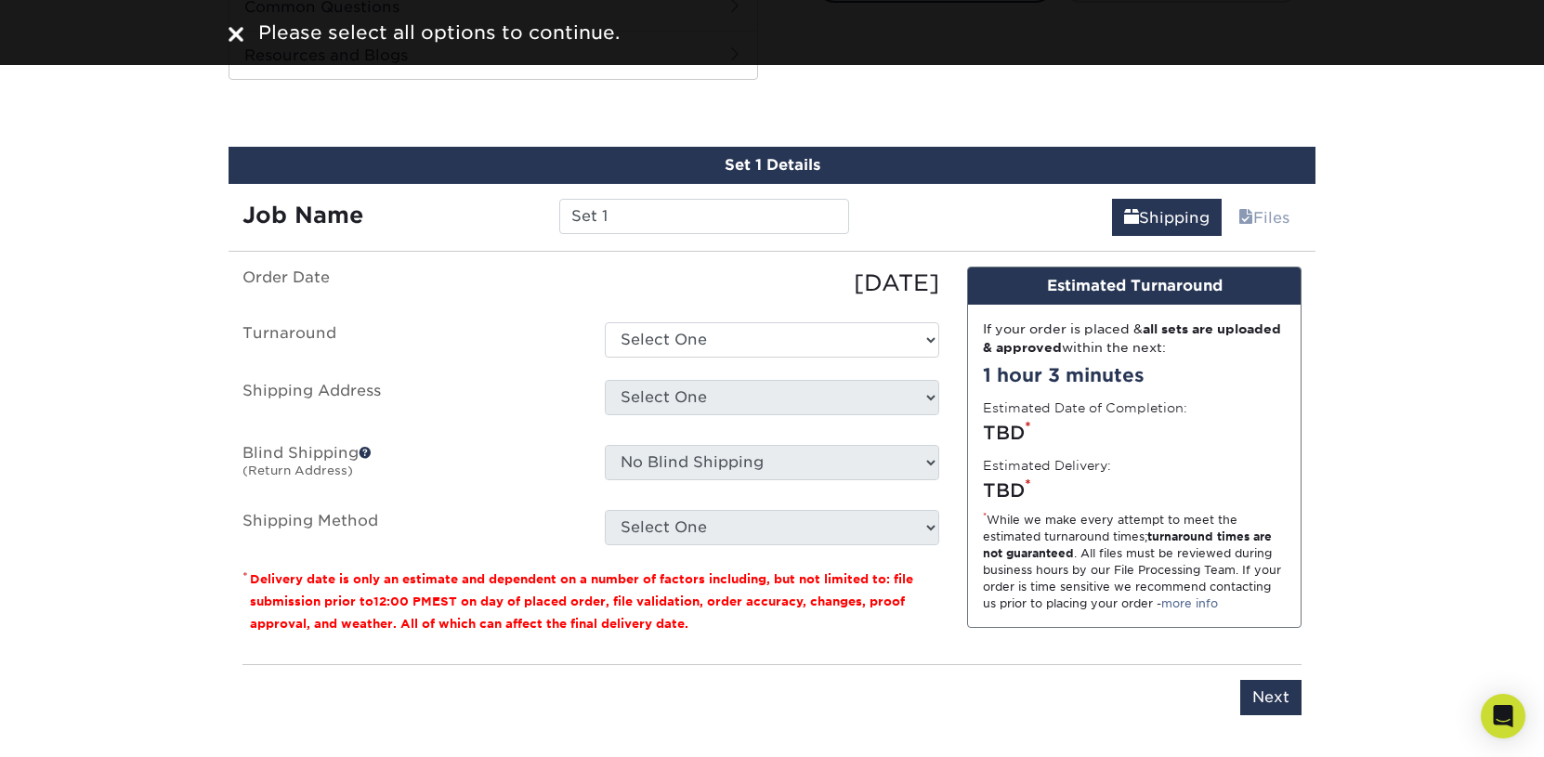
scroll to position [972, 0]
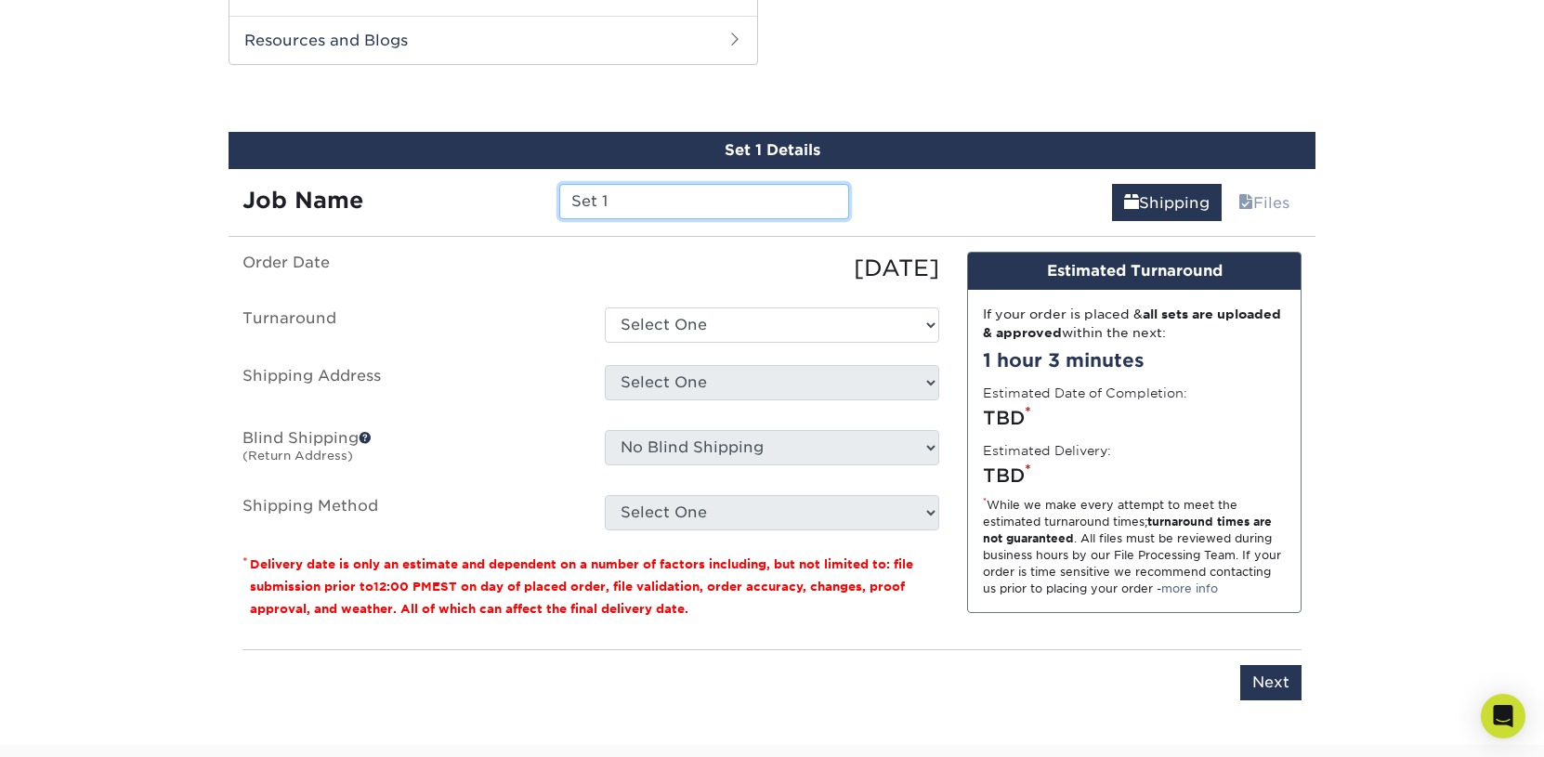
drag, startPoint x: 636, startPoint y: 210, endPoint x: 534, endPoint y: 203, distance: 102.4
click at [559, 203] on input "Set 1" at bounding box center [703, 201] width 289 height 35
drag, startPoint x: 619, startPoint y: 193, endPoint x: 532, endPoint y: 202, distance: 86.8
click at [559, 202] on input "Set 1" at bounding box center [703, 201] width 289 height 35
drag, startPoint x: 709, startPoint y: 194, endPoint x: 507, endPoint y: 185, distance: 201.8
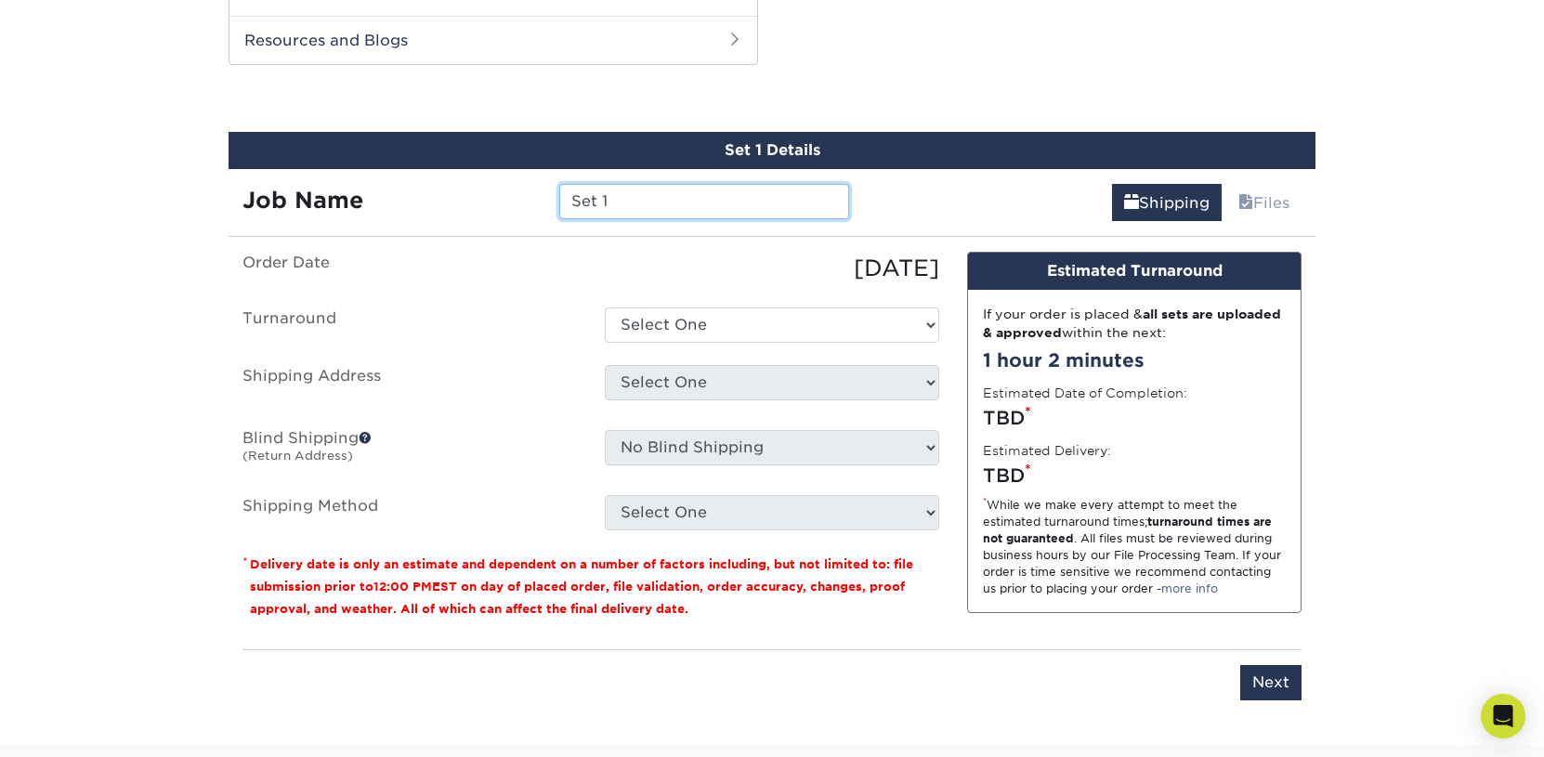
click at [559, 185] on input "Set 1" at bounding box center [703, 201] width 289 height 35
paste input "[PERSON_NAME]"
type input "[PERSON_NAME]"
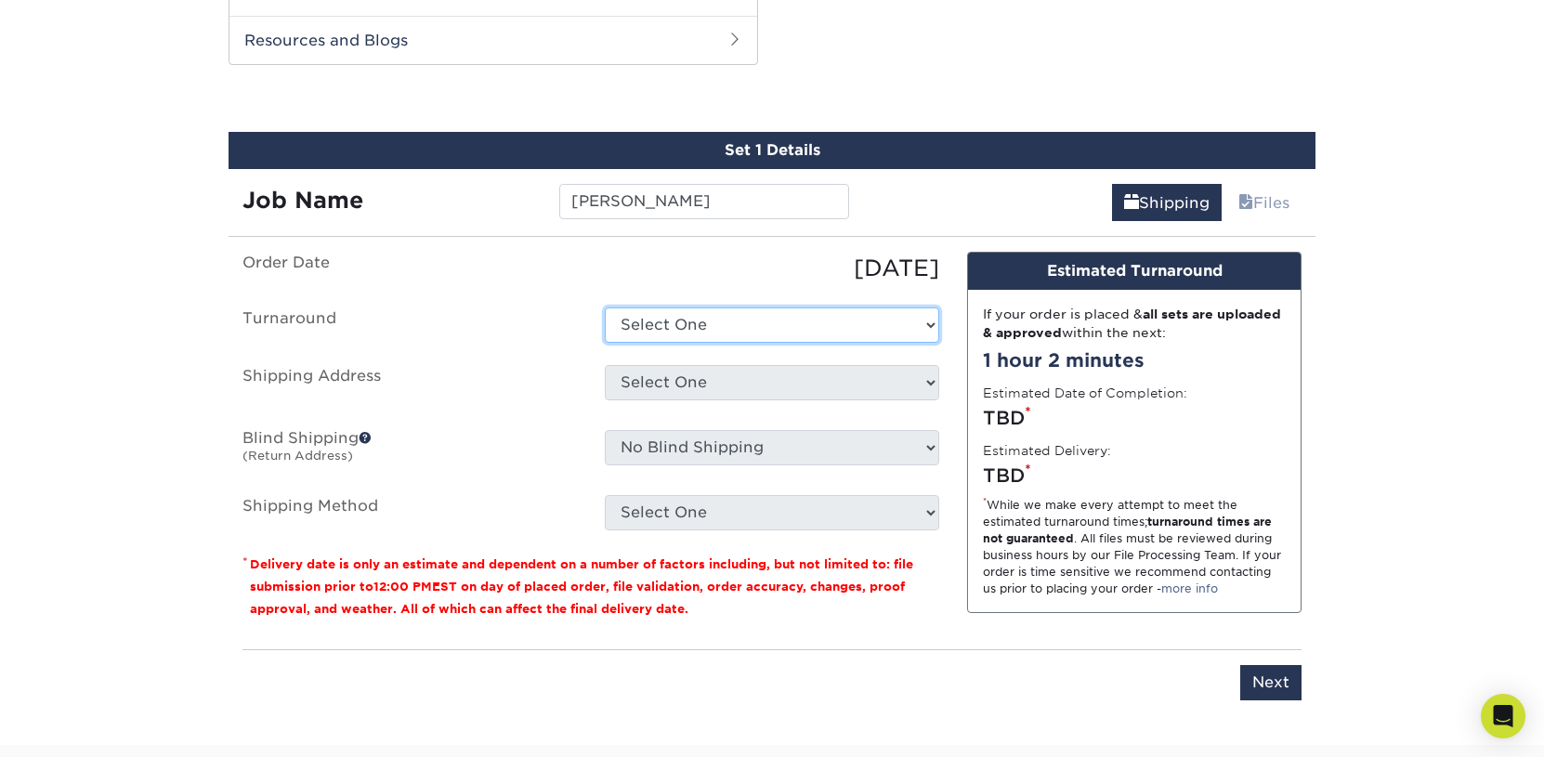
click at [605, 307] on select "Select One 2-4 Business Days 2 Day Next Business Day" at bounding box center [772, 324] width 334 height 35
select select "198f929f-f3df-4370-9dc2-79f5a8498499"
click option "Next Business Day" at bounding box center [0, 0] width 0 height 0
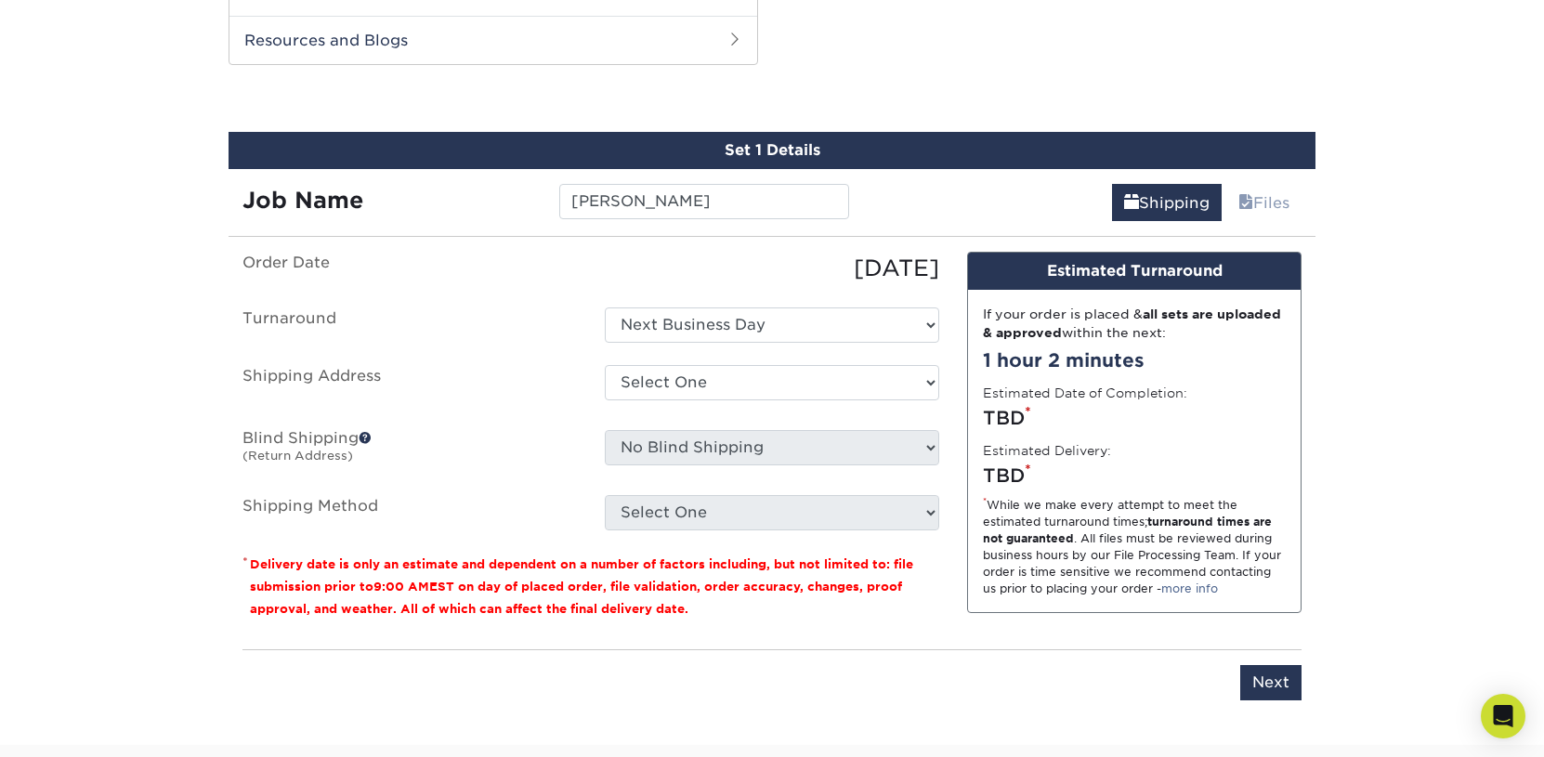
click at [683, 400] on div "Select One Lesley Melahn Alyssa Wooley Smith Ana Furtunato Andrew Daniels Andre…" at bounding box center [772, 386] width 362 height 43
click at [605, 365] on select "Select One Lesley Melahn Alyssa Wooley Smith Ana Furtunato Andrew Daniels Andre…" at bounding box center [772, 382] width 334 height 35
select select "284933"
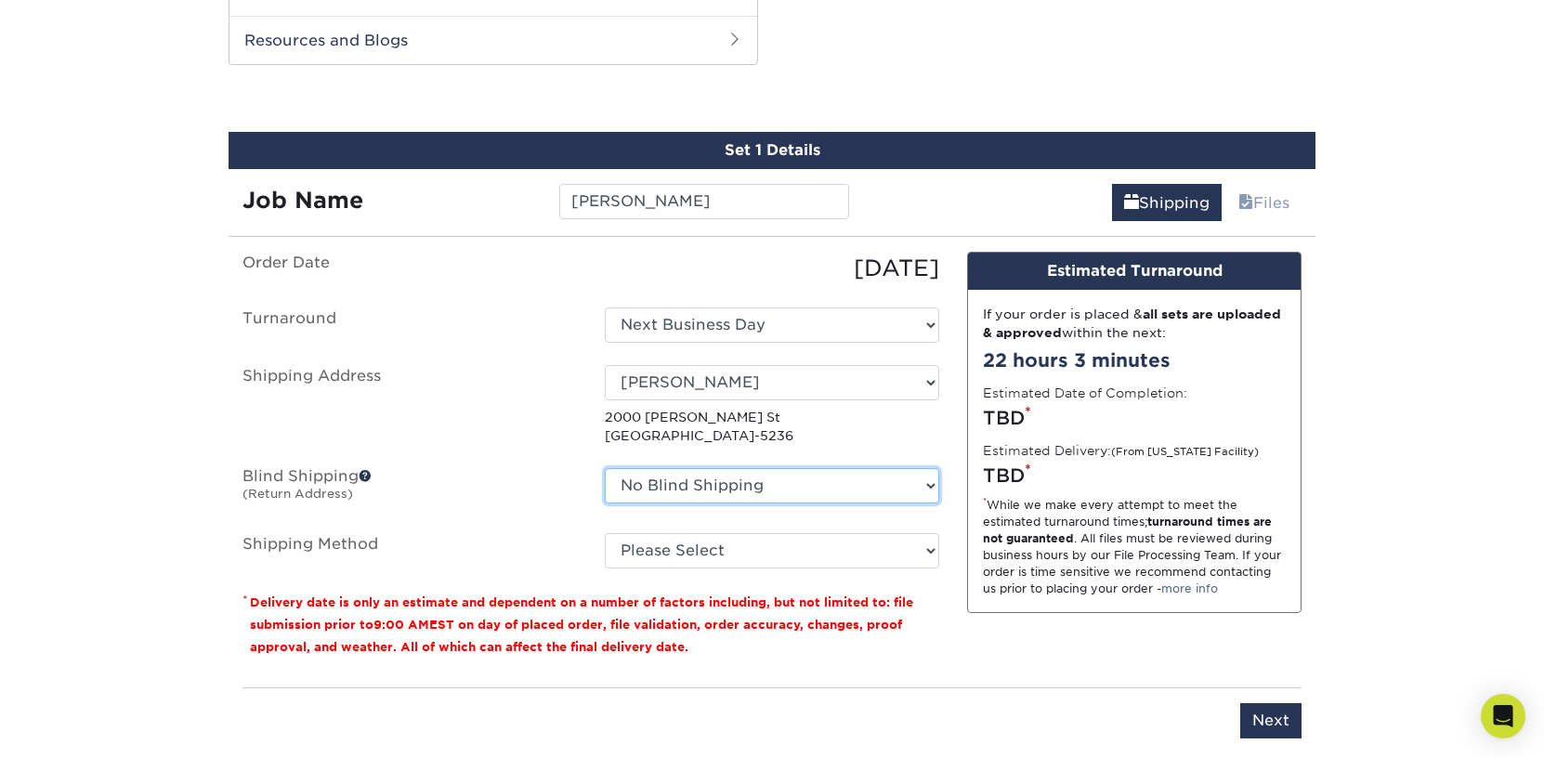
click at [605, 468] on select "No Blind Shipping Lesley Melahn Alyssa Wooley Smith Ana Furtunato Andrew Daniel…" at bounding box center [772, 485] width 334 height 35
select select "146394"
click option "Jessica Blind Shipping" at bounding box center [0, 0] width 0 height 0
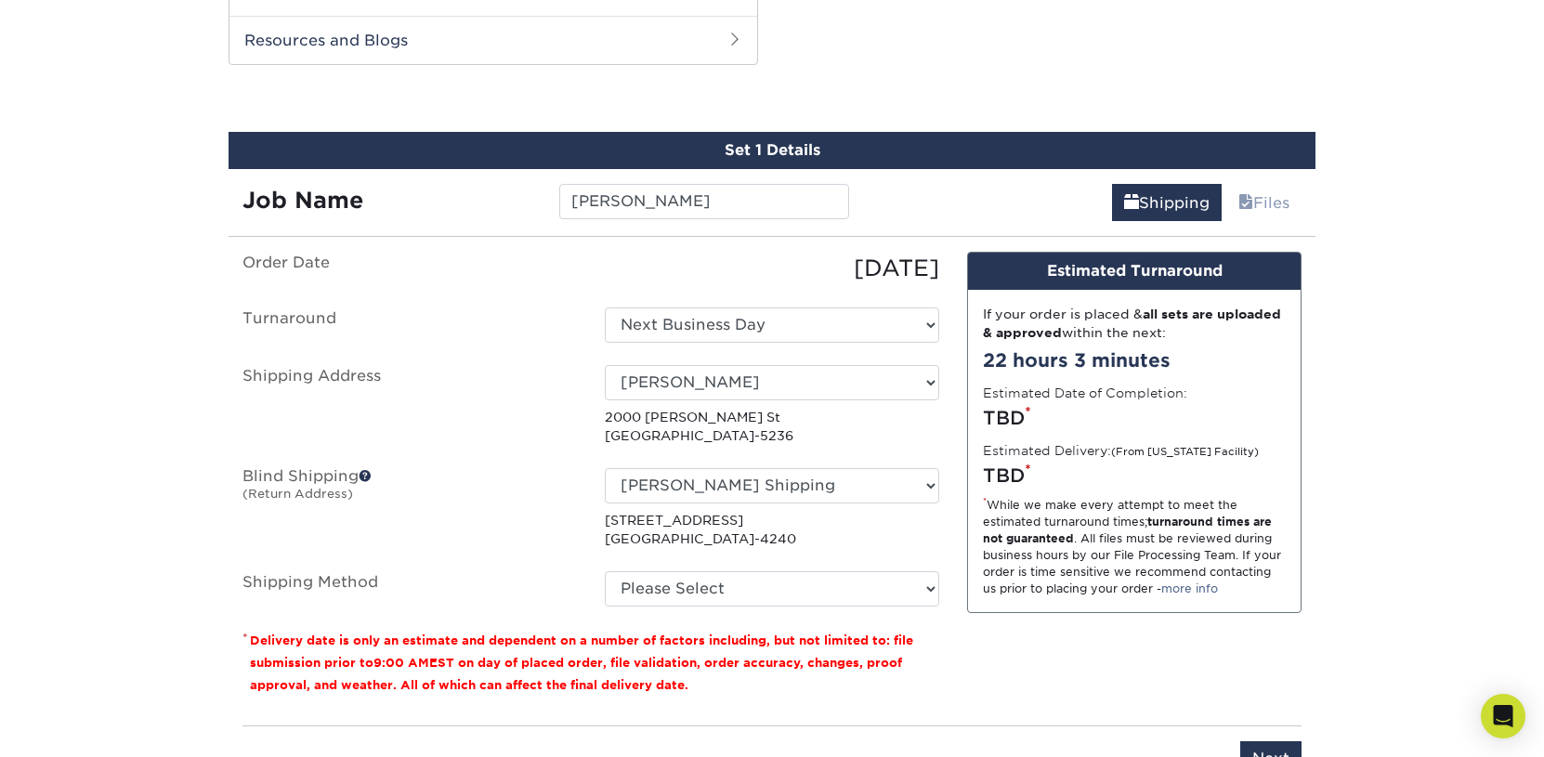
click at [718, 566] on ul "Order Date 08/11/2025 Turnaround Select One 2-4 Business Days 2 Day Next Busine…" at bounding box center [590, 429] width 697 height 355
click at [605, 571] on select "Please Select Ground Shipping (+$8.96) 3 Day Shipping Service (+$15.36) 2 Day A…" at bounding box center [772, 588] width 334 height 35
select select "03"
click option "Ground Shipping (+$8.96)" at bounding box center [0, 0] width 0 height 0
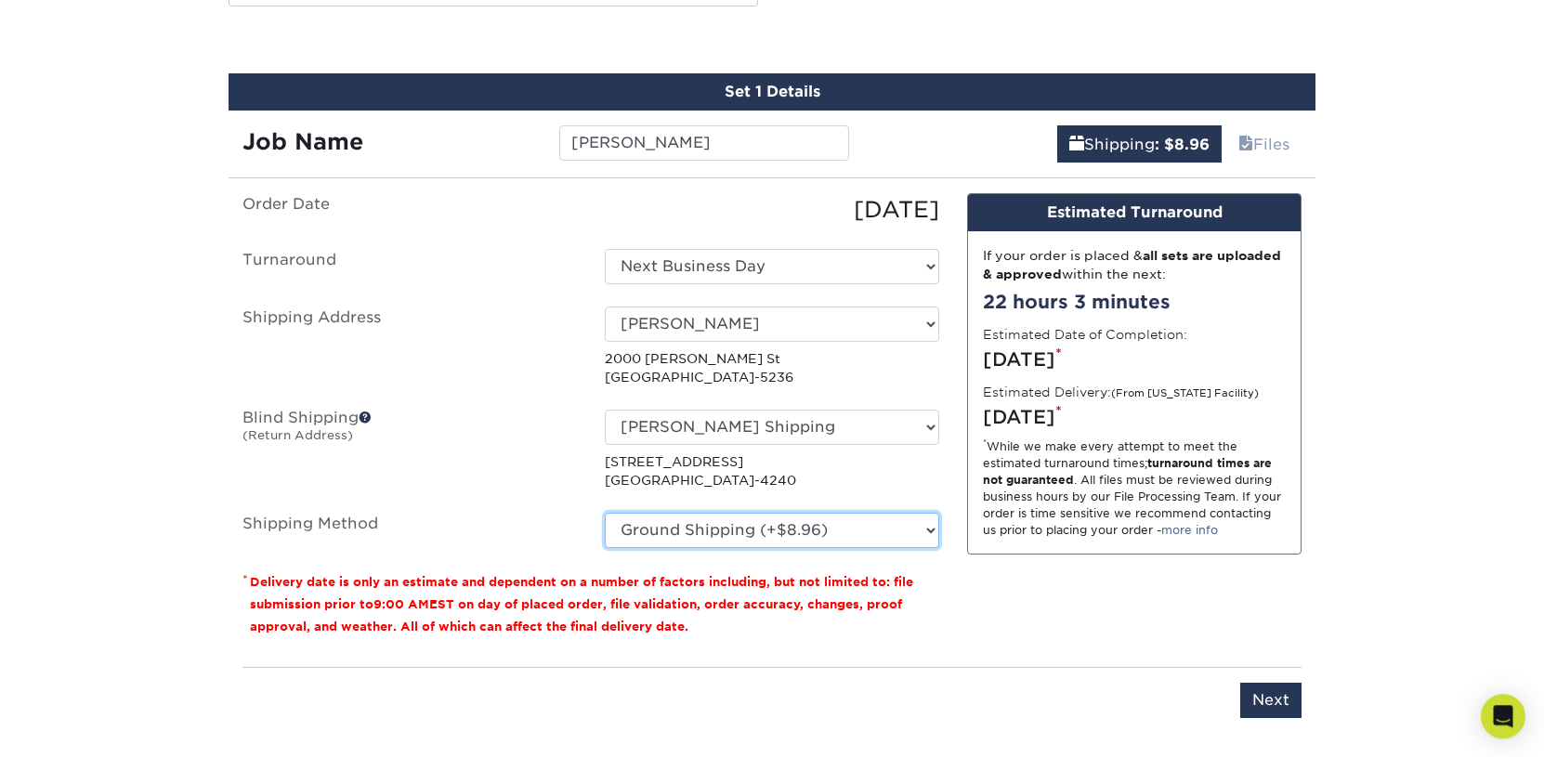
scroll to position [1068, 0]
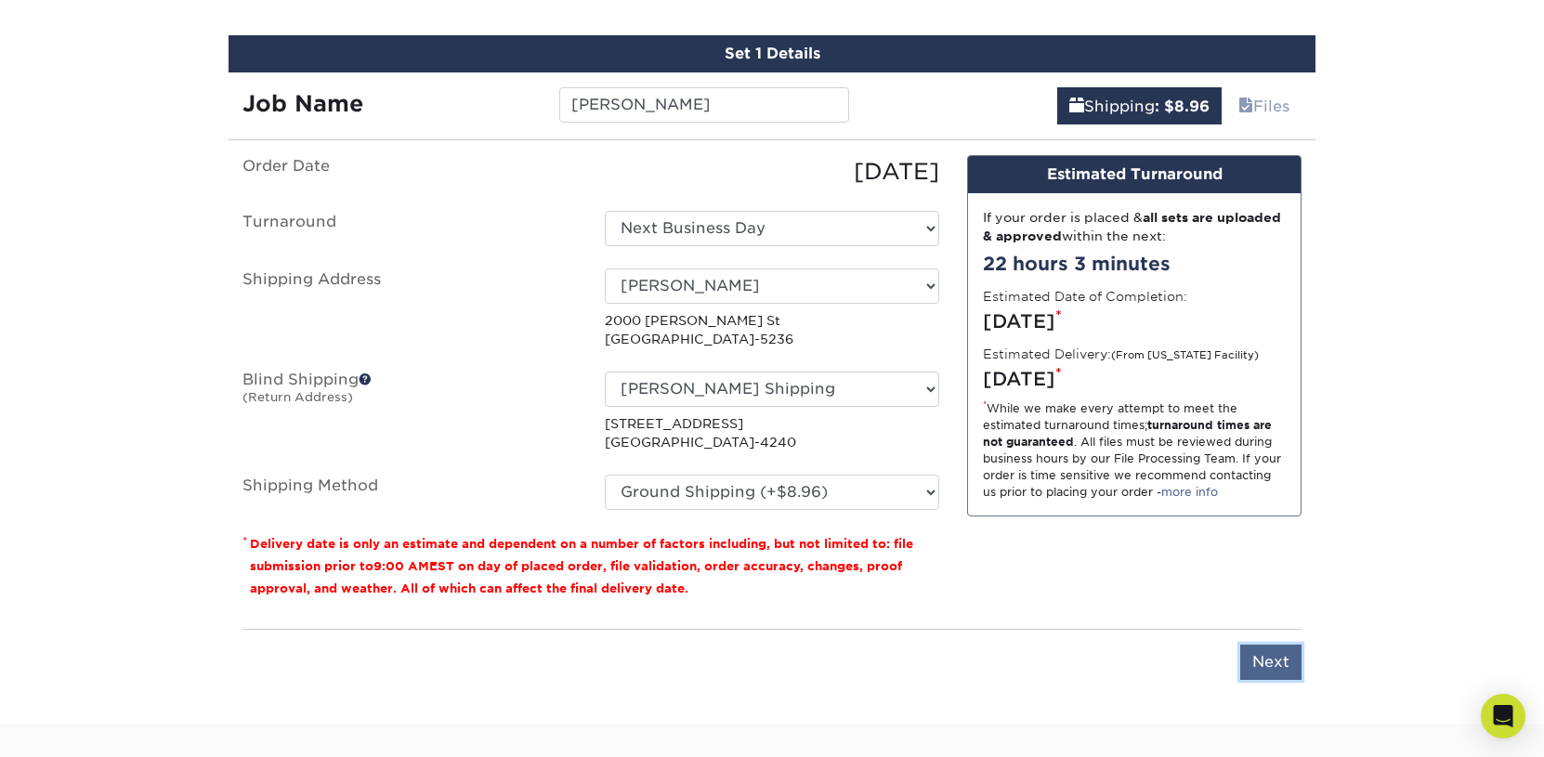
click at [1268, 660] on input "Next" at bounding box center [1270, 662] width 61 height 35
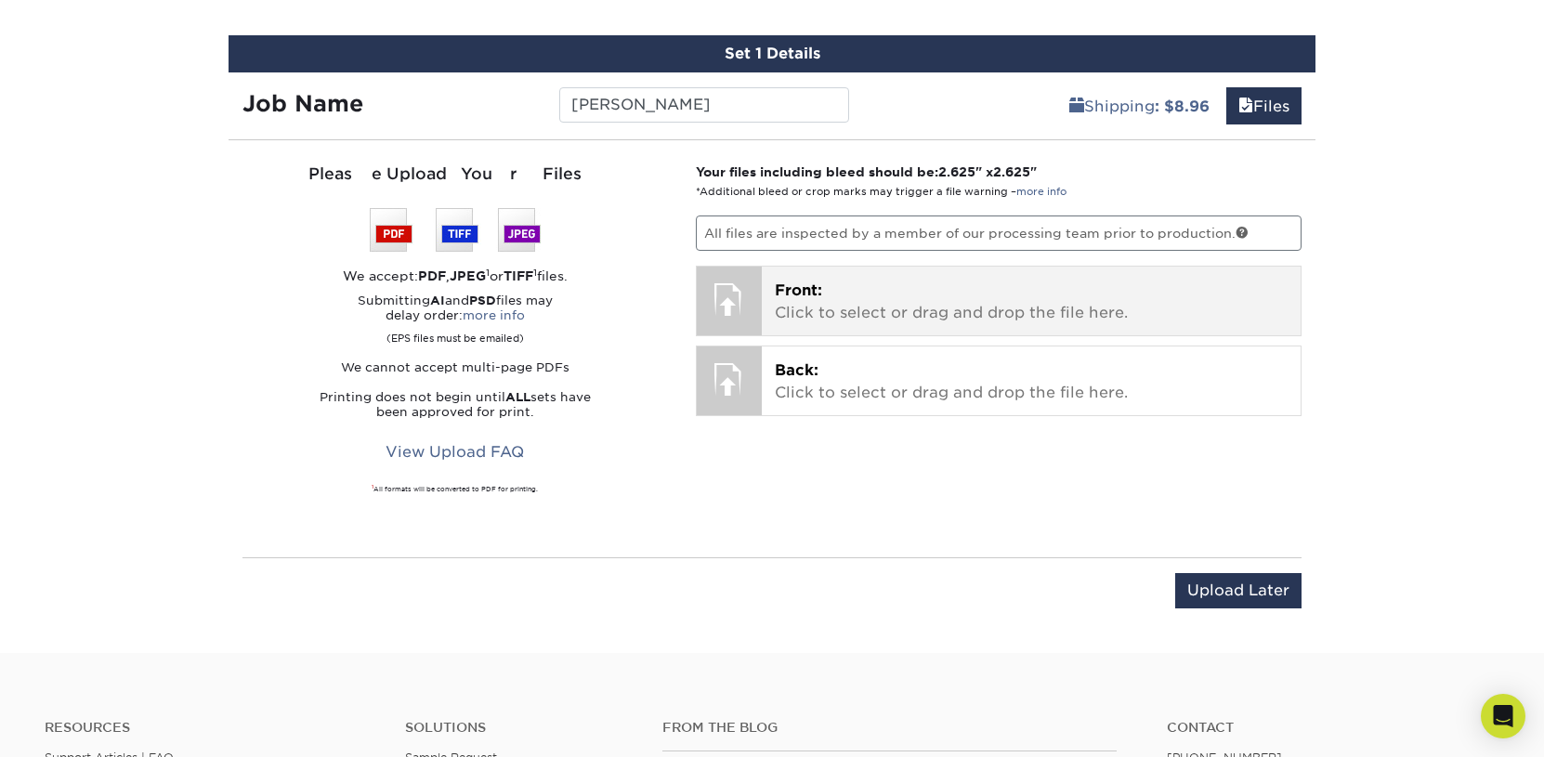
click at [884, 300] on p "Front: Click to select or drag and drop the file here." at bounding box center [1032, 302] width 514 height 45
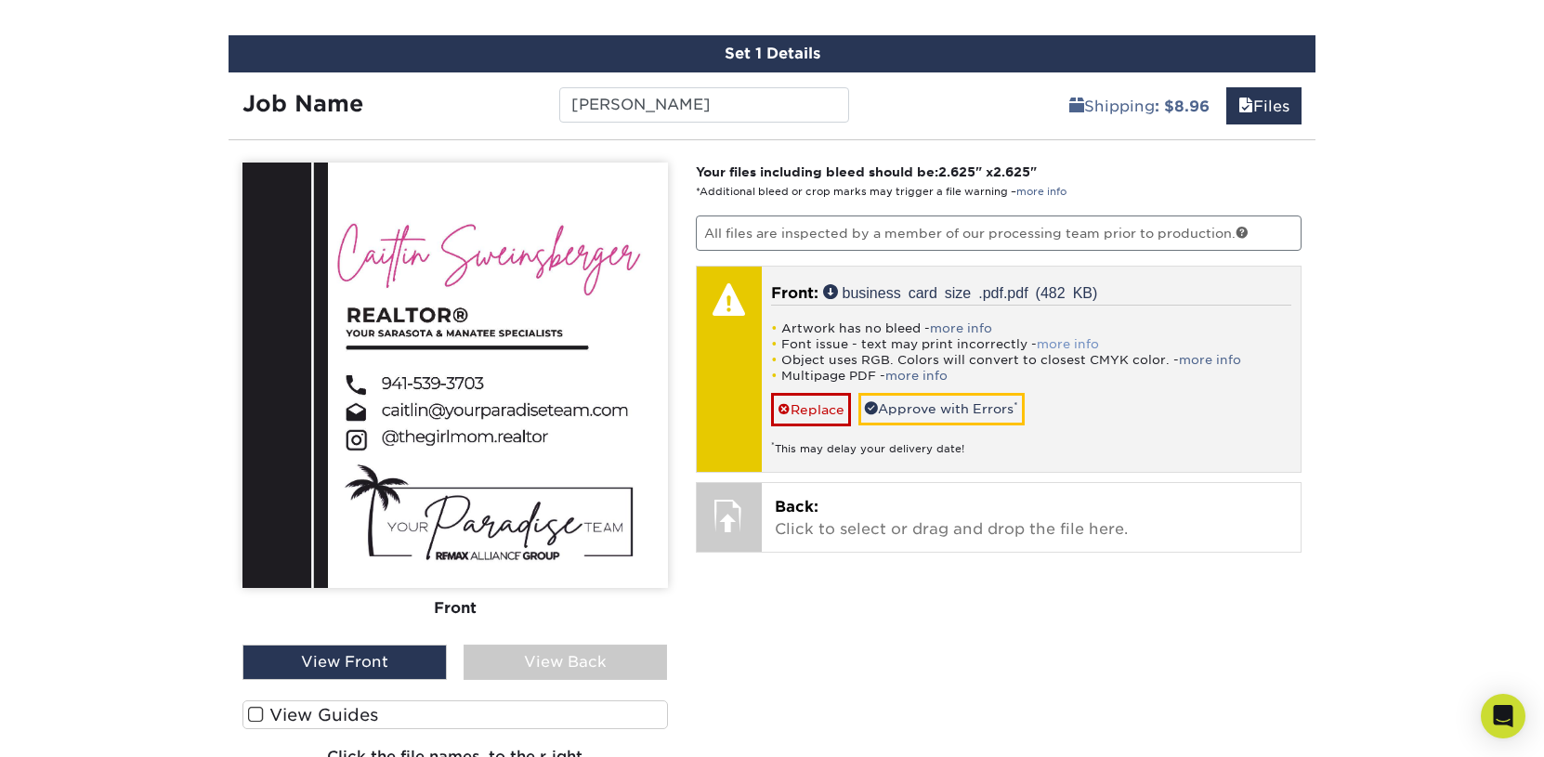
click at [1073, 337] on link "more info" at bounding box center [1068, 344] width 62 height 14
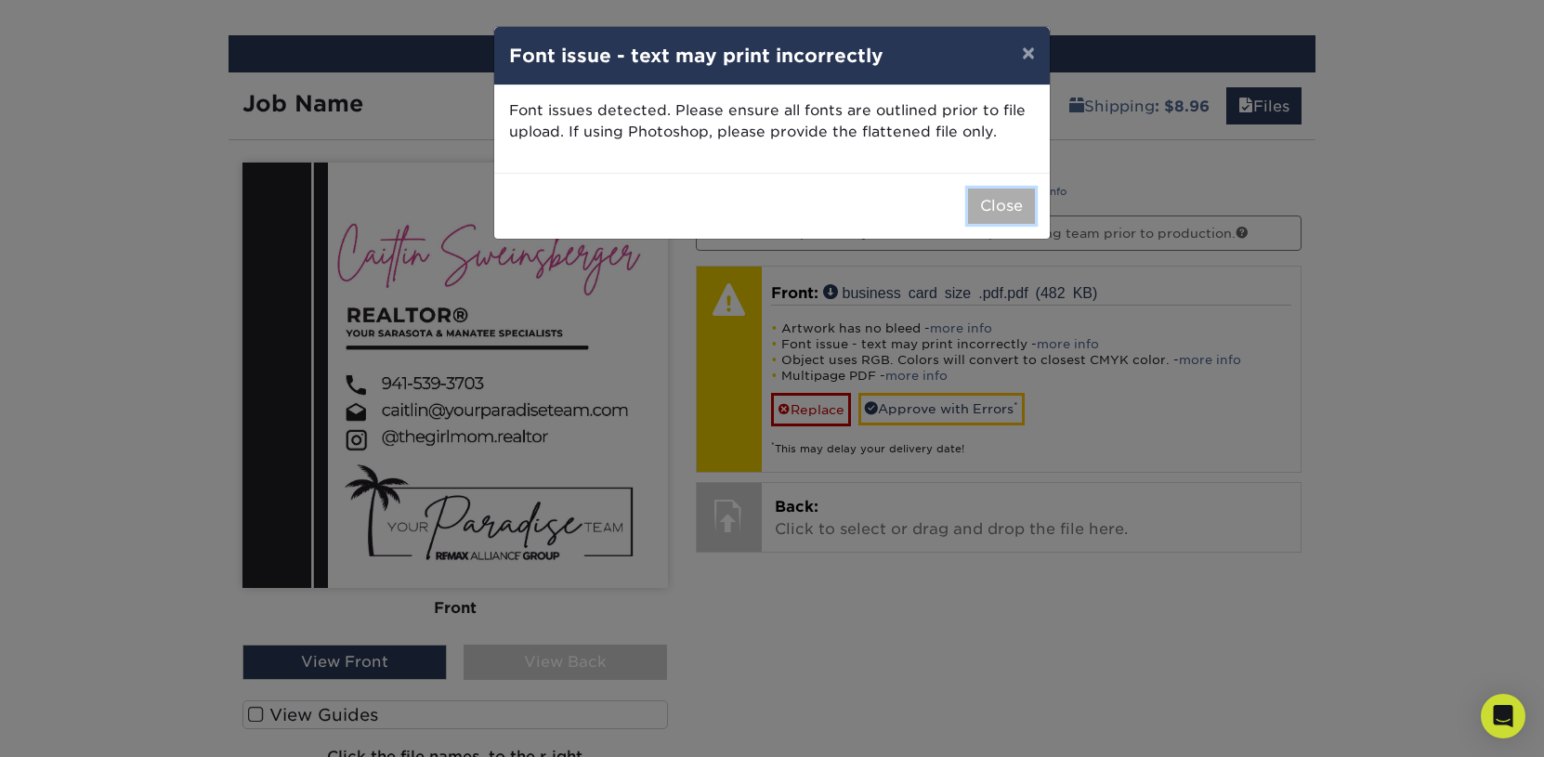
click at [985, 205] on button "Close" at bounding box center [1001, 206] width 67 height 35
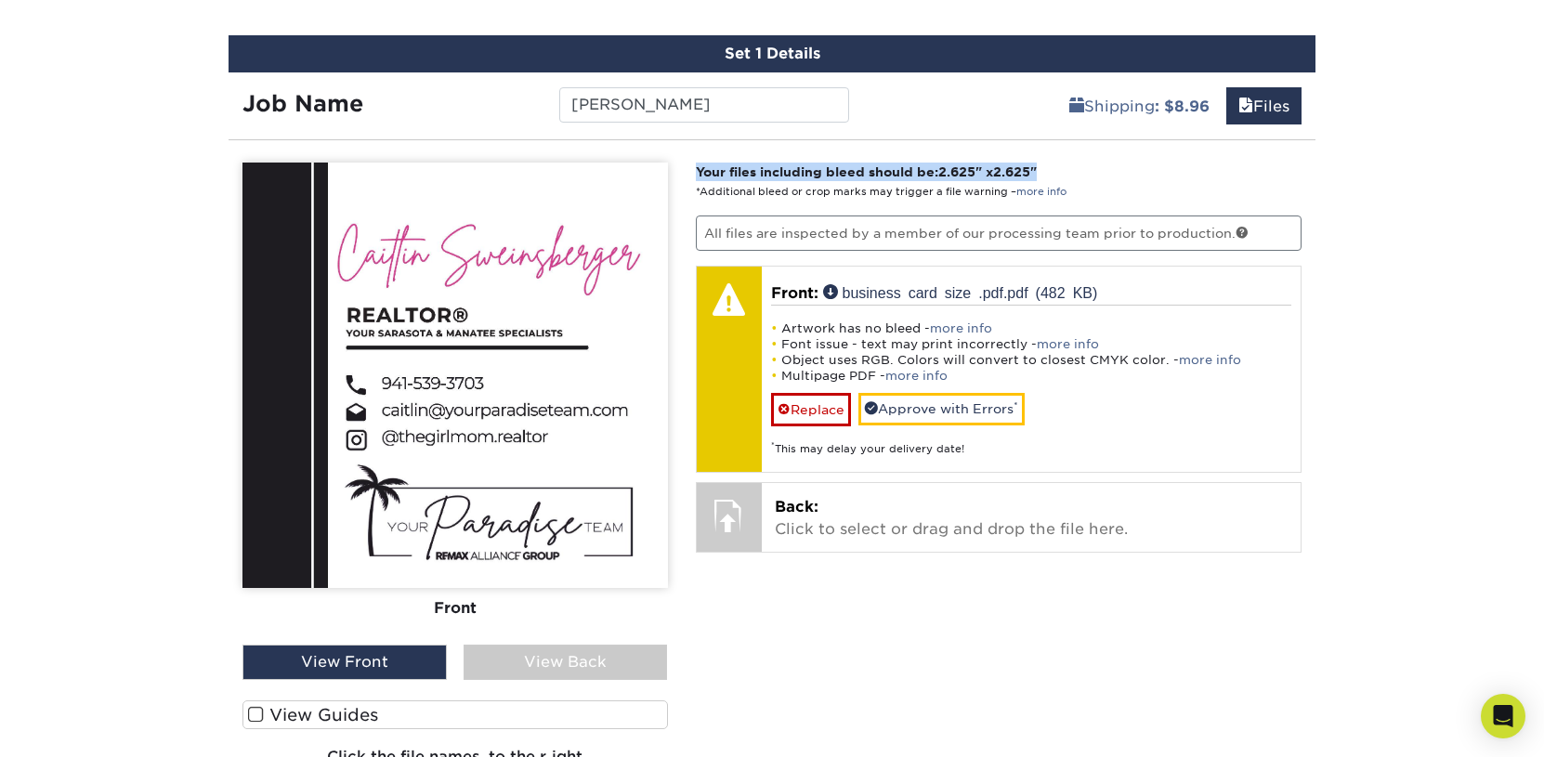
drag, startPoint x: 696, startPoint y: 163, endPoint x: 1078, endPoint y: 171, distance: 382.8
click at [1078, 171] on p "Your files including bleed should be: 2.625 " x 2.625 " *Additional bleed or cr…" at bounding box center [999, 182] width 607 height 38
copy strong "Your files including bleed should be: 2.625 " x 2.625 ""
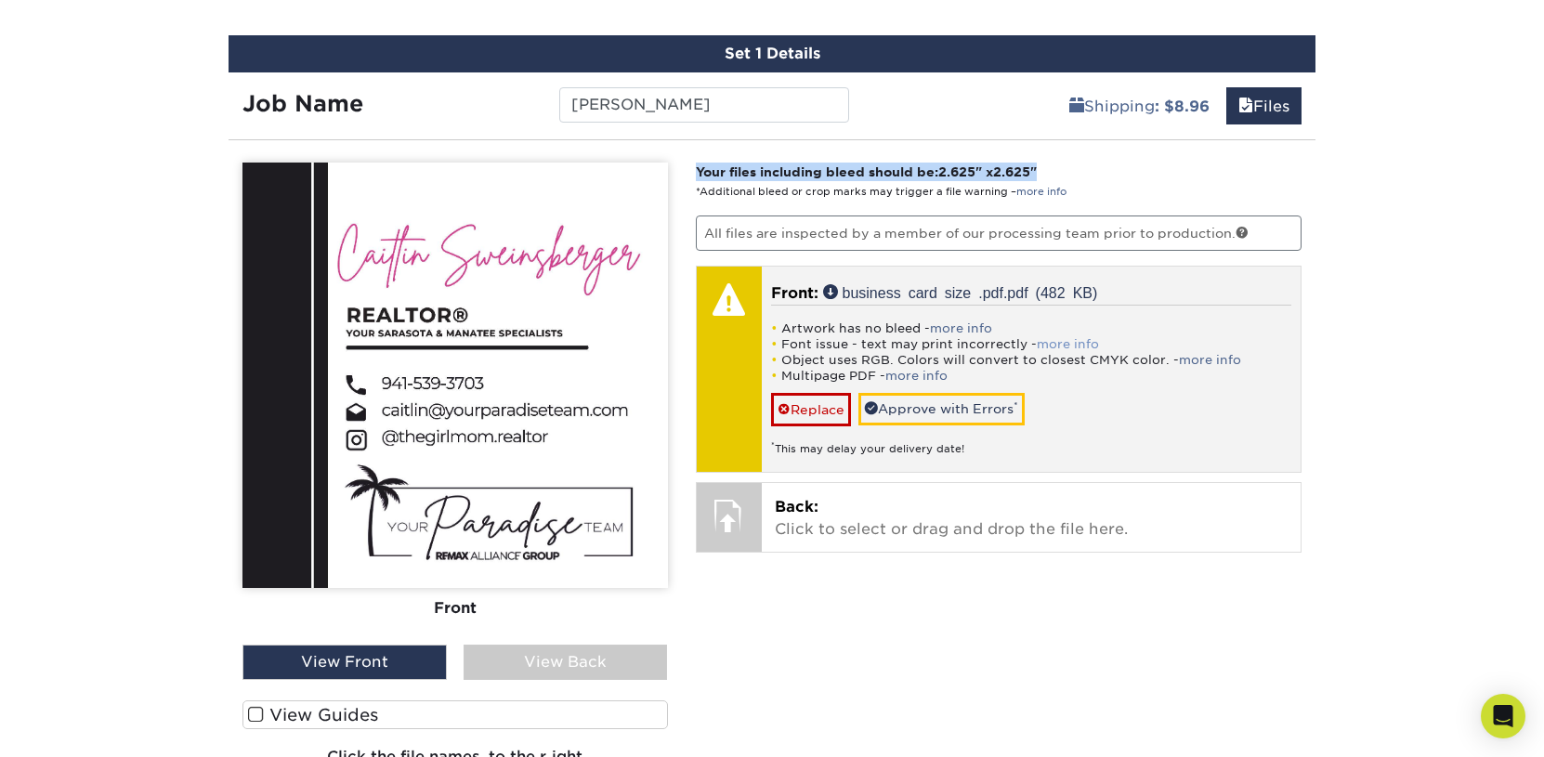
click at [1062, 339] on link "more info" at bounding box center [1068, 344] width 62 height 14
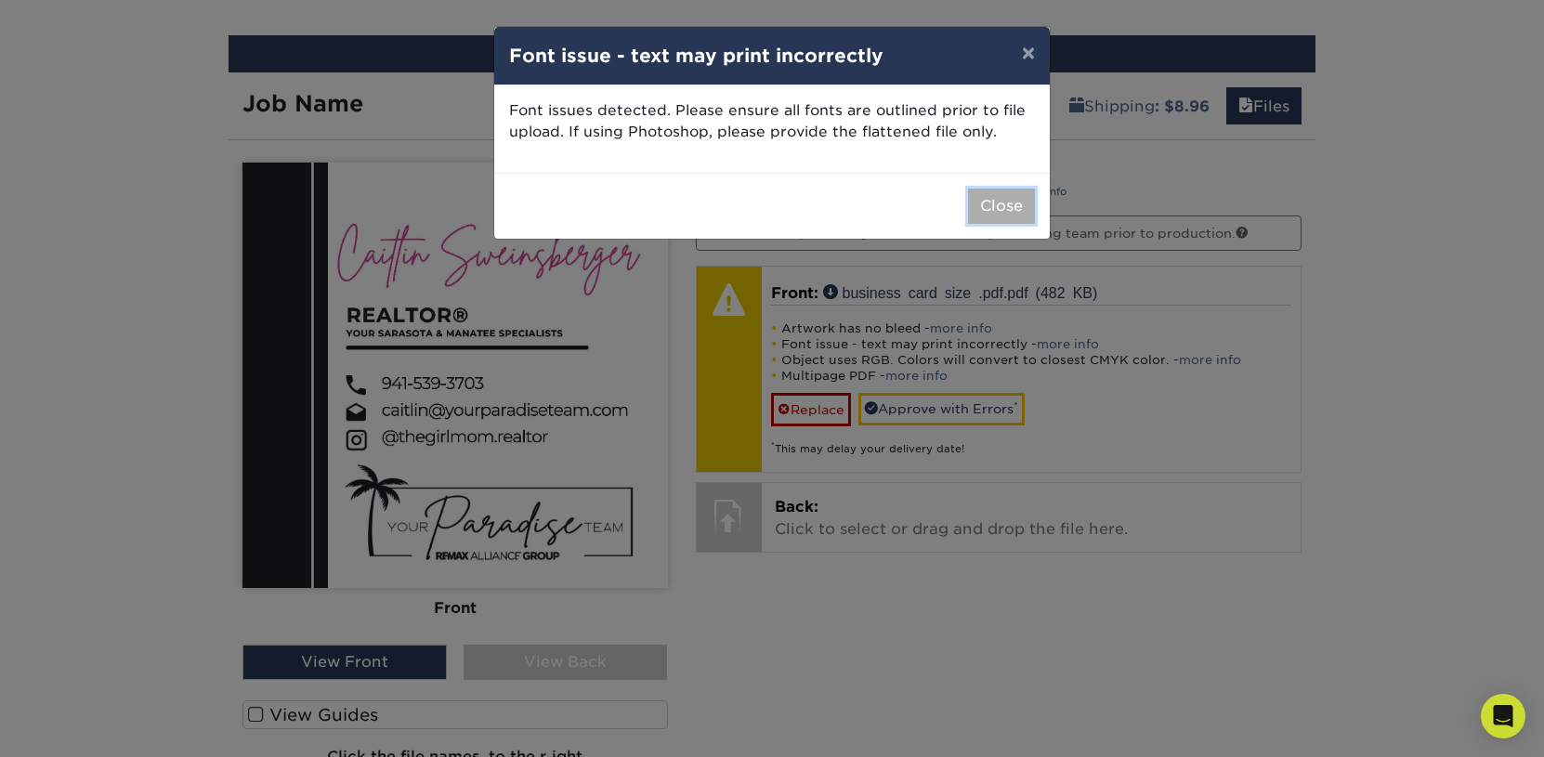
click at [1008, 213] on button "Close" at bounding box center [1001, 206] width 67 height 35
